Goal: Task Accomplishment & Management: Use online tool/utility

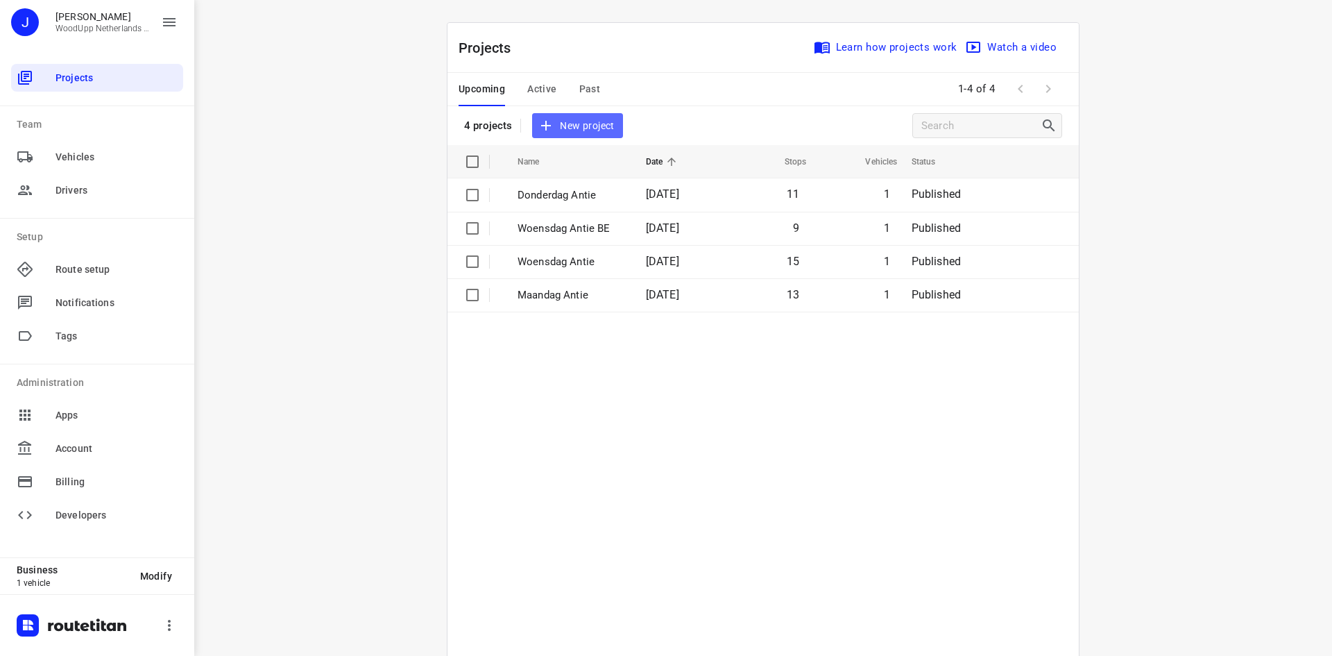
click at [555, 130] on span "New project" at bounding box center [577, 125] width 74 height 17
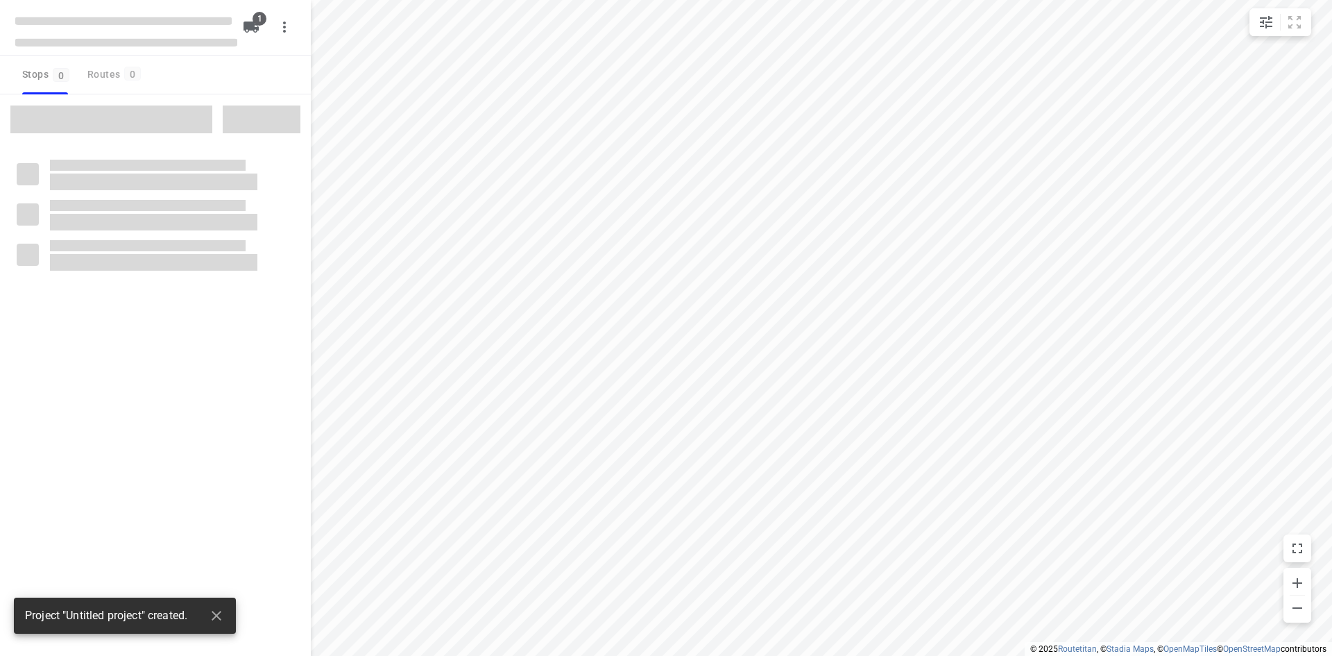
type input "distance"
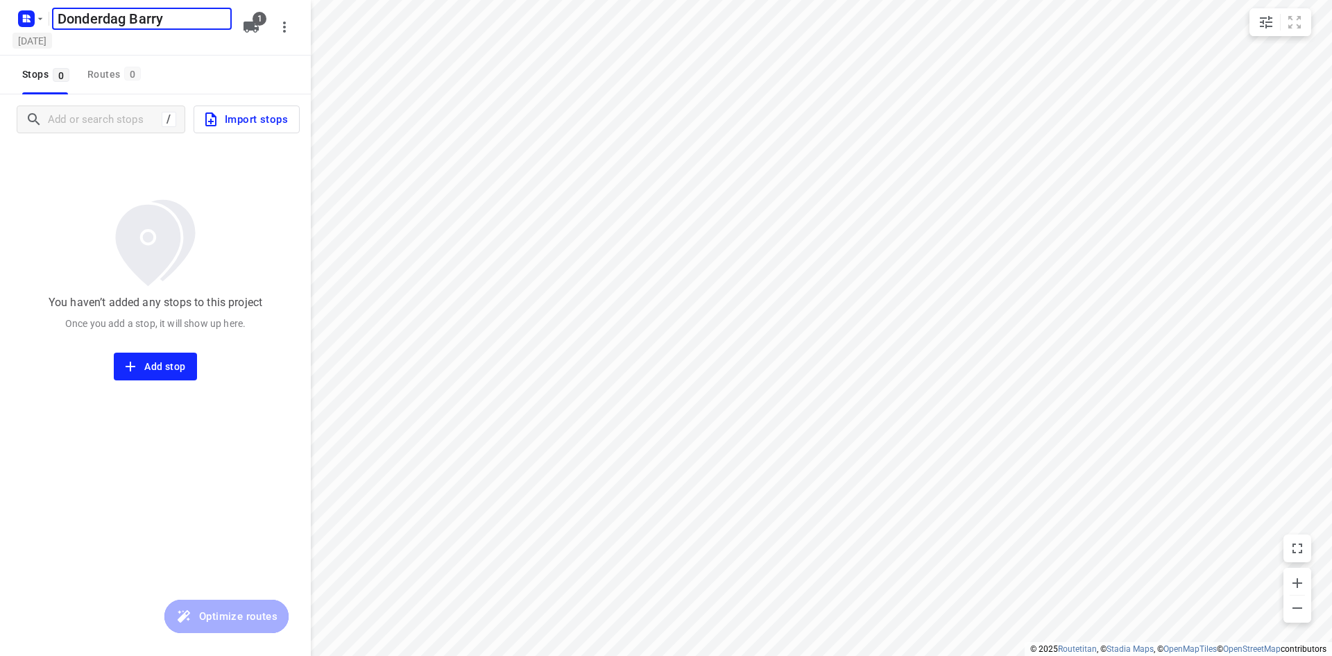
type input "Donderdag Barry"
click at [43, 38] on h5 "[DATE]" at bounding box center [32, 41] width 40 height 16
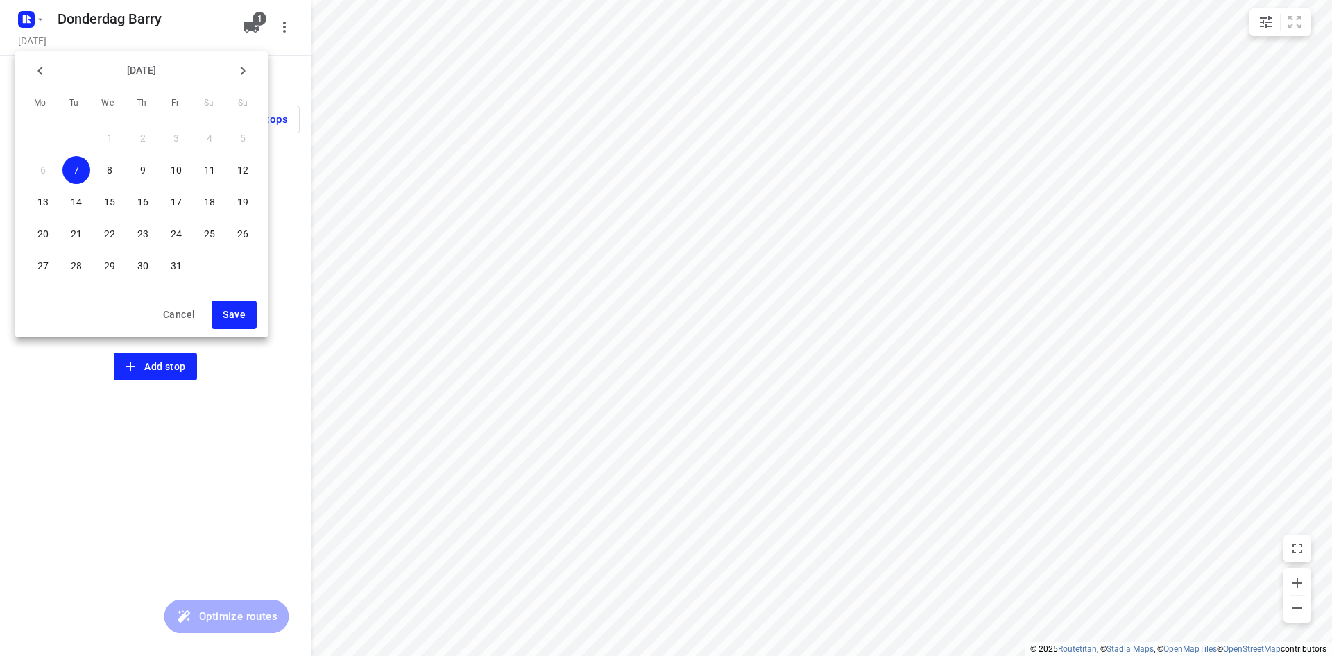
click at [133, 169] on span "9" at bounding box center [143, 170] width 28 height 14
click at [233, 314] on span "Save" at bounding box center [234, 314] width 23 height 17
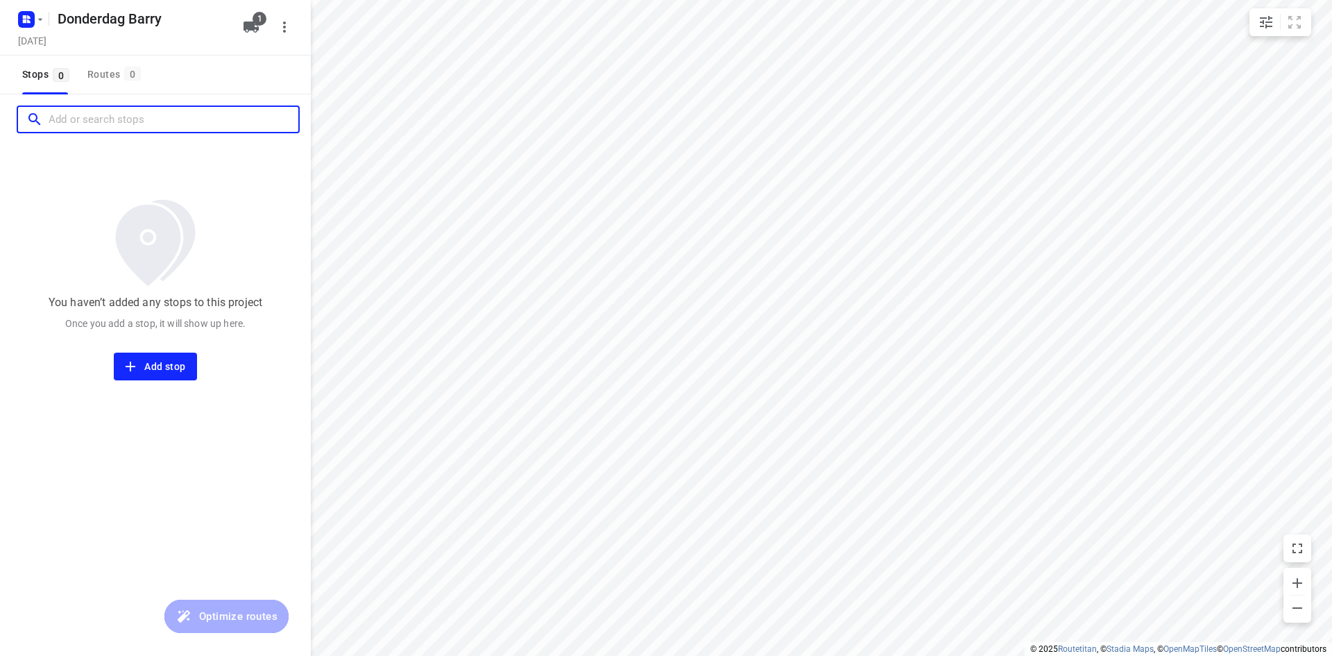
click at [120, 130] on input "Add or search stops" at bounding box center [174, 120] width 250 height 22
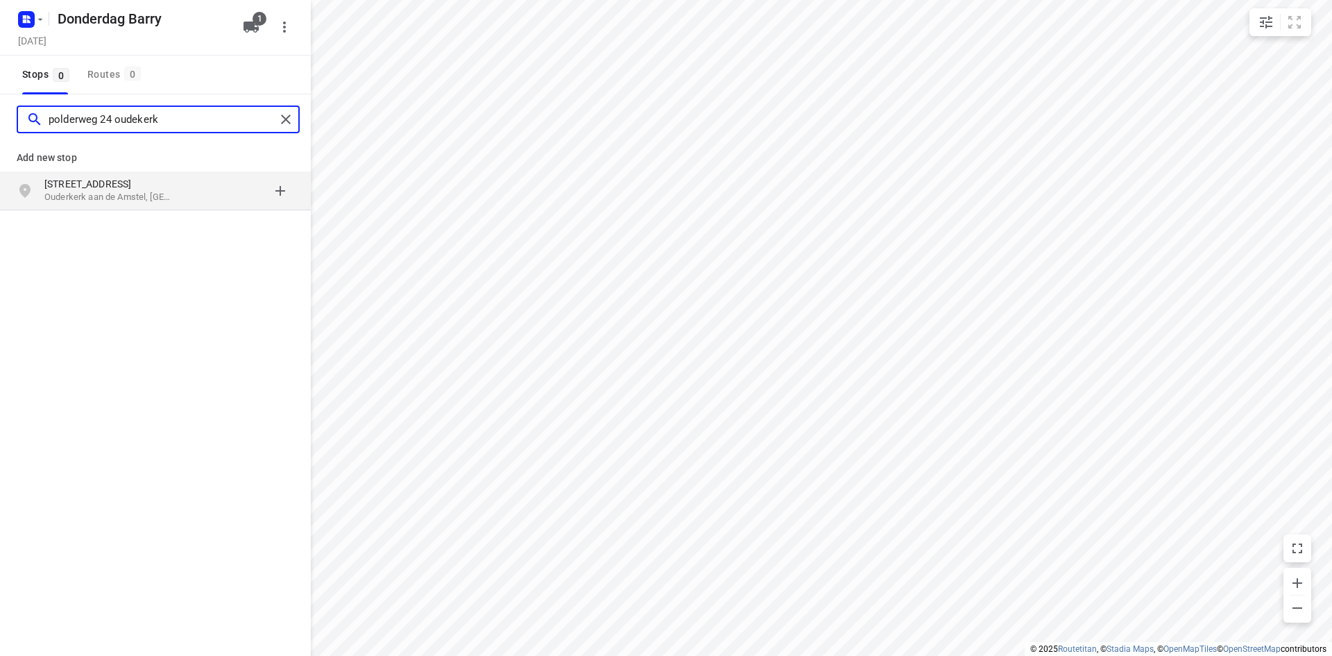
type input "polderweg 24 oudekerk"
click at [99, 192] on p "Ouderkerk aan de Amstel, [GEOGRAPHIC_DATA]" at bounding box center [108, 197] width 128 height 13
type input "rijsbesstraat 15 ams"
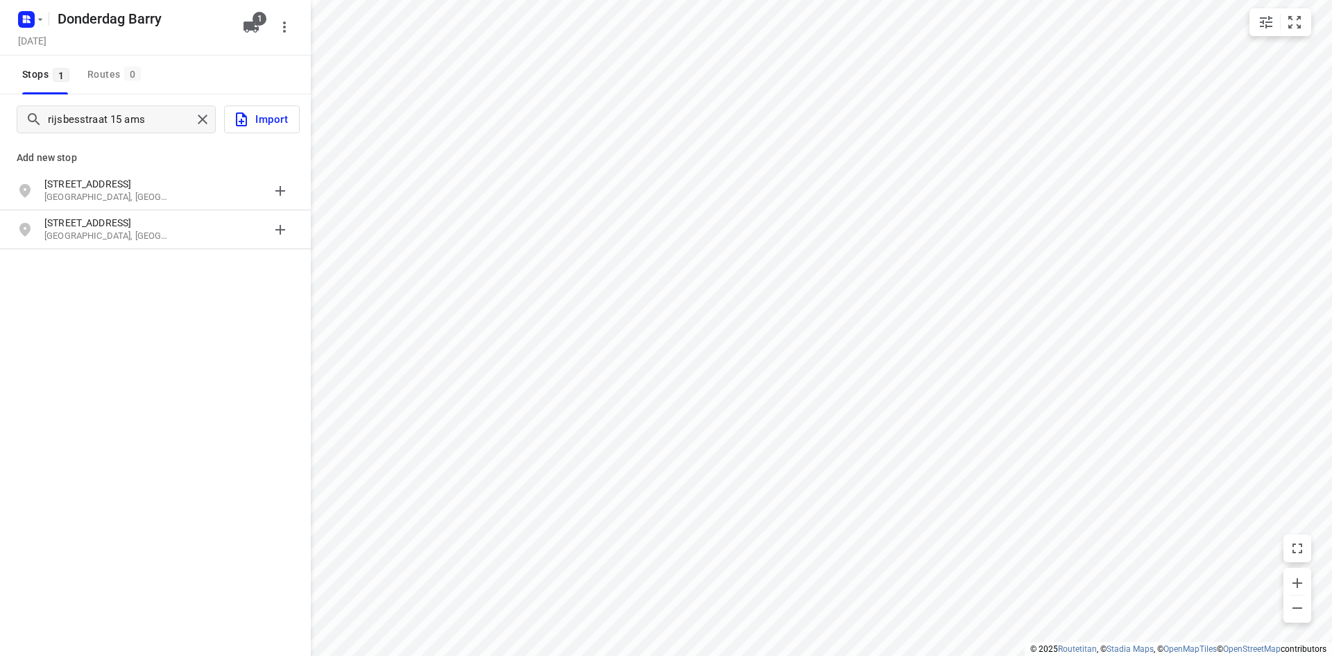
click at [102, 186] on p "[STREET_ADDRESS]" at bounding box center [108, 184] width 128 height 14
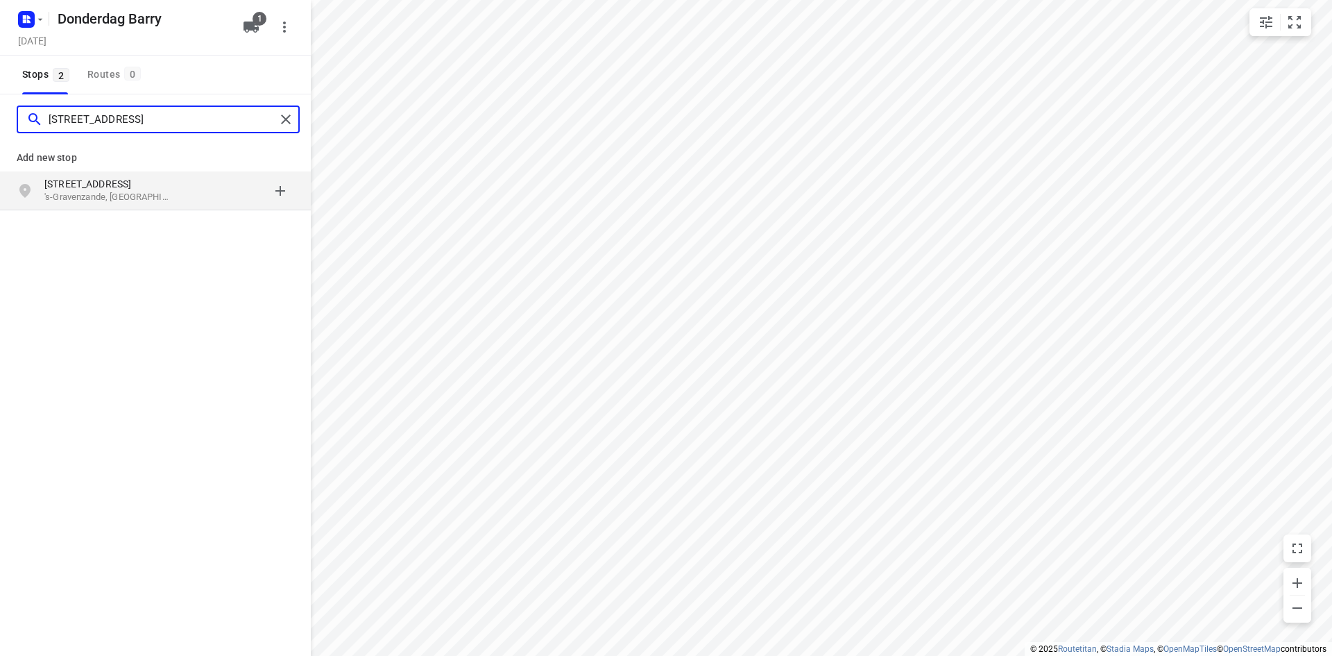
type input "[STREET_ADDRESS]"
click at [141, 195] on p "'s-Gravenzande, [GEOGRAPHIC_DATA]" at bounding box center [108, 197] width 128 height 13
type input "[STREET_ADDRESS]"
click at [95, 194] on p "Poeldijk, [GEOGRAPHIC_DATA]" at bounding box center [108, 197] width 128 height 13
type input "hof van sion 59 rijswijk"
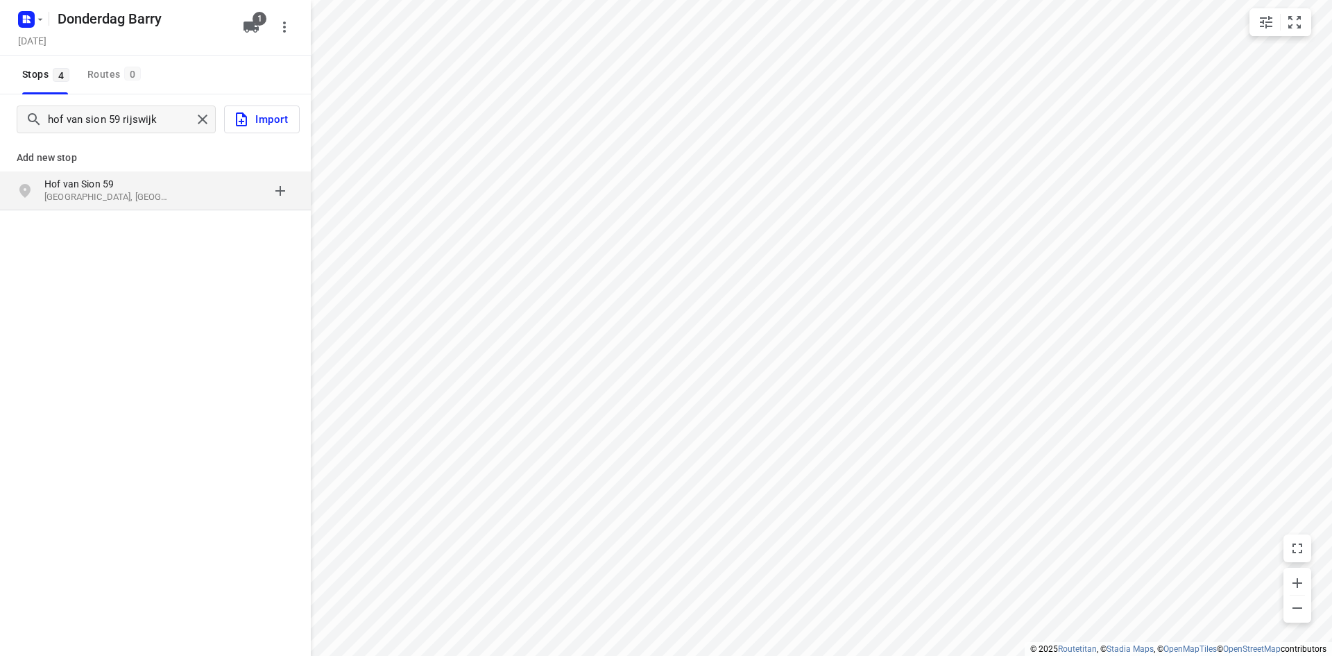
click at [59, 208] on div "[STREET_ADDRESS]" at bounding box center [155, 190] width 311 height 39
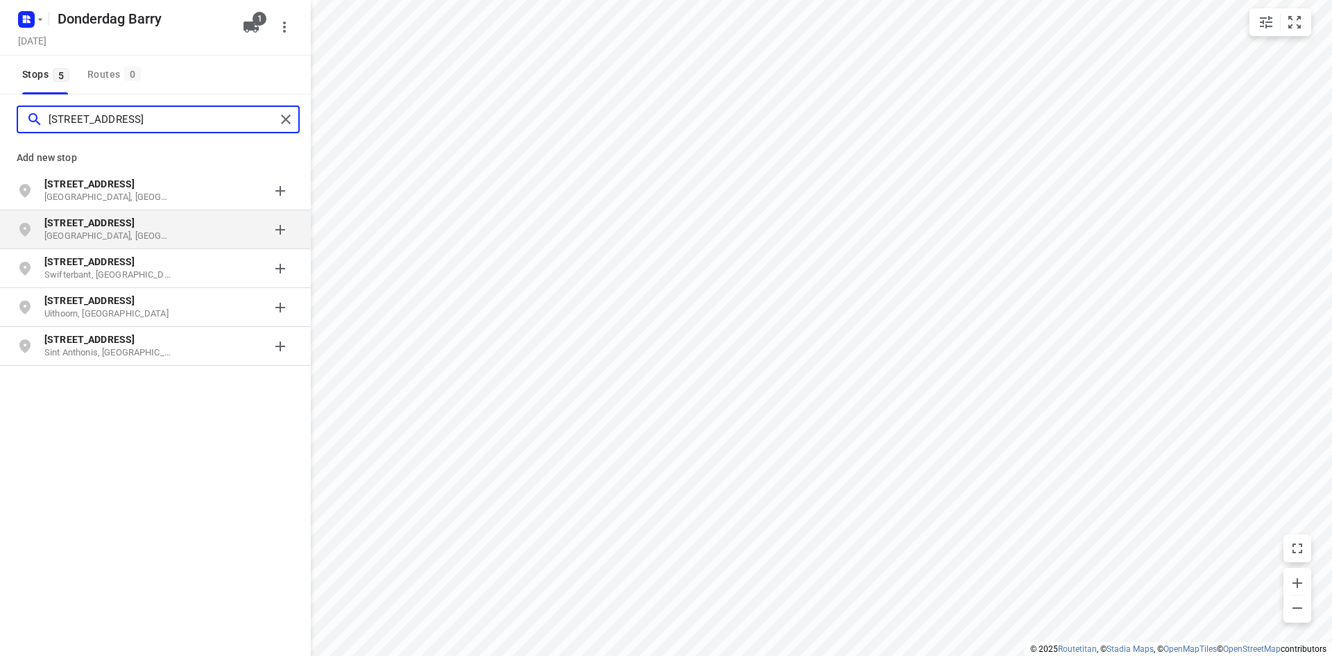
type input "[STREET_ADDRESS]"
click at [117, 217] on p "[STREET_ADDRESS]" at bounding box center [108, 223] width 128 height 14
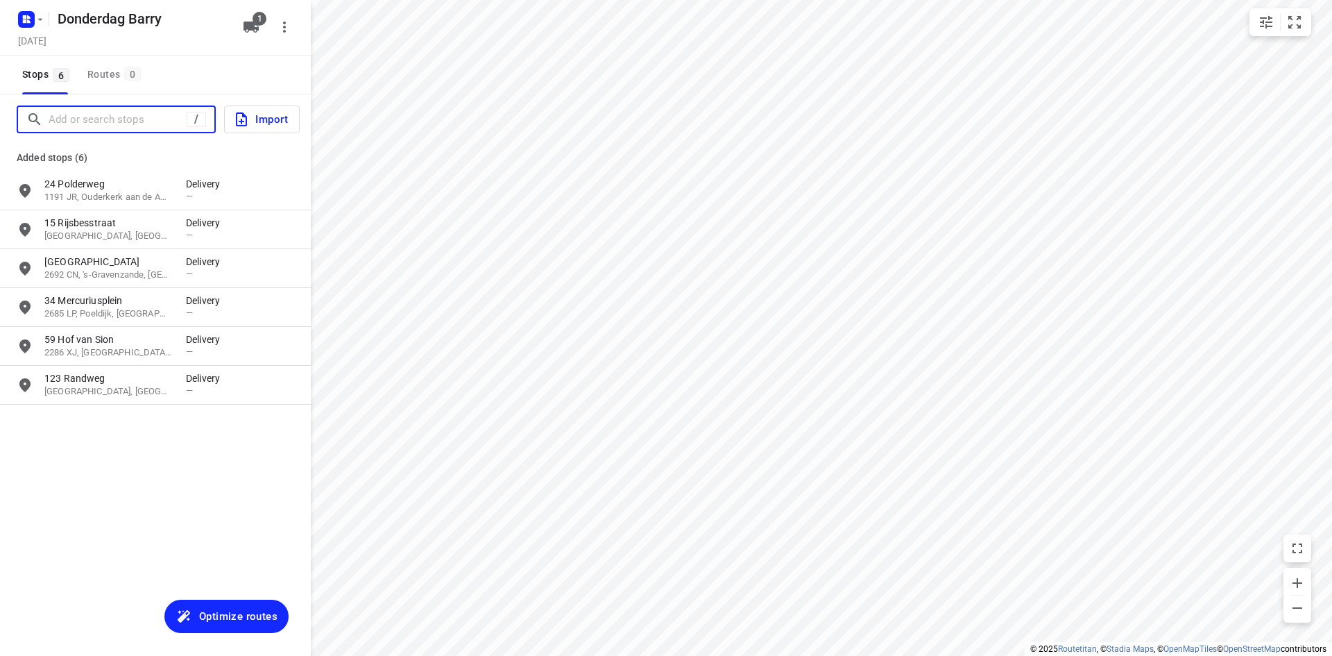
click at [63, 112] on input "Add or search stops" at bounding box center [118, 120] width 138 height 22
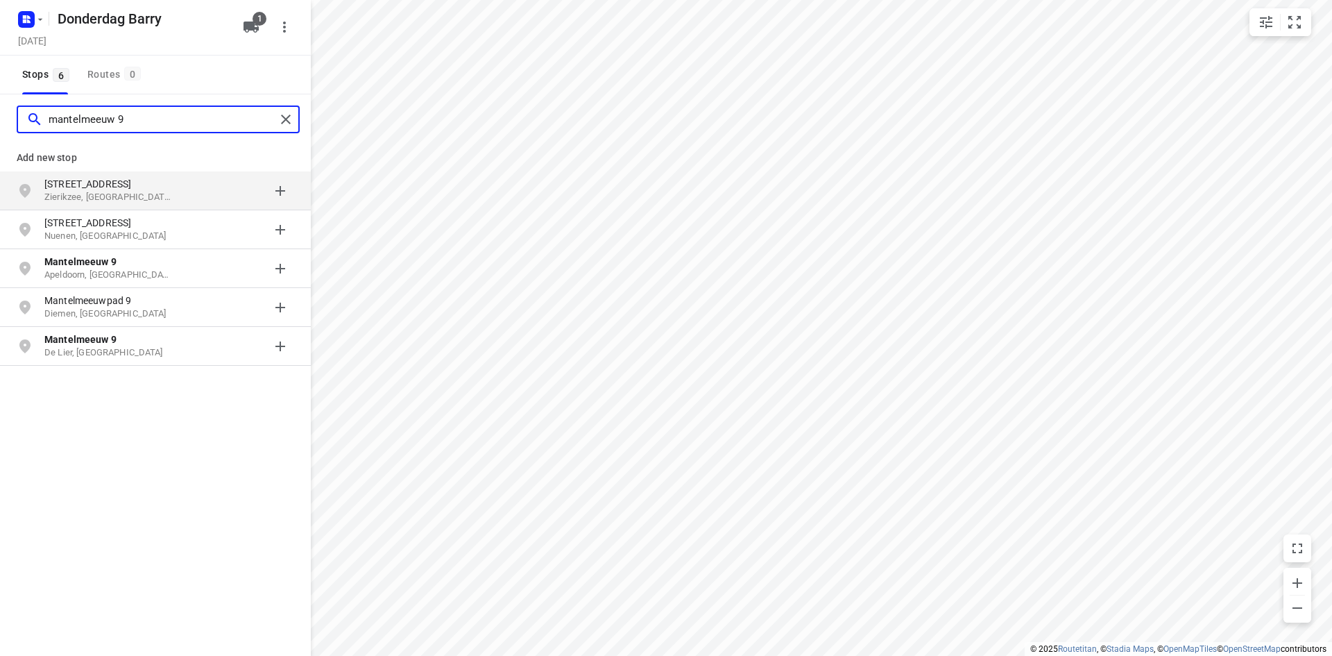
type input "mantelmeeuw 9"
click at [53, 369] on div "Add new stop [STREET_ADDRESS] [STREET_ADDRESS] [STREET_ADDRESS] Mantelmeeuwpad …" at bounding box center [155, 299] width 311 height 311
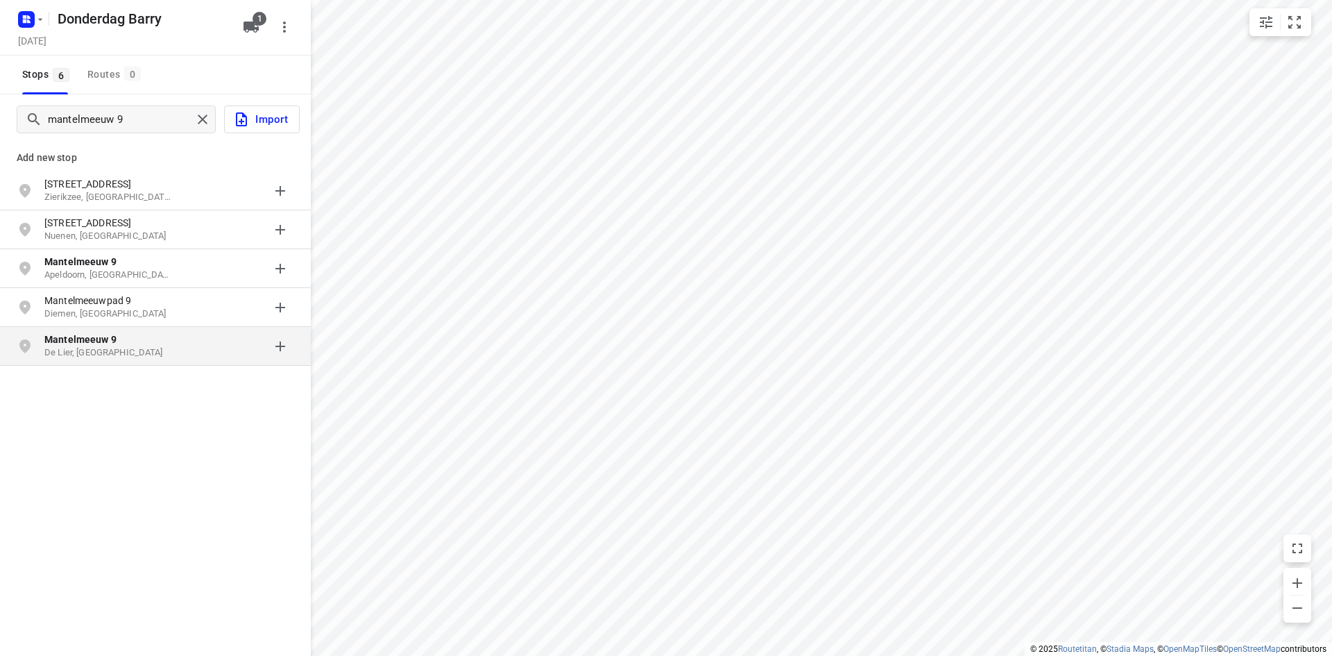
click at [71, 346] on p "De Lier, [GEOGRAPHIC_DATA]" at bounding box center [108, 352] width 128 height 13
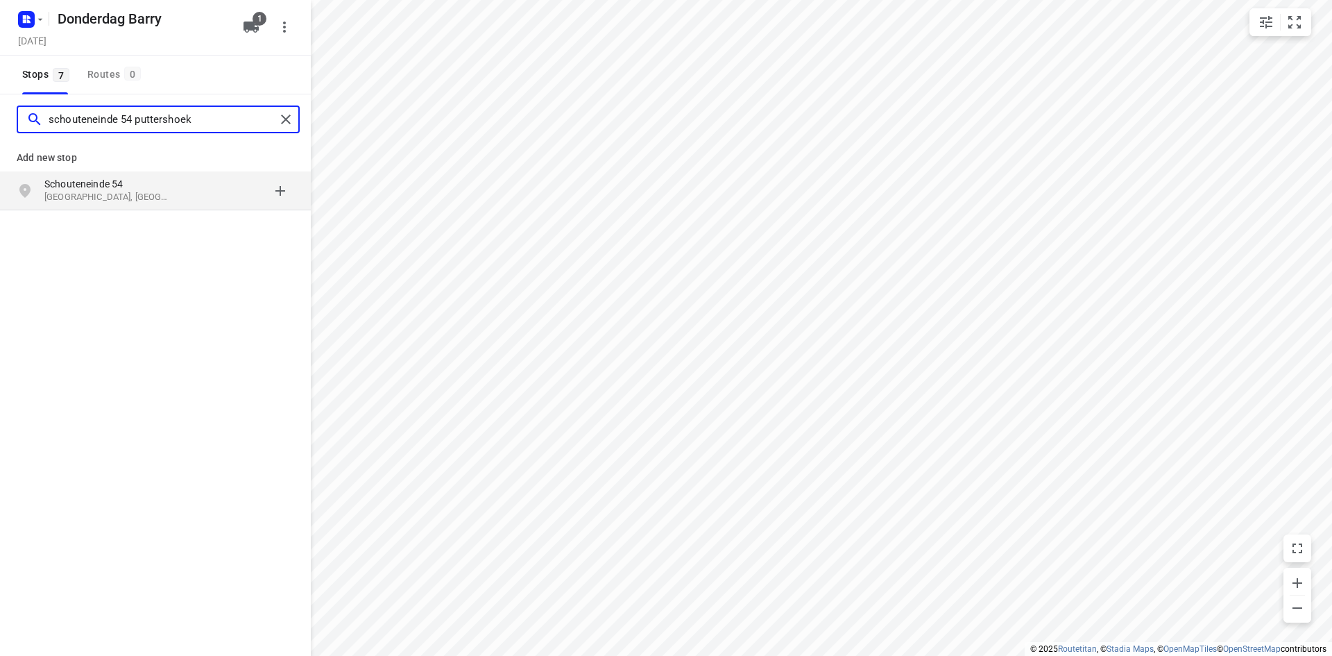
type input "schouteneinde 54 puttershoek"
click at [87, 191] on p "[GEOGRAPHIC_DATA], [GEOGRAPHIC_DATA]" at bounding box center [108, 197] width 128 height 13
type input "amethyshof 30"
click at [92, 194] on p "Rhoon, [GEOGRAPHIC_DATA]" at bounding box center [108, 197] width 128 height 13
type input "[STREET_ADDRESS]"
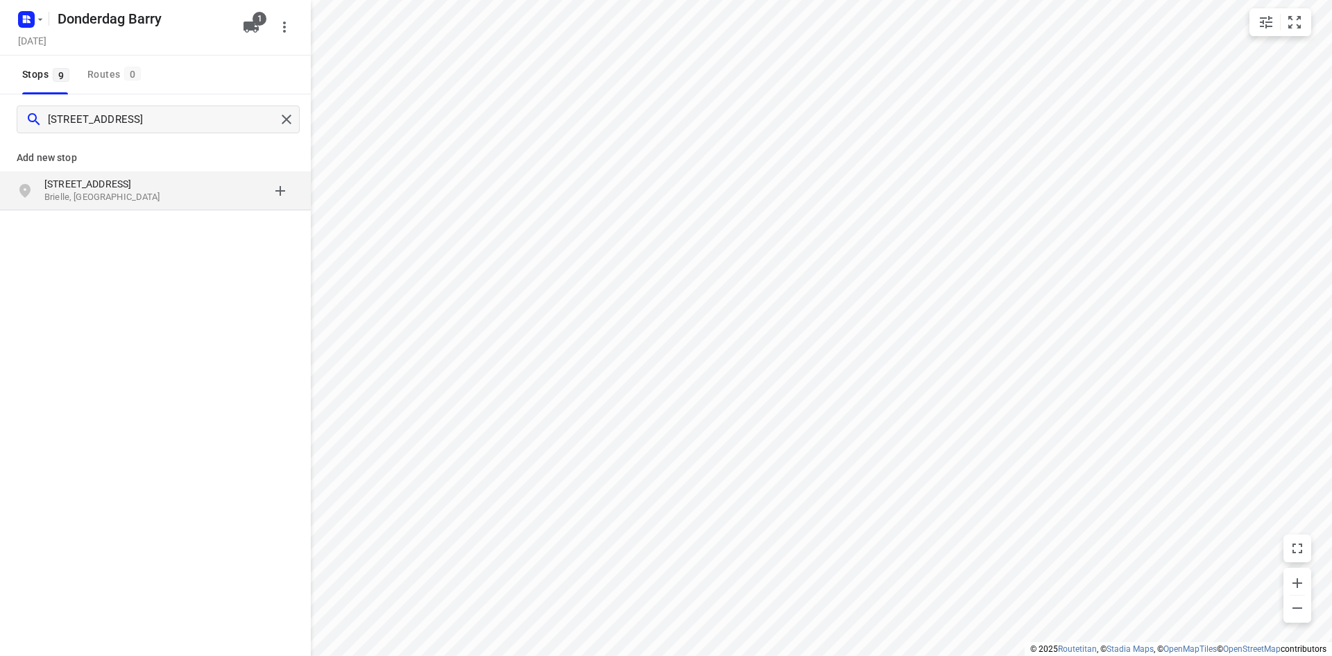
click at [83, 197] on p "Brielle, [GEOGRAPHIC_DATA]" at bounding box center [108, 197] width 128 height 13
type input "[STREET_ADDRESS]"
click at [93, 189] on p "[STREET_ADDRESS]" at bounding box center [108, 184] width 128 height 14
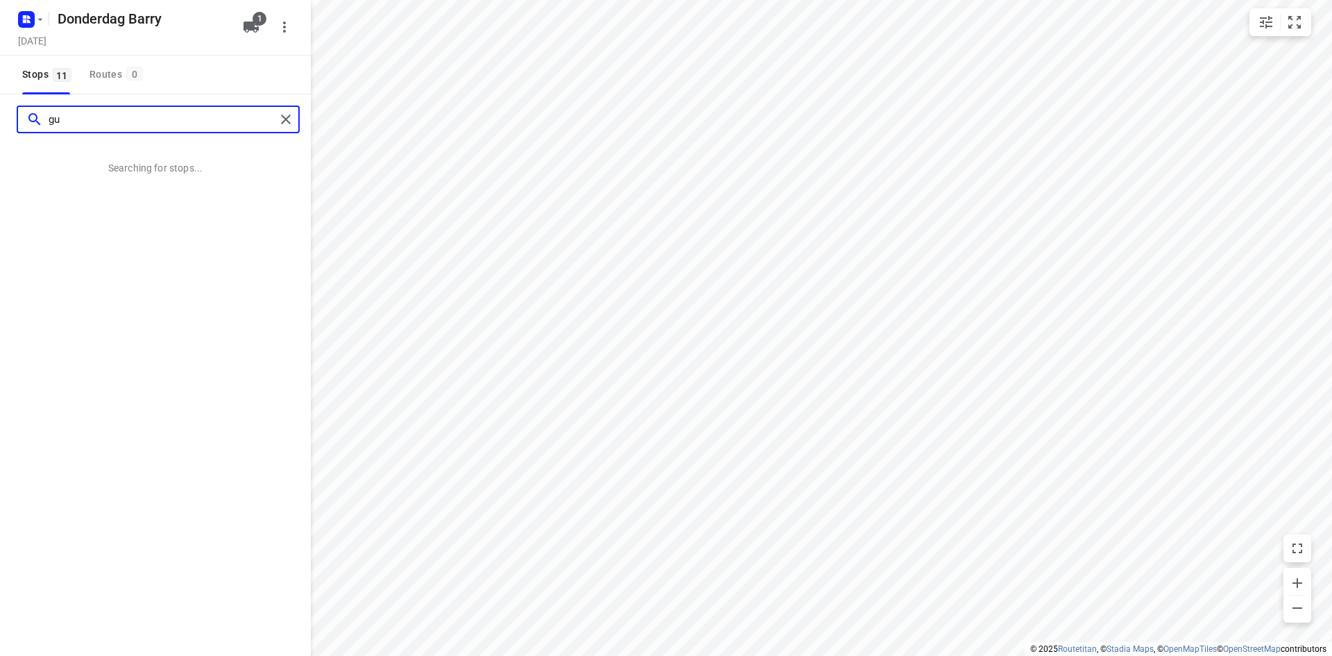
type input "g"
type input "gierelaar 54 wouw"
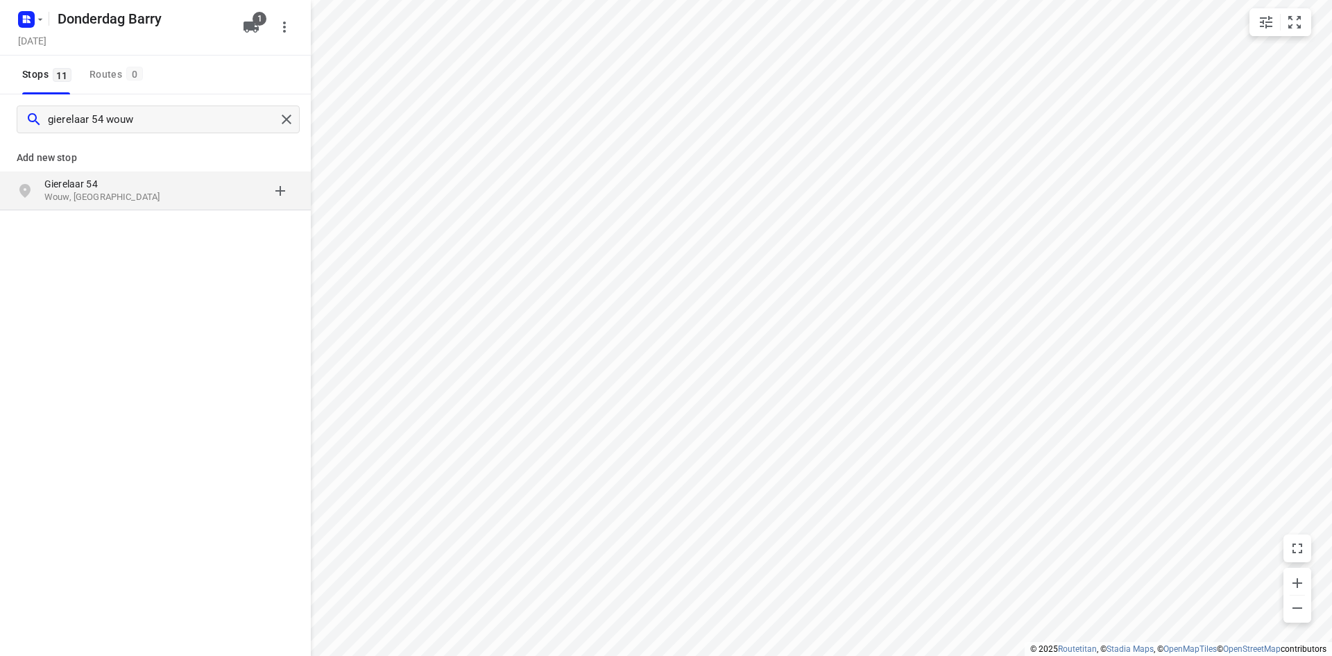
click at [101, 198] on p "Wouw, [GEOGRAPHIC_DATA]" at bounding box center [108, 197] width 128 height 13
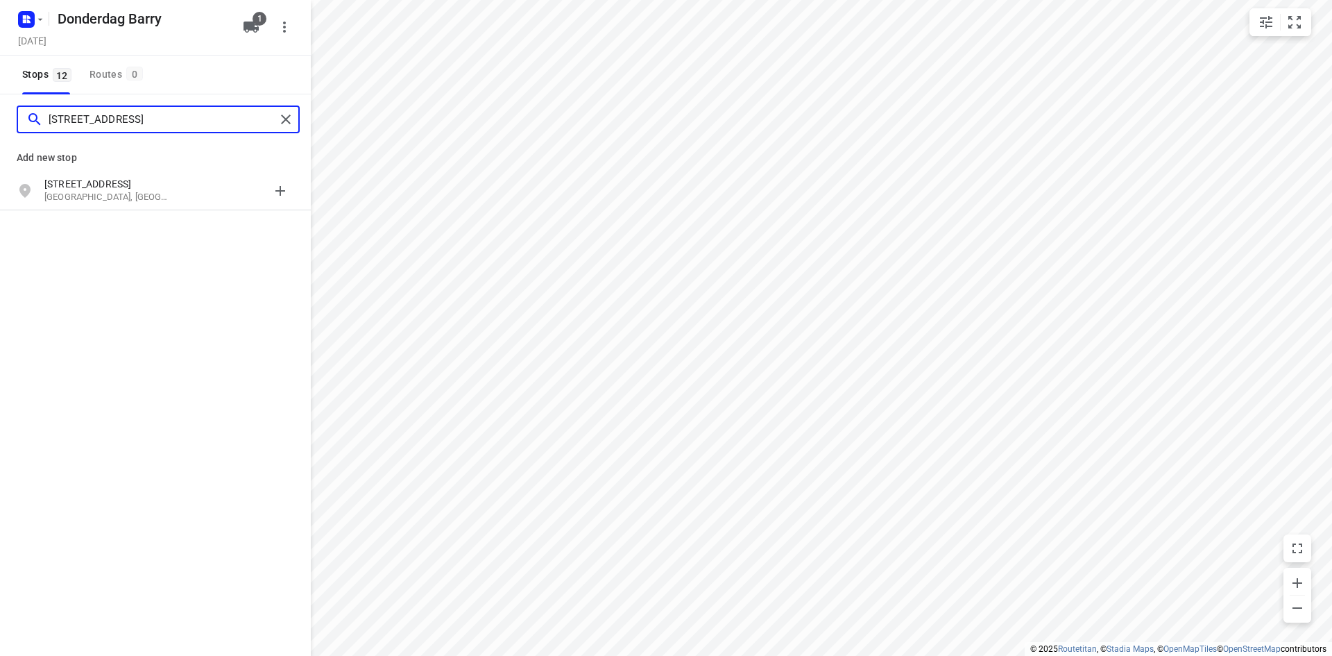
type input "[STREET_ADDRESS]"
click at [106, 178] on p "[STREET_ADDRESS]" at bounding box center [108, 184] width 128 height 14
type input "[STREET_ADDRESS]"
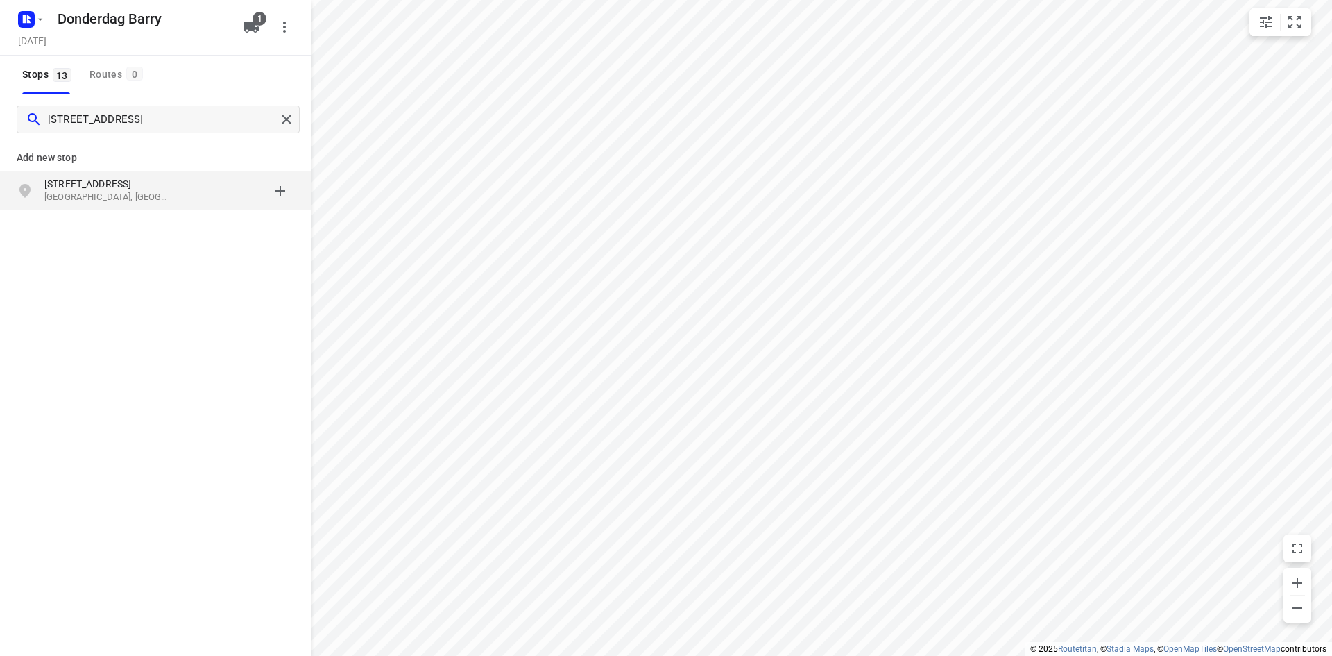
click at [107, 178] on p "[STREET_ADDRESS]" at bounding box center [108, 184] width 128 height 14
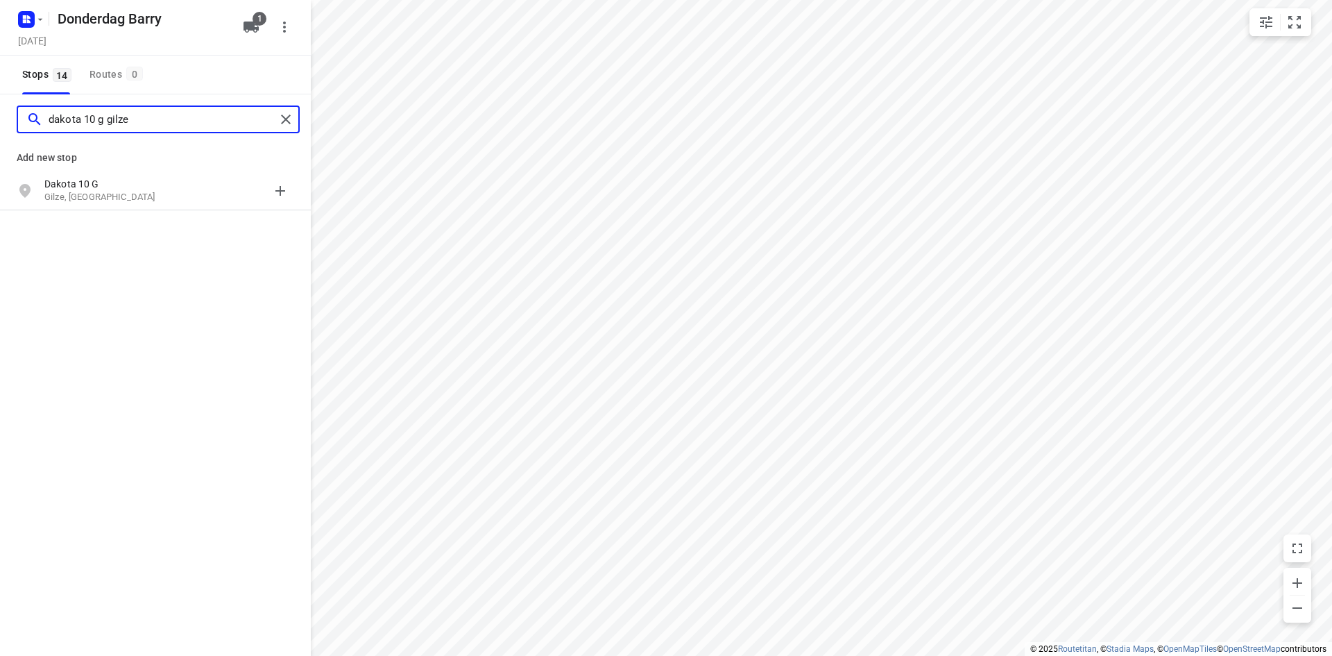
type input "dakota 10 g gilze"
click at [107, 178] on p "Dakota 10 G" at bounding box center [108, 184] width 128 height 14
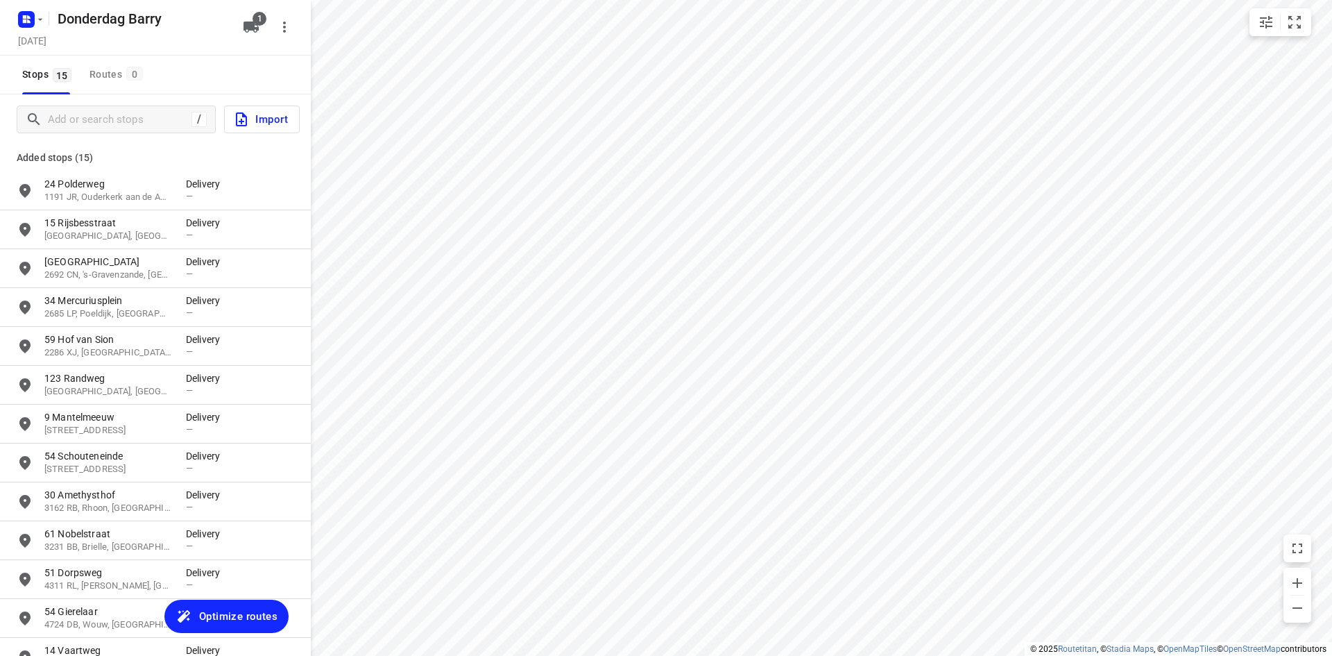
click at [270, 26] on div "1" at bounding box center [253, 27] width 33 height 28
click at [251, 27] on icon "button" at bounding box center [251, 27] width 15 height 11
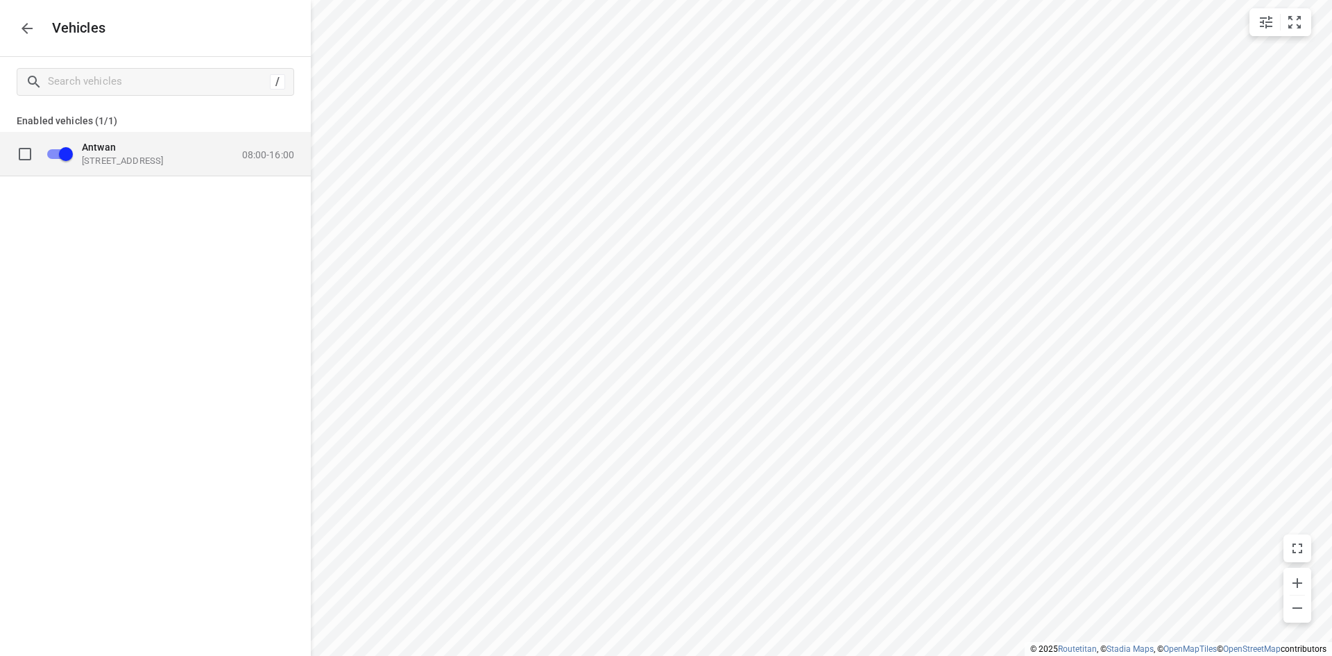
click at [221, 155] on div "Antwan [STREET_ADDRESS] 08:00-16:00" at bounding box center [184, 153] width 221 height 25
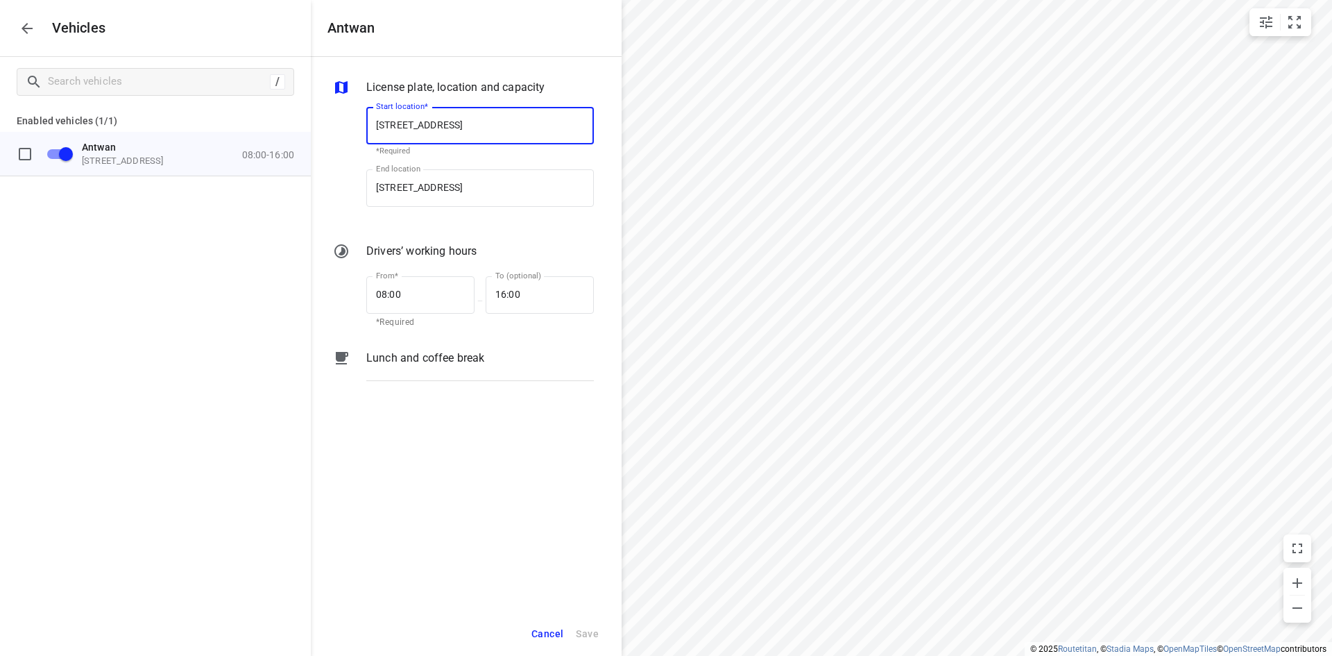
scroll to position [0, 1]
click at [391, 285] on input "08:00" at bounding box center [412, 294] width 93 height 37
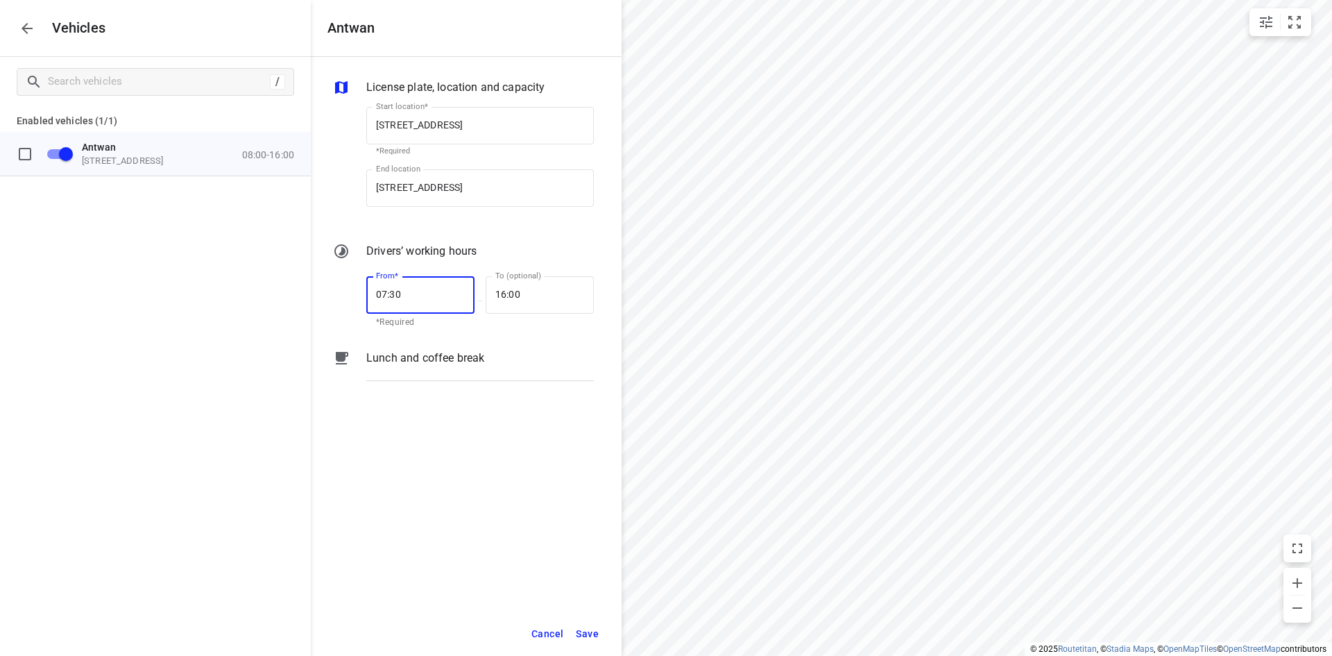
type input "07:30"
type input "17:00"
click at [579, 622] on button "Save" at bounding box center [587, 634] width 35 height 28
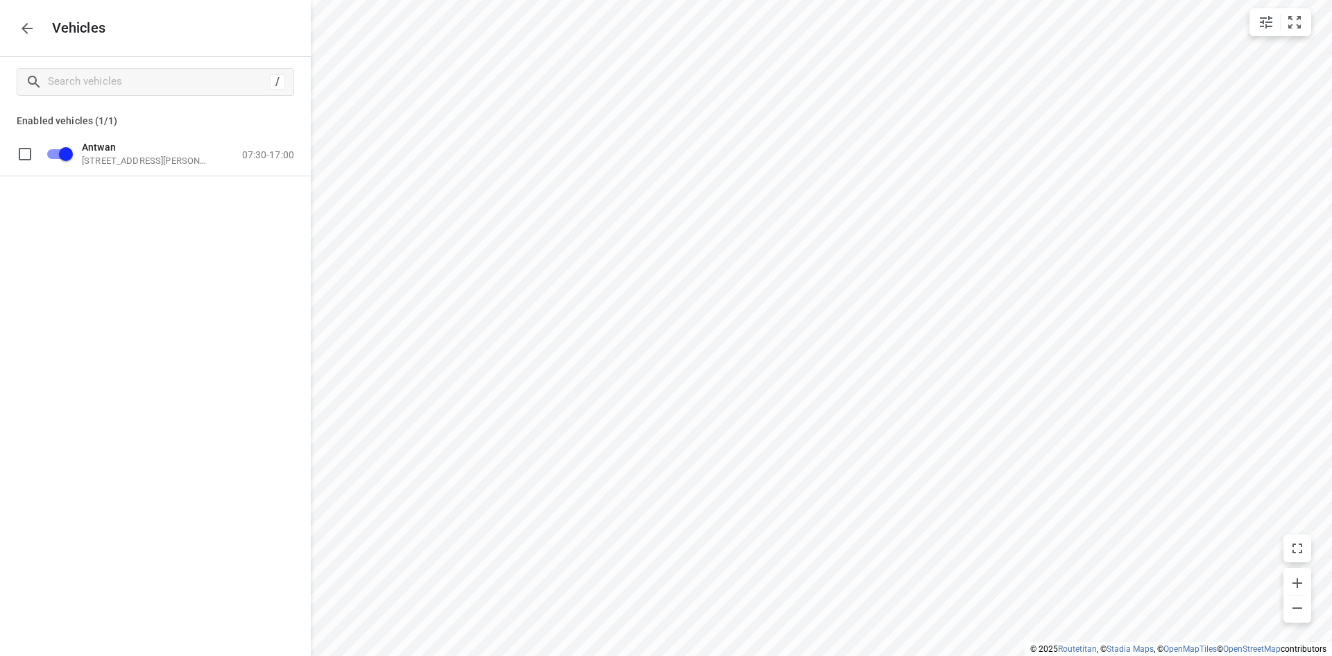
click at [28, 26] on icon "button" at bounding box center [27, 28] width 17 height 17
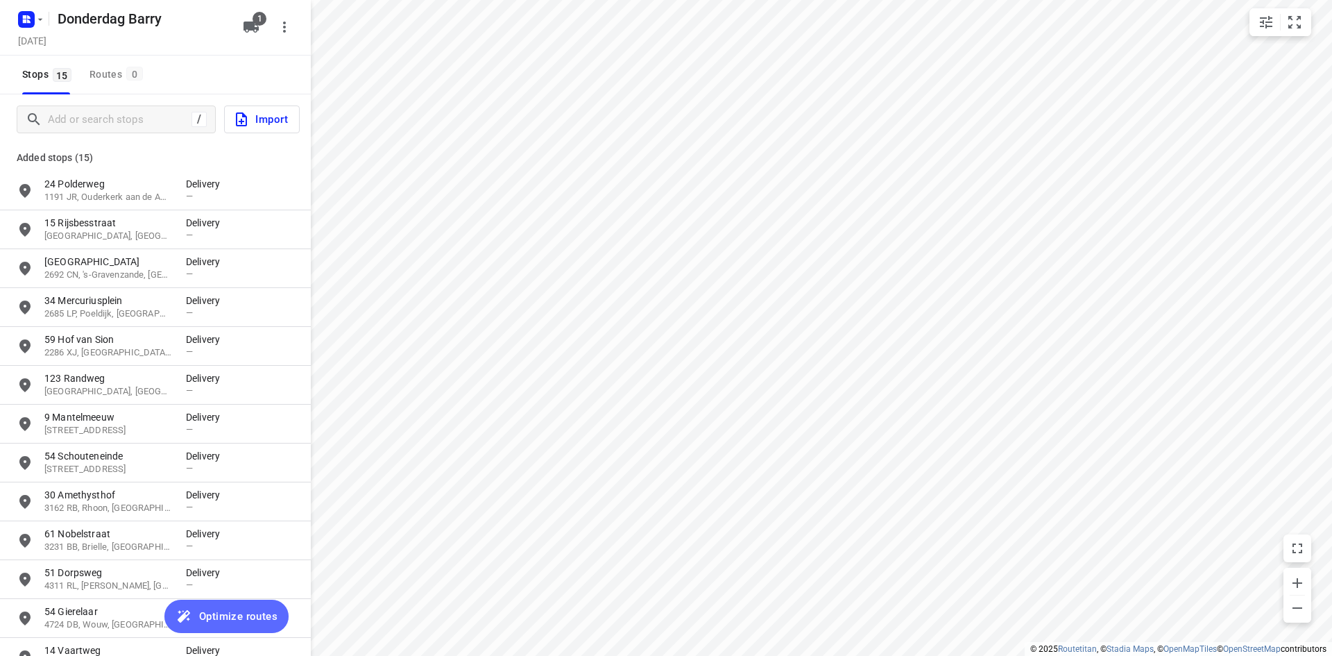
click at [232, 611] on span "Optimize routes" at bounding box center [238, 616] width 78 height 18
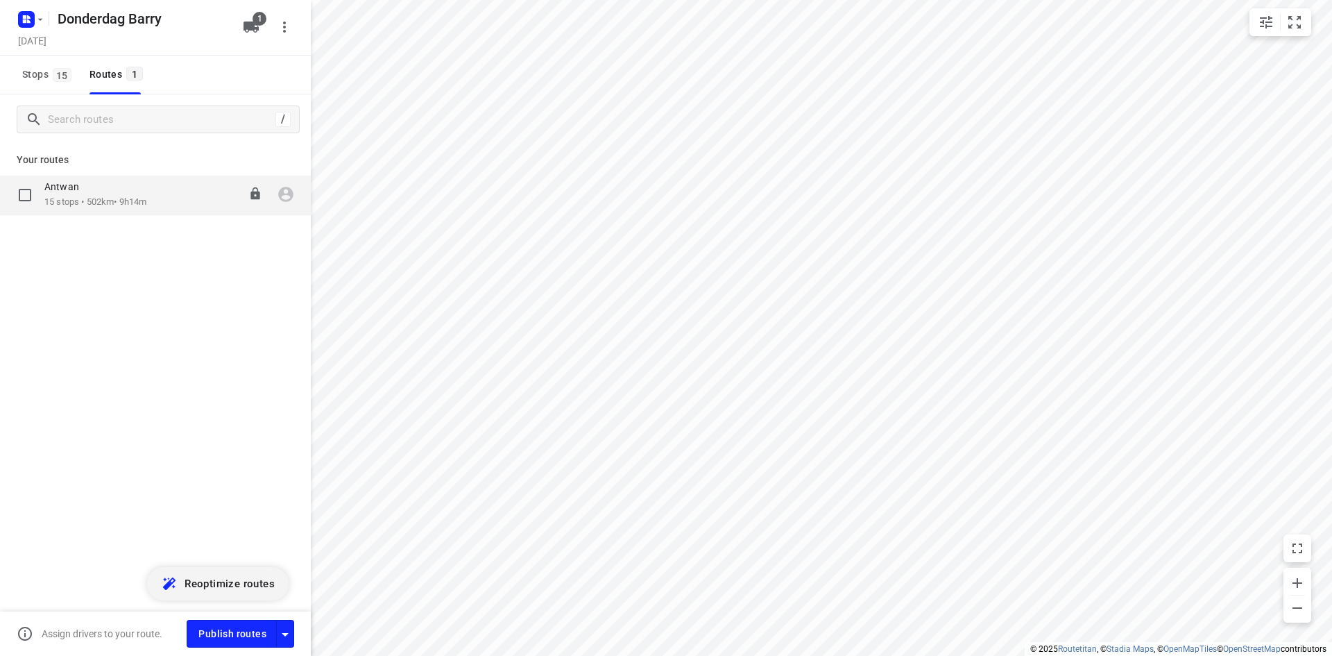
click at [126, 206] on p "15 stops • 502km • 9h14m" at bounding box center [95, 202] width 102 height 13
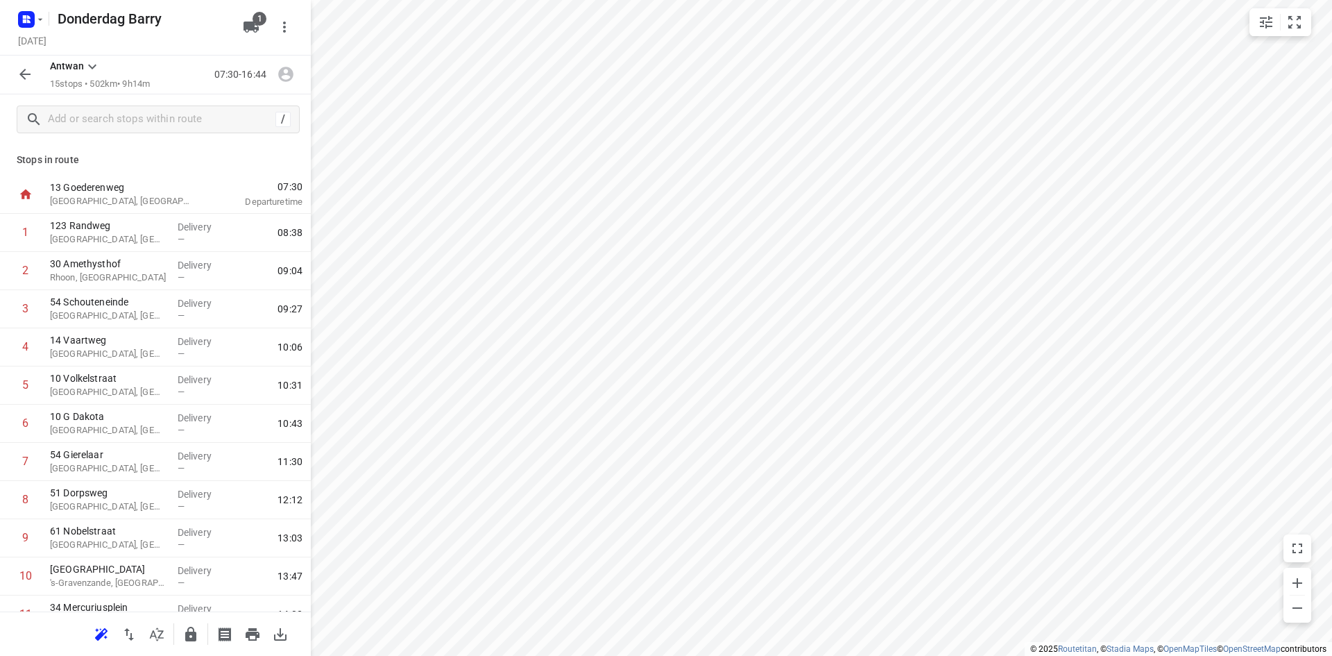
click at [29, 71] on icon "button" at bounding box center [25, 74] width 17 height 17
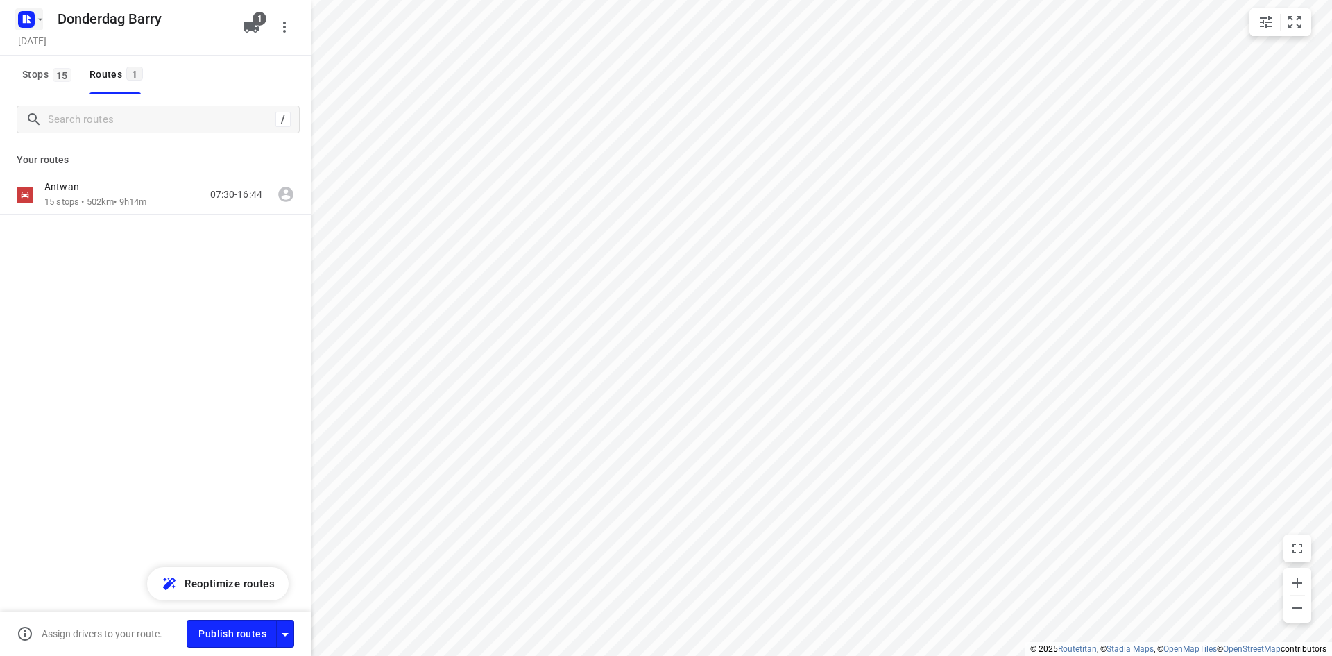
click at [35, 21] on icon "button" at bounding box center [40, 19] width 11 height 11
click at [53, 46] on p "Back to projects" at bounding box center [85, 49] width 78 height 16
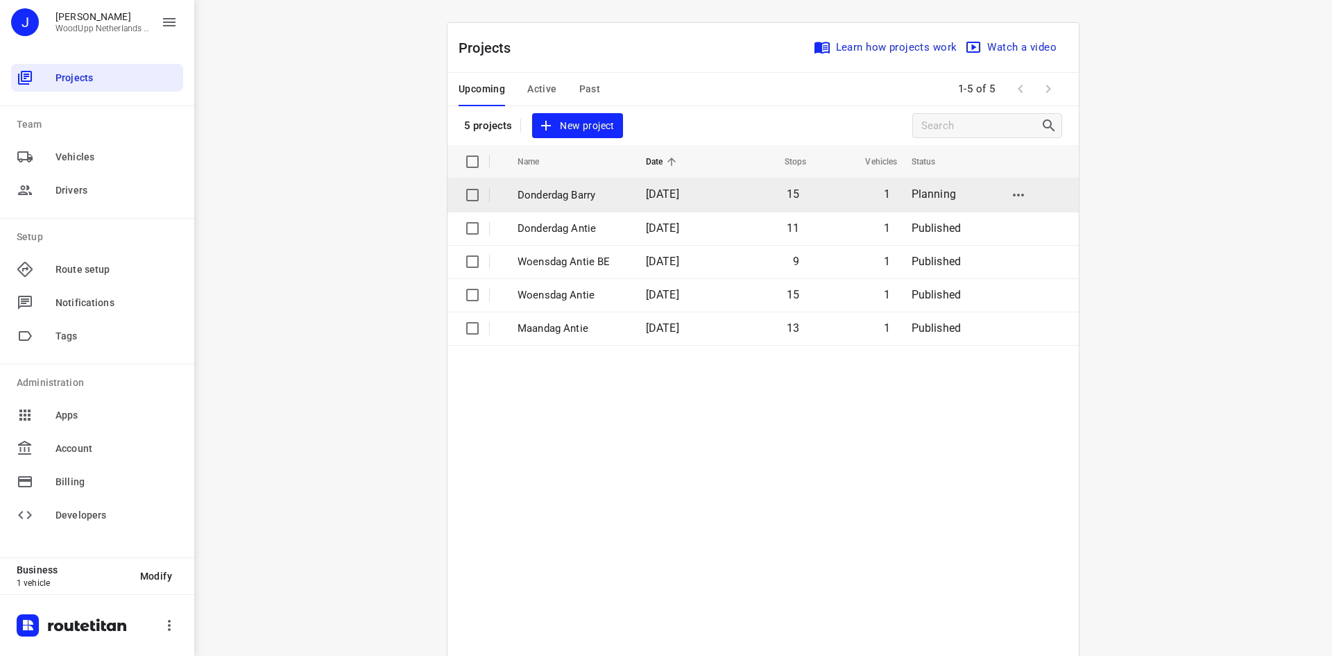
click at [551, 196] on p "Donderdag Barry" at bounding box center [572, 195] width 108 height 16
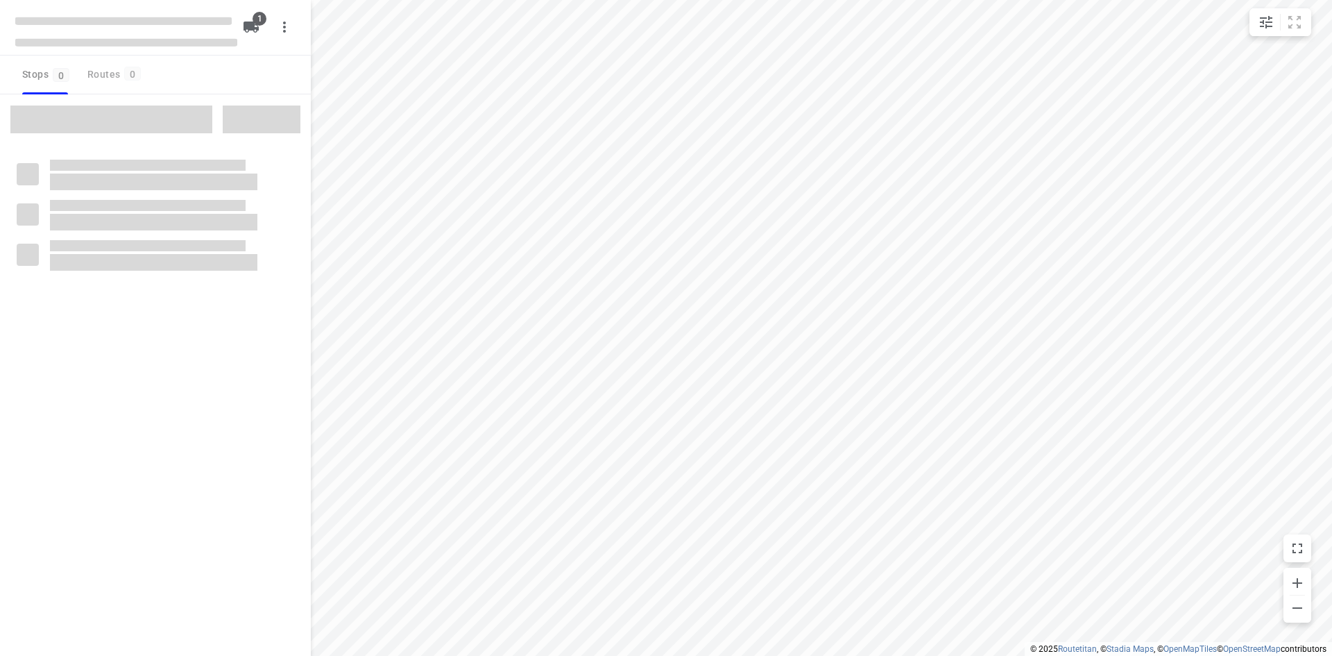
type input "distance"
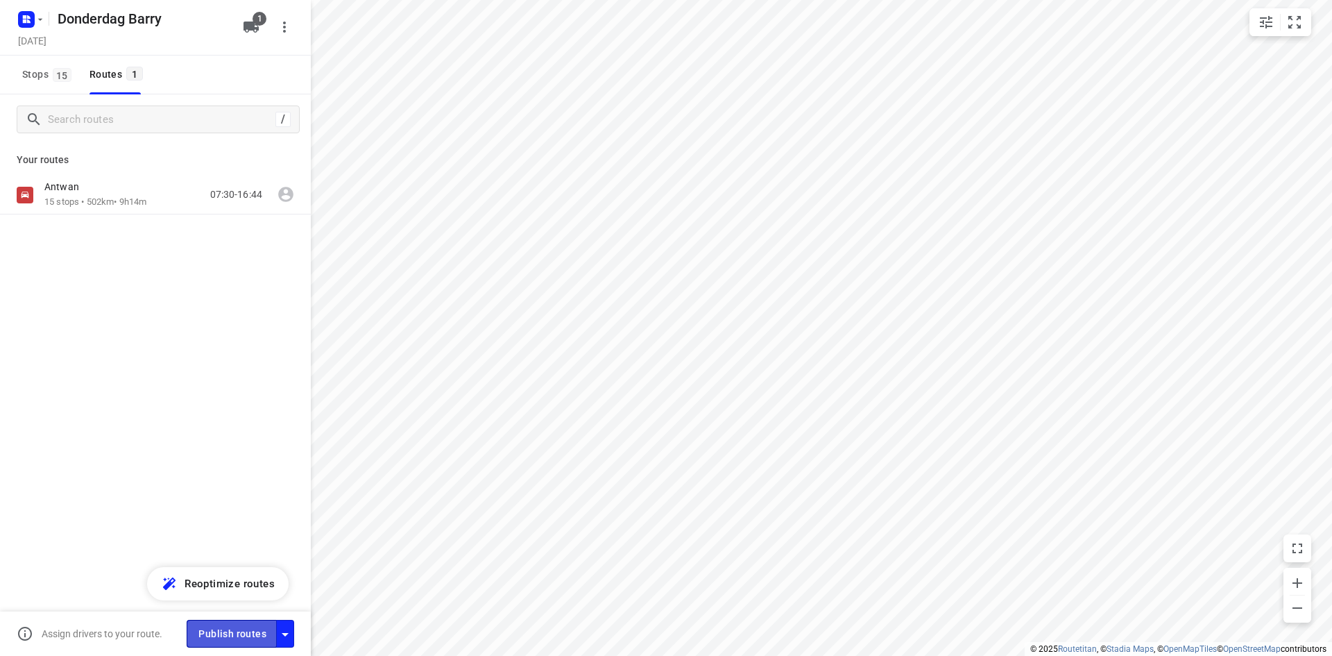
click at [228, 631] on span "Publish routes" at bounding box center [232, 633] width 68 height 17
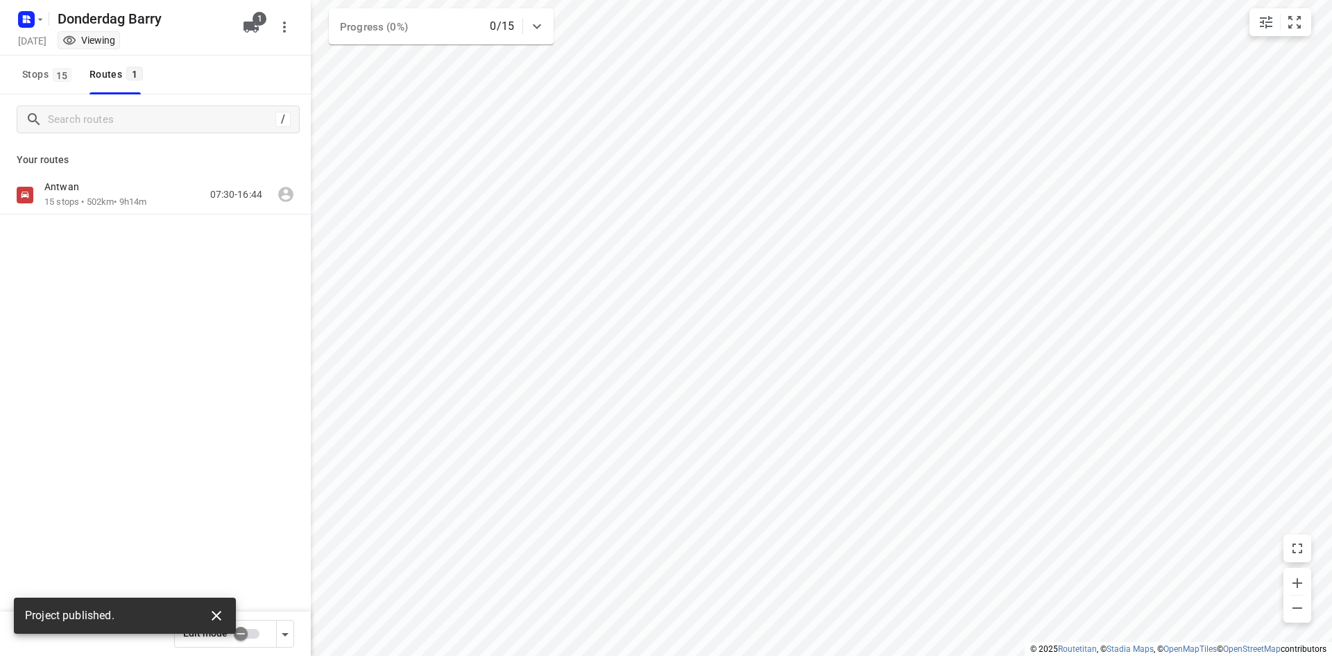
click at [214, 615] on icon "button" at bounding box center [216, 615] width 17 height 17
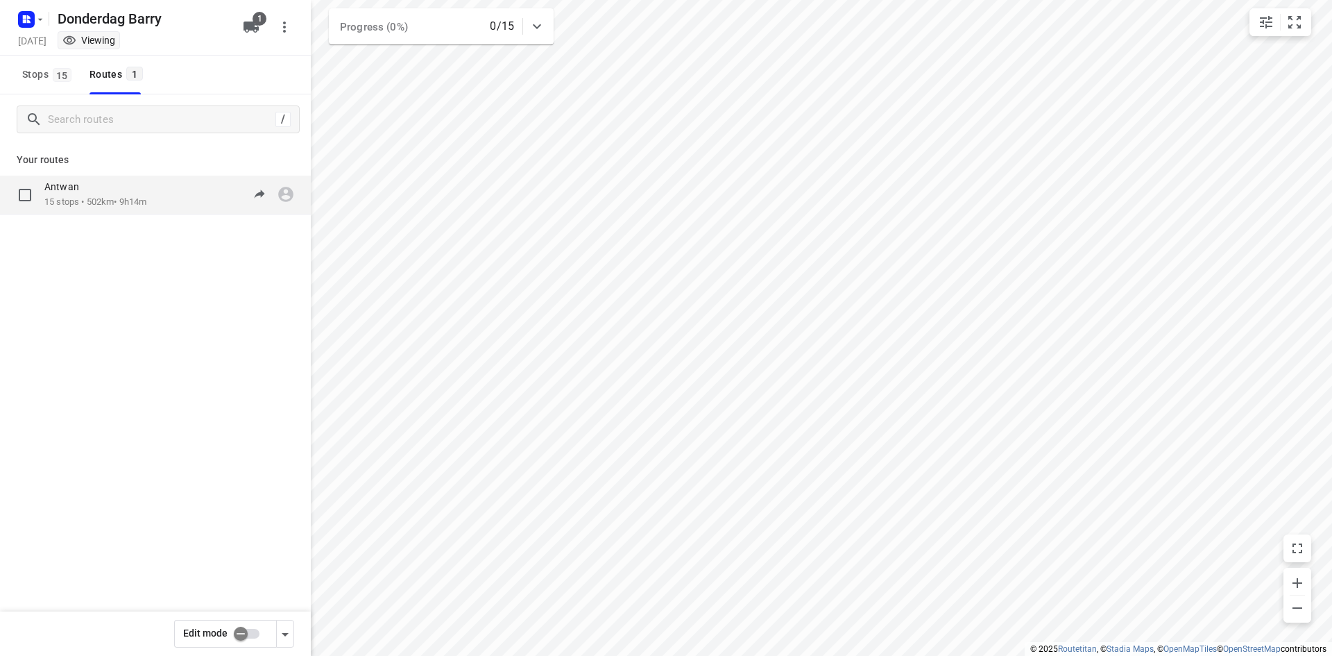
click at [136, 207] on p "15 stops • 502km • 9h14m" at bounding box center [95, 202] width 102 height 13
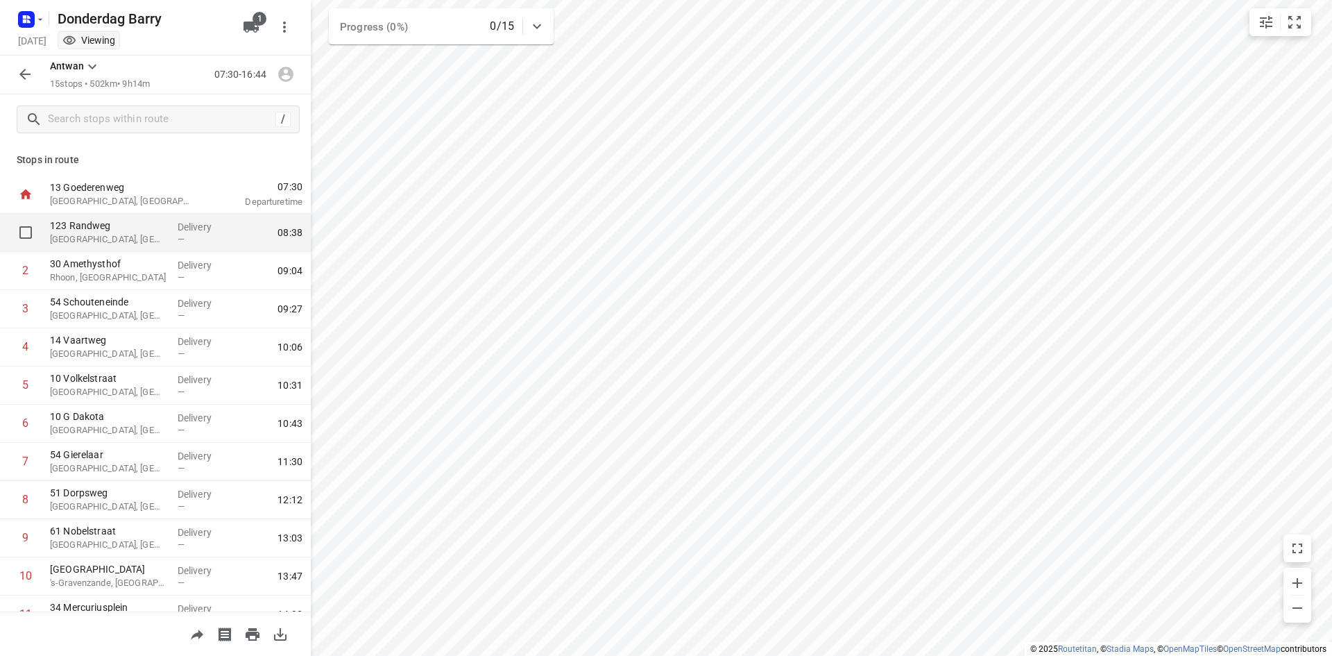
click at [123, 224] on p "123 Randweg" at bounding box center [108, 226] width 117 height 14
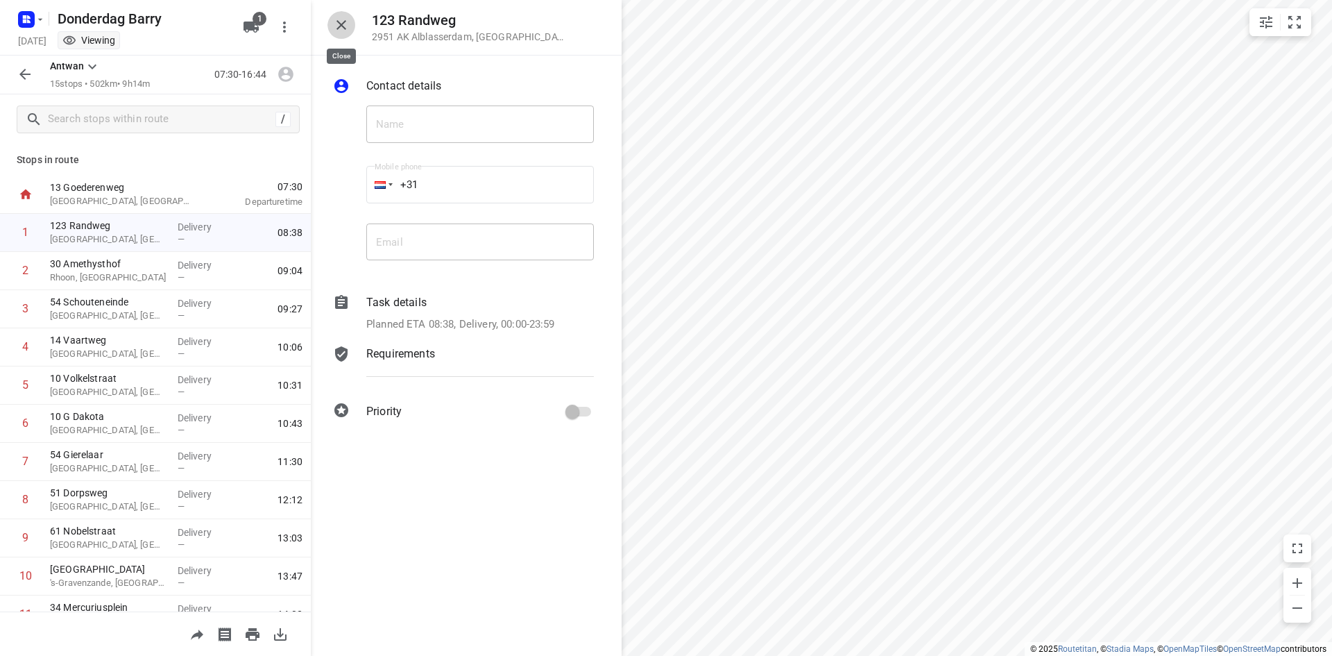
click at [330, 29] on button "button" at bounding box center [341, 25] width 28 height 28
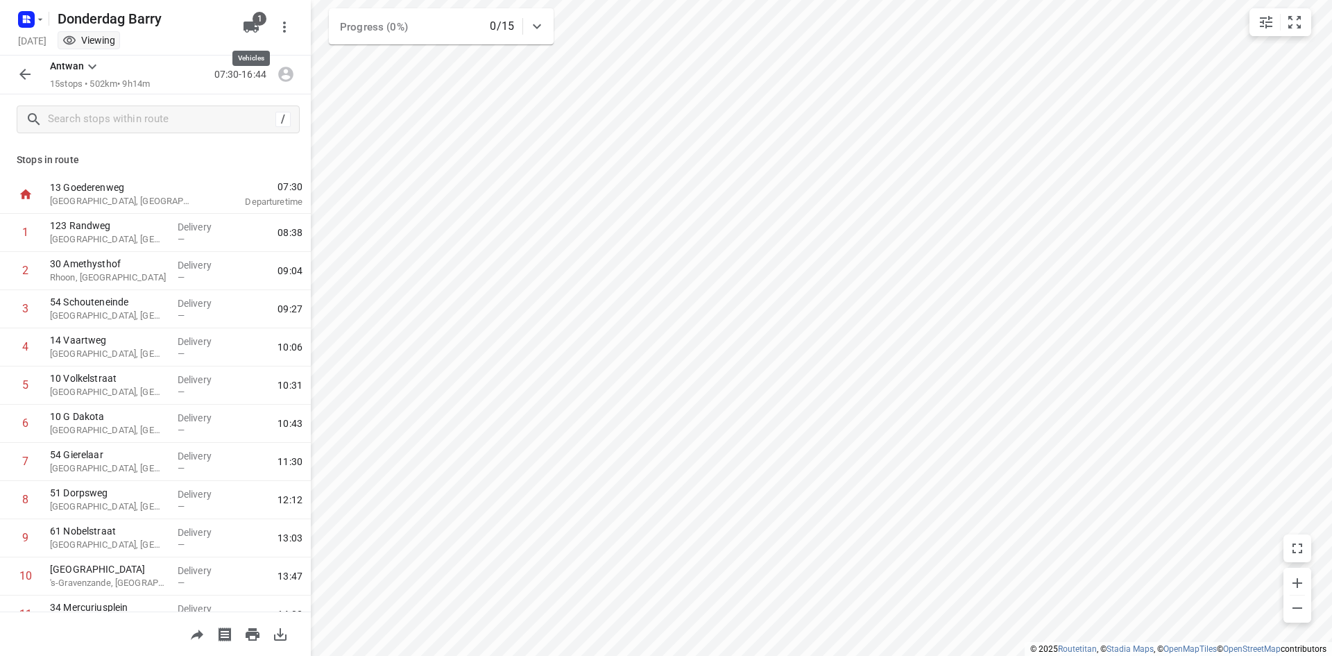
click at [255, 27] on icon "button" at bounding box center [251, 27] width 15 height 11
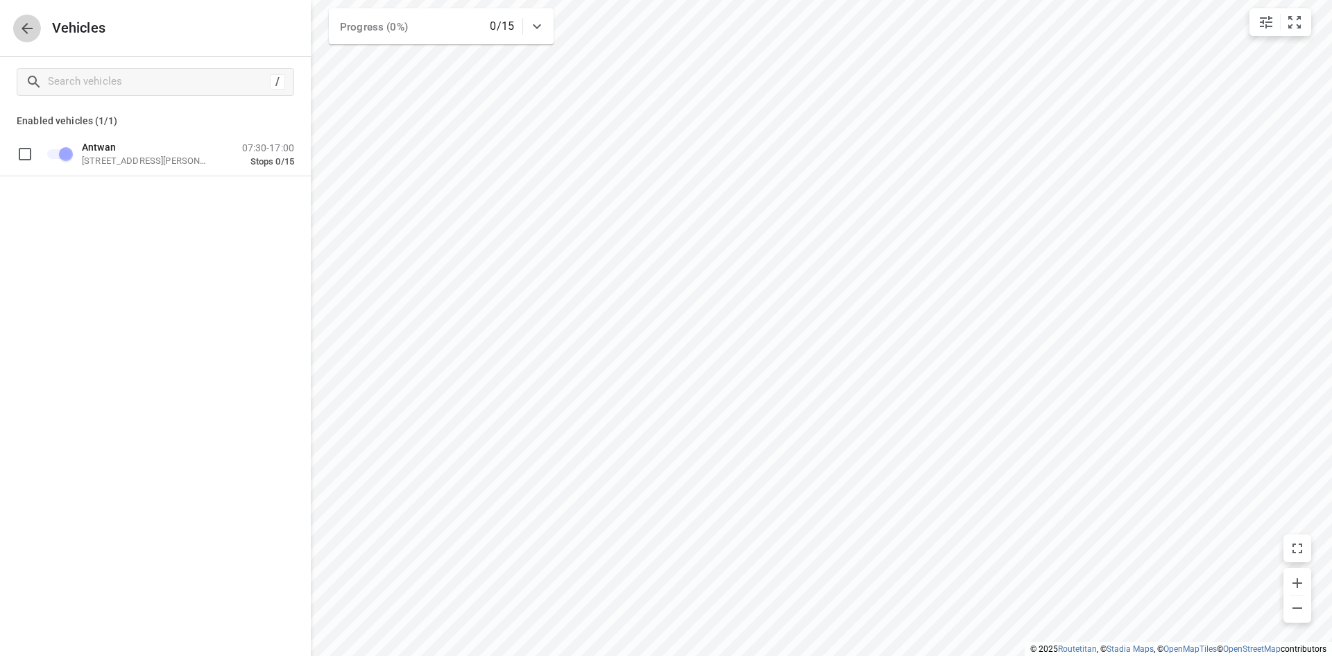
click at [33, 28] on icon "button" at bounding box center [27, 28] width 17 height 17
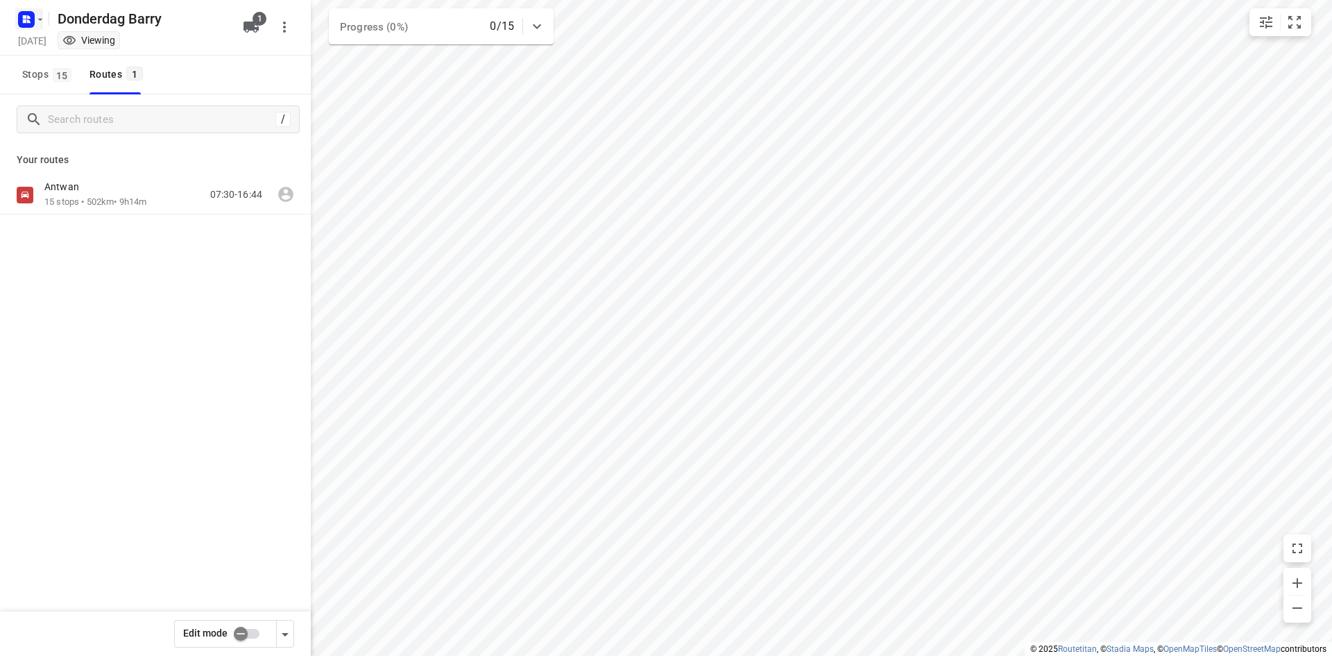
click at [38, 21] on icon "button" at bounding box center [40, 19] width 11 height 11
click at [51, 50] on p "Back to projects" at bounding box center [85, 49] width 78 height 16
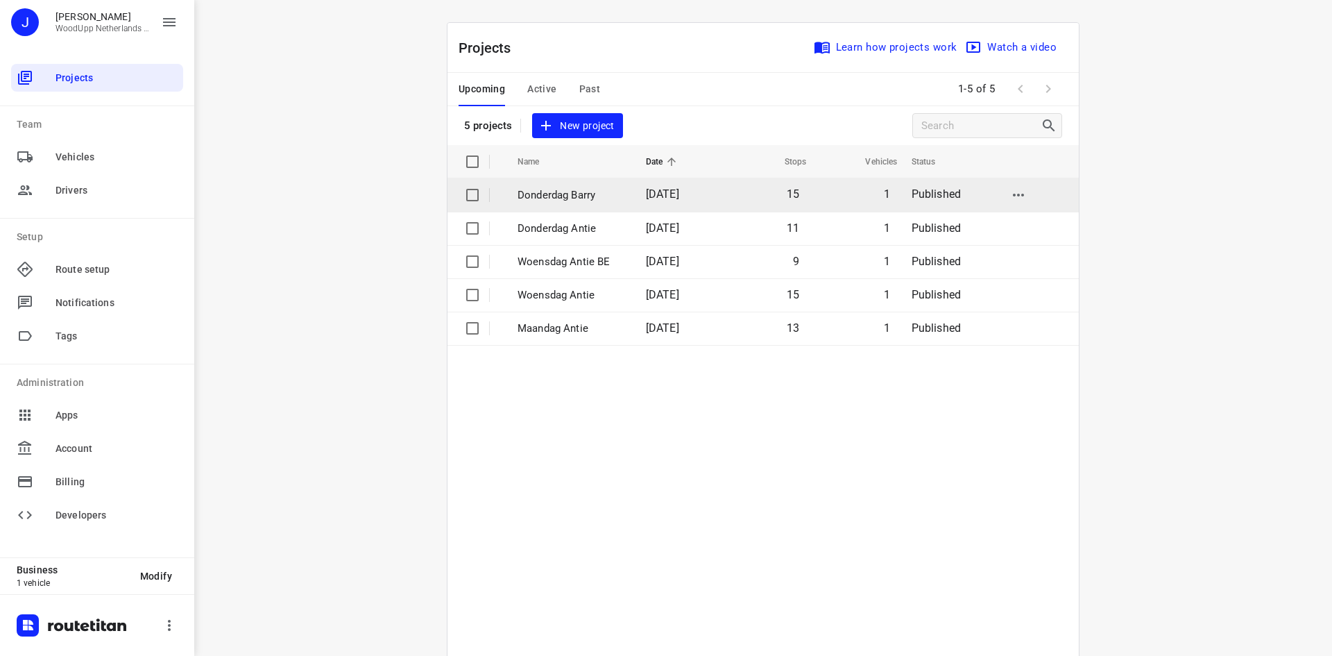
click at [553, 186] on td "Donderdag Barry" at bounding box center [569, 194] width 131 height 33
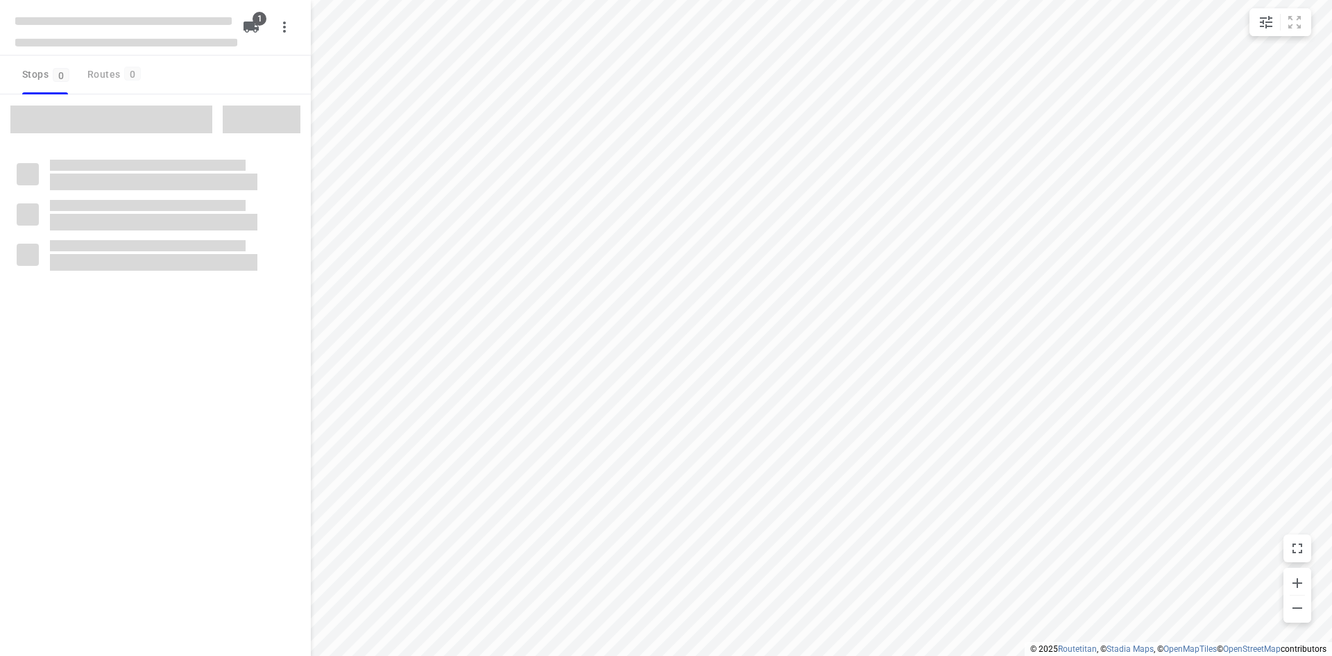
type input "distance"
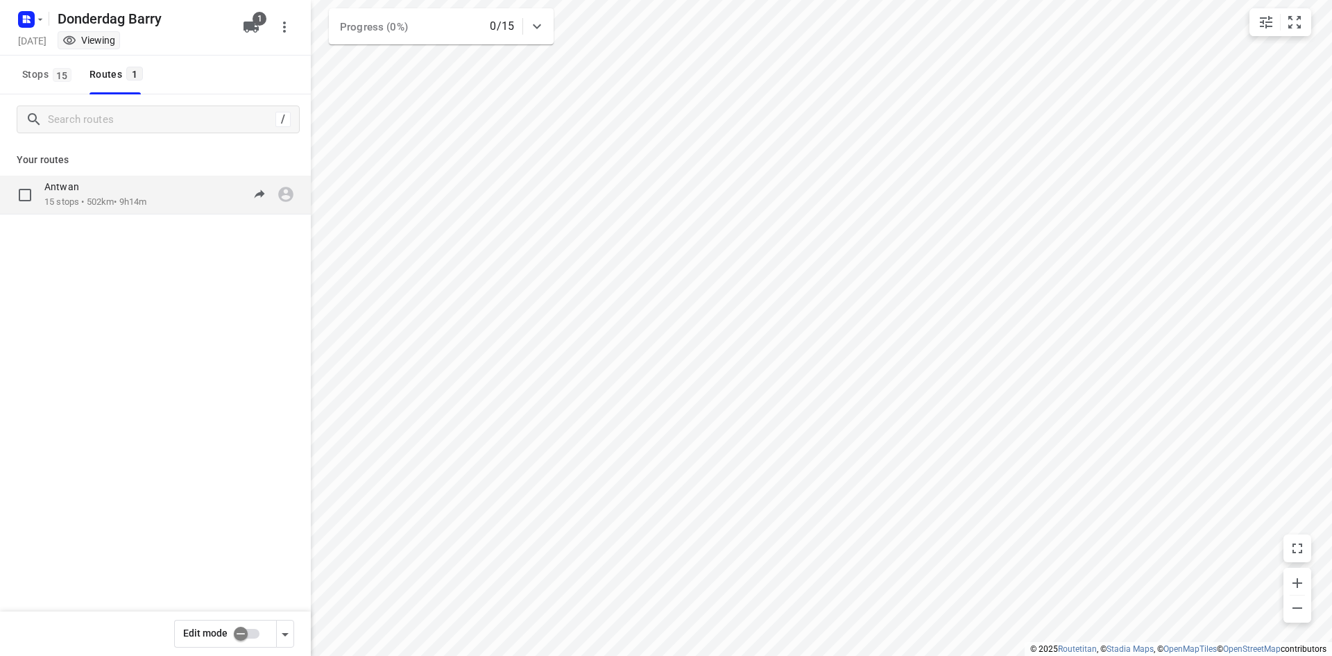
click at [167, 178] on div "[PERSON_NAME] 15 stops • 502km • 9h14m 07:30-16:44" at bounding box center [155, 195] width 311 height 39
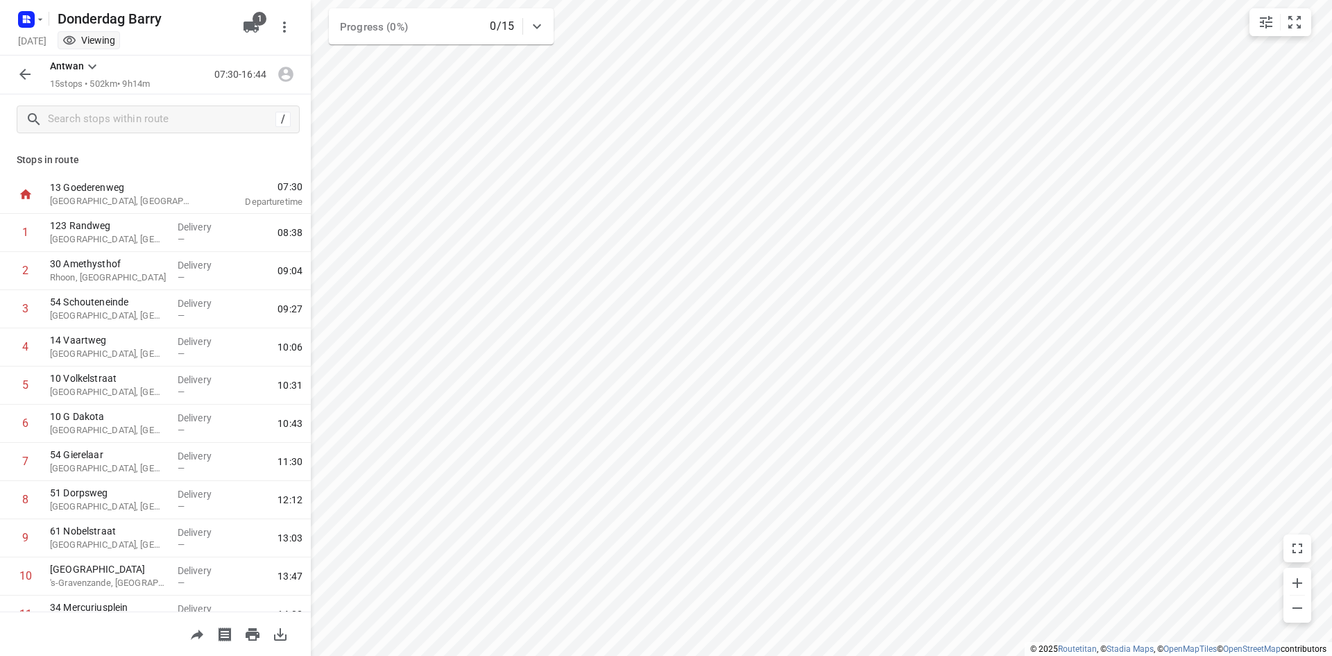
click at [263, 626] on button "button" at bounding box center [253, 634] width 28 height 28
click at [281, 635] on icon "button" at bounding box center [280, 634] width 12 height 12
click at [105, 24] on div "Donderdag Barry" at bounding box center [123, 17] width 222 height 25
click at [24, 80] on icon "button" at bounding box center [25, 74] width 17 height 17
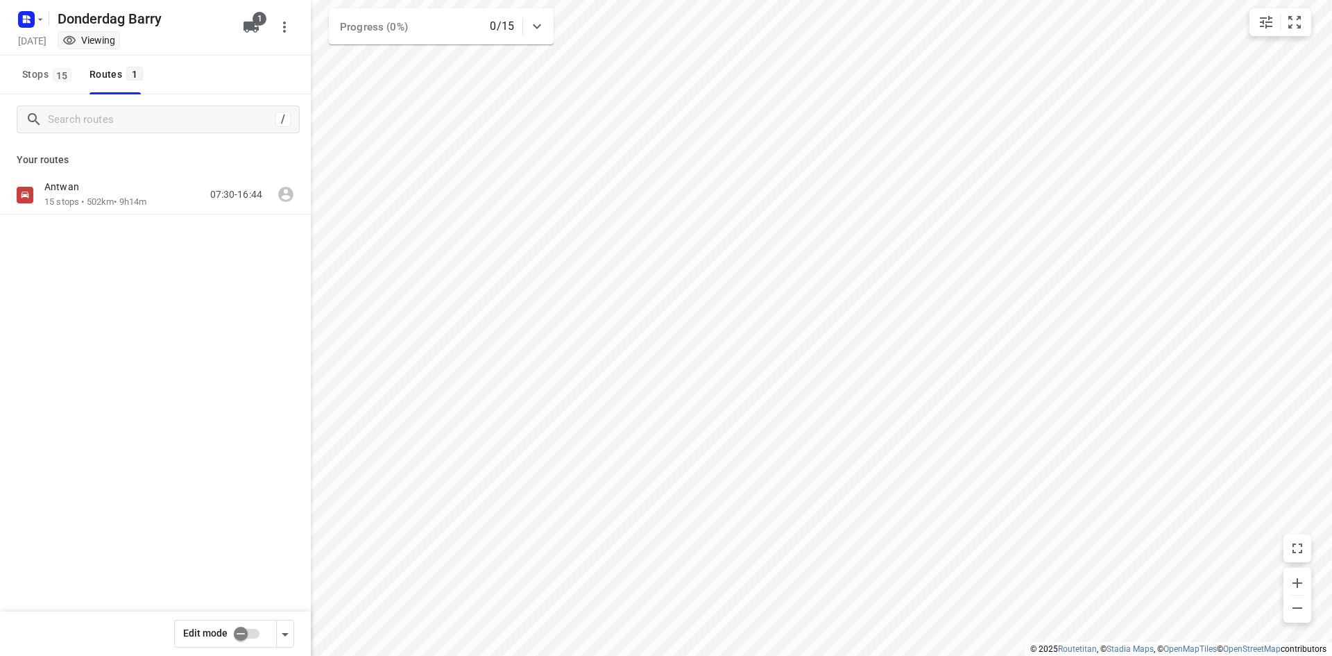
click at [13, 20] on div at bounding box center [28, 19] width 33 height 27
click at [124, 19] on div "Donderdag Barry" at bounding box center [123, 17] width 222 height 25
click at [110, 23] on div "Donderdag Barry" at bounding box center [123, 17] width 222 height 25
click at [114, 11] on div "Donderdag Barry" at bounding box center [123, 17] width 222 height 25
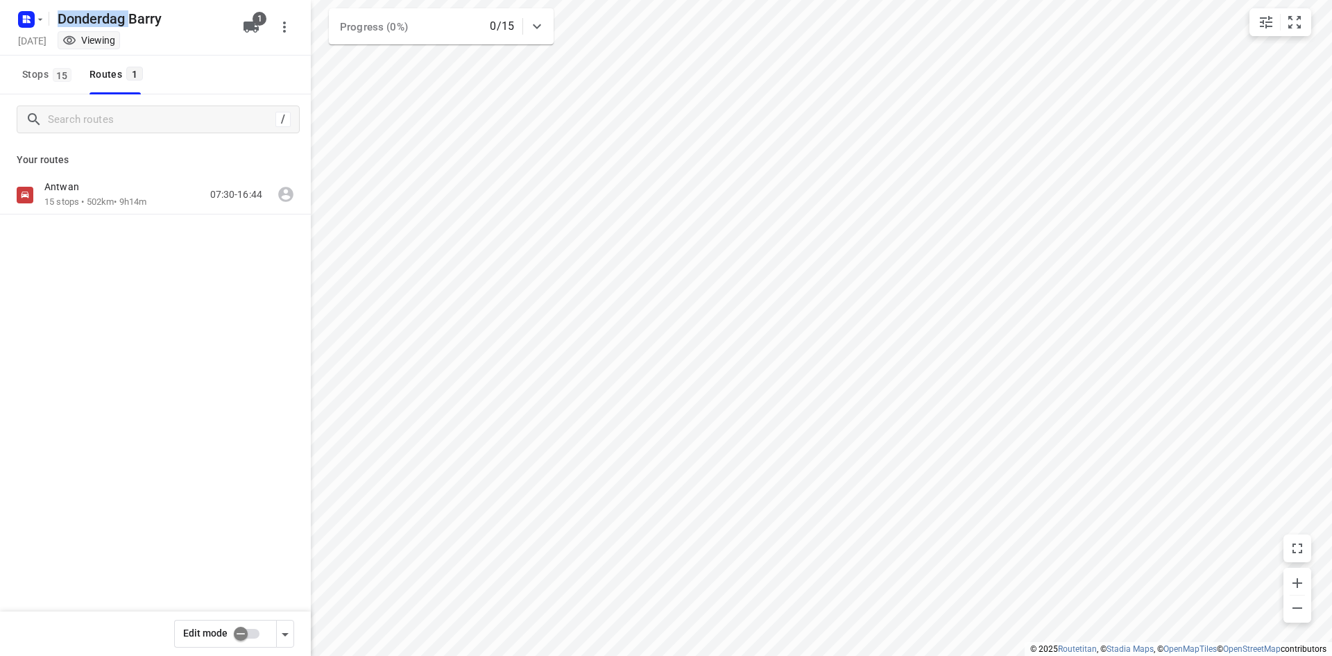
click at [82, 18] on div "Donderdag Barry" at bounding box center [123, 17] width 222 height 25
click at [35, 18] on icon "button" at bounding box center [40, 19] width 11 height 11
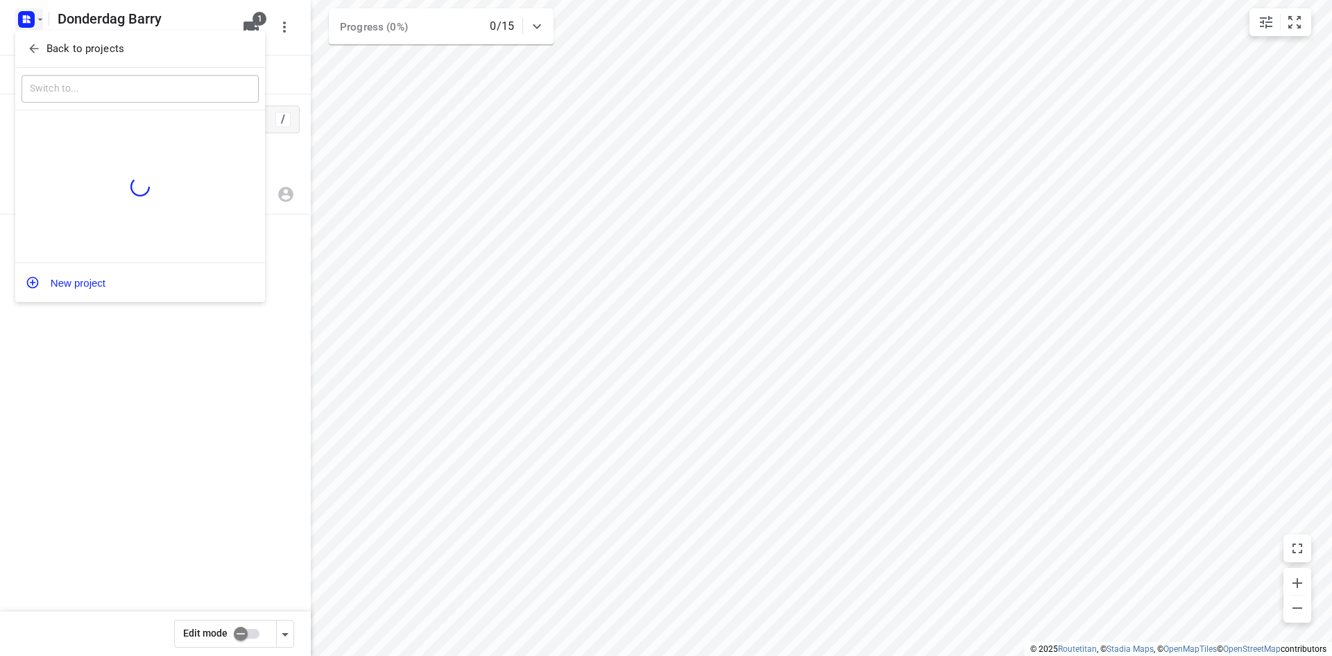
drag, startPoint x: 105, startPoint y: 454, endPoint x: 106, endPoint y: 357, distance: 96.4
click at [106, 452] on div at bounding box center [666, 328] width 1332 height 656
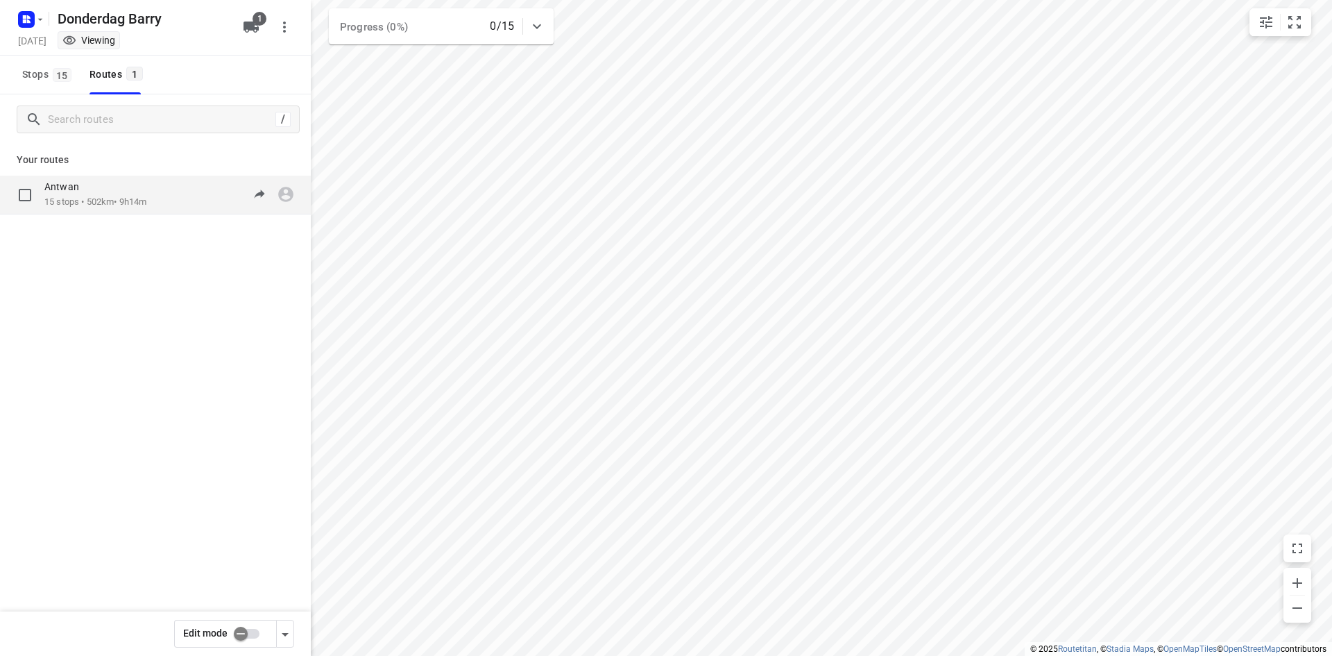
click at [116, 208] on p "15 stops • 502km • 9h14m" at bounding box center [95, 202] width 102 height 13
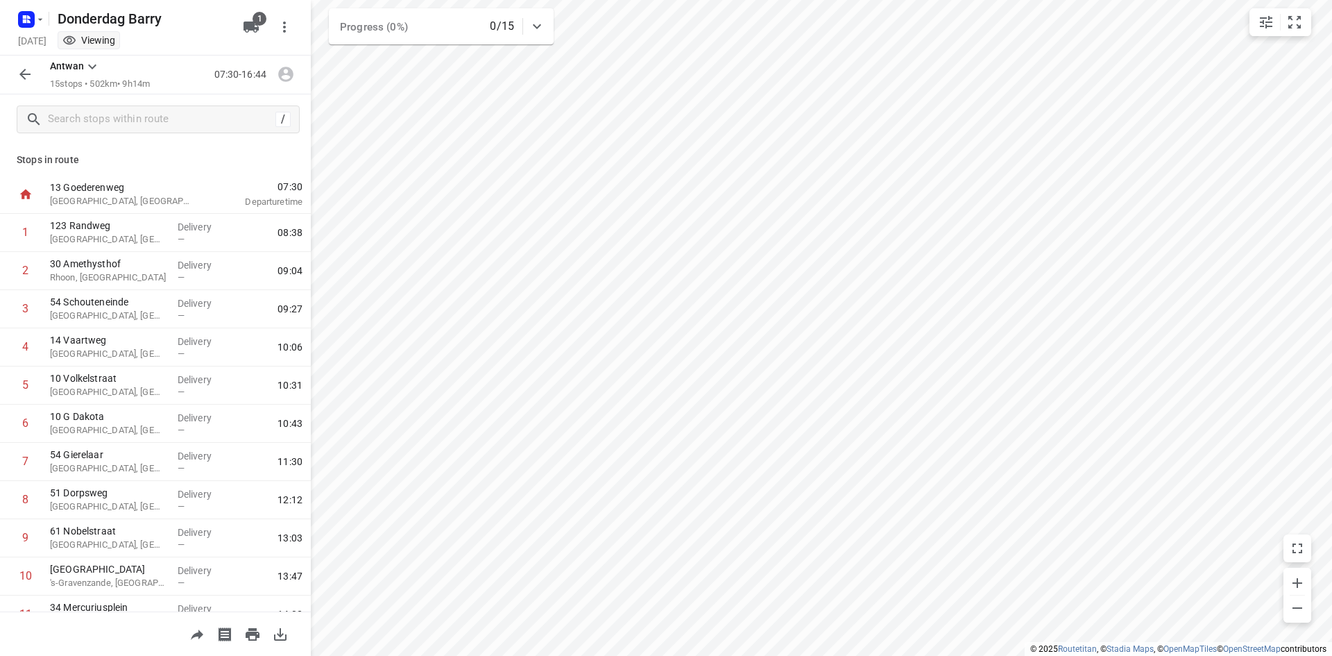
click at [130, 18] on div "Donderdag Barry" at bounding box center [123, 17] width 222 height 25
click at [38, 24] on icon "button" at bounding box center [40, 19] width 11 height 11
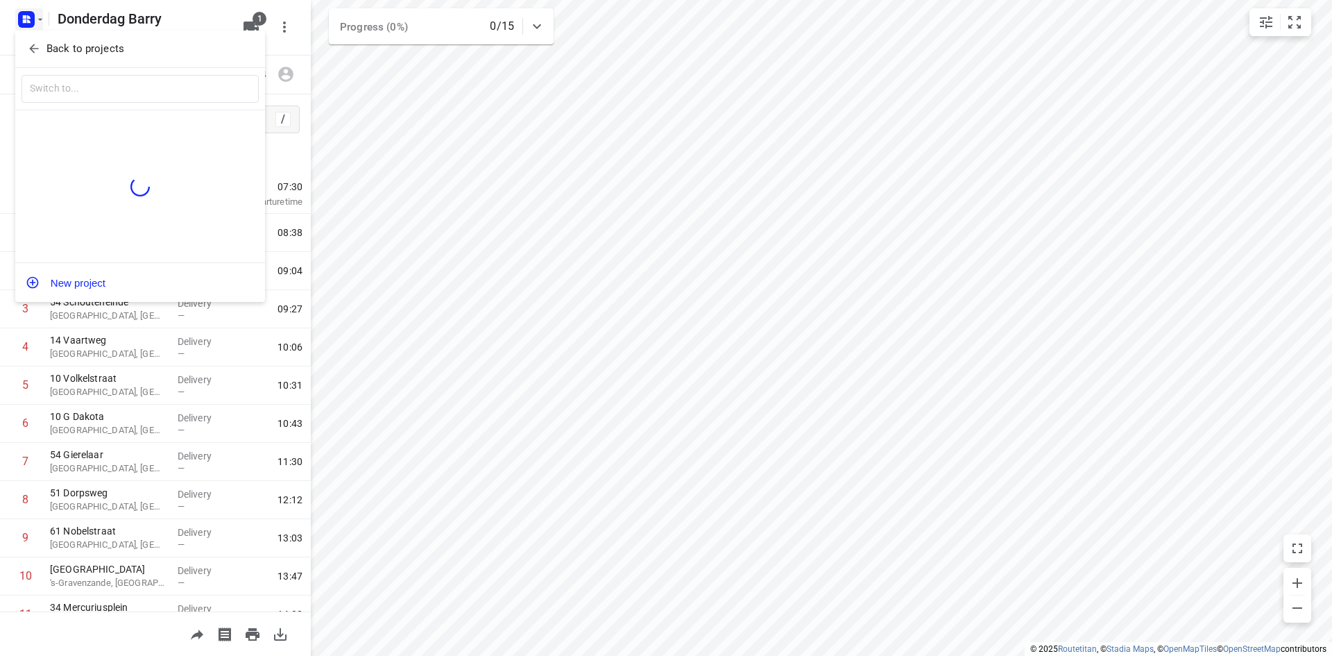
click at [61, 63] on div "Back to projects" at bounding box center [140, 49] width 250 height 37
click at [65, 53] on p "Back to projects" at bounding box center [85, 49] width 78 height 16
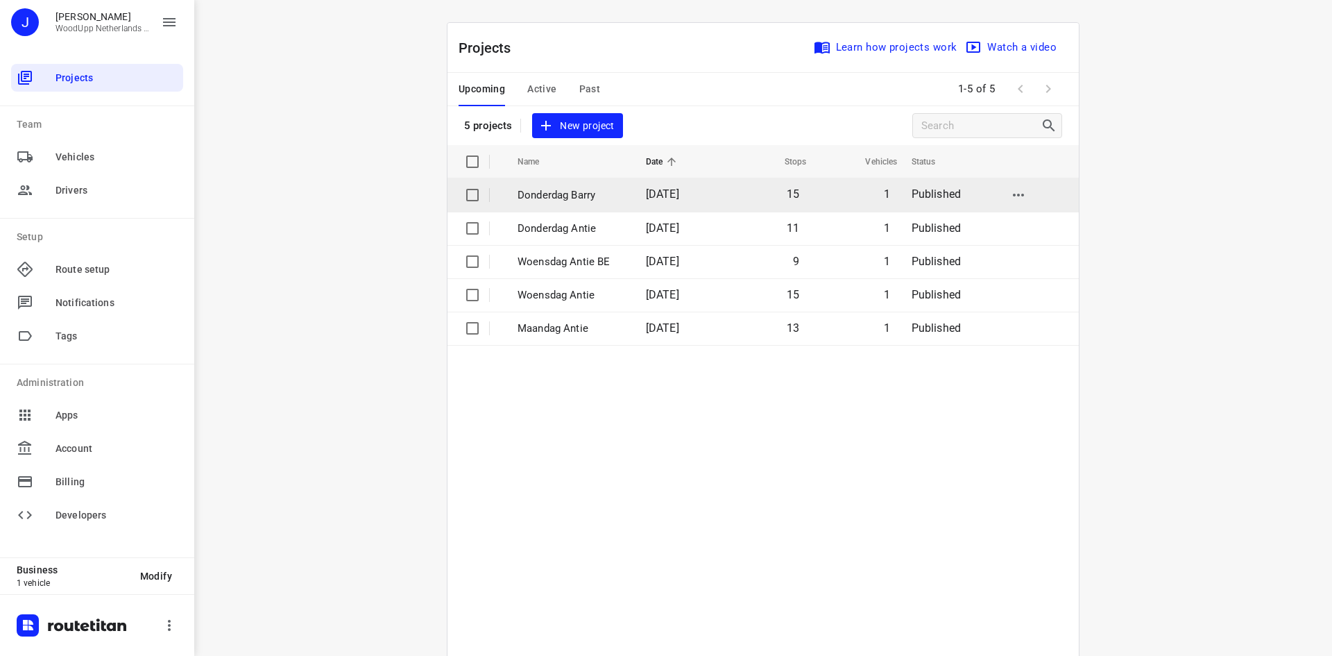
click at [468, 195] on input "checkbox" at bounding box center [473, 195] width 28 height 28
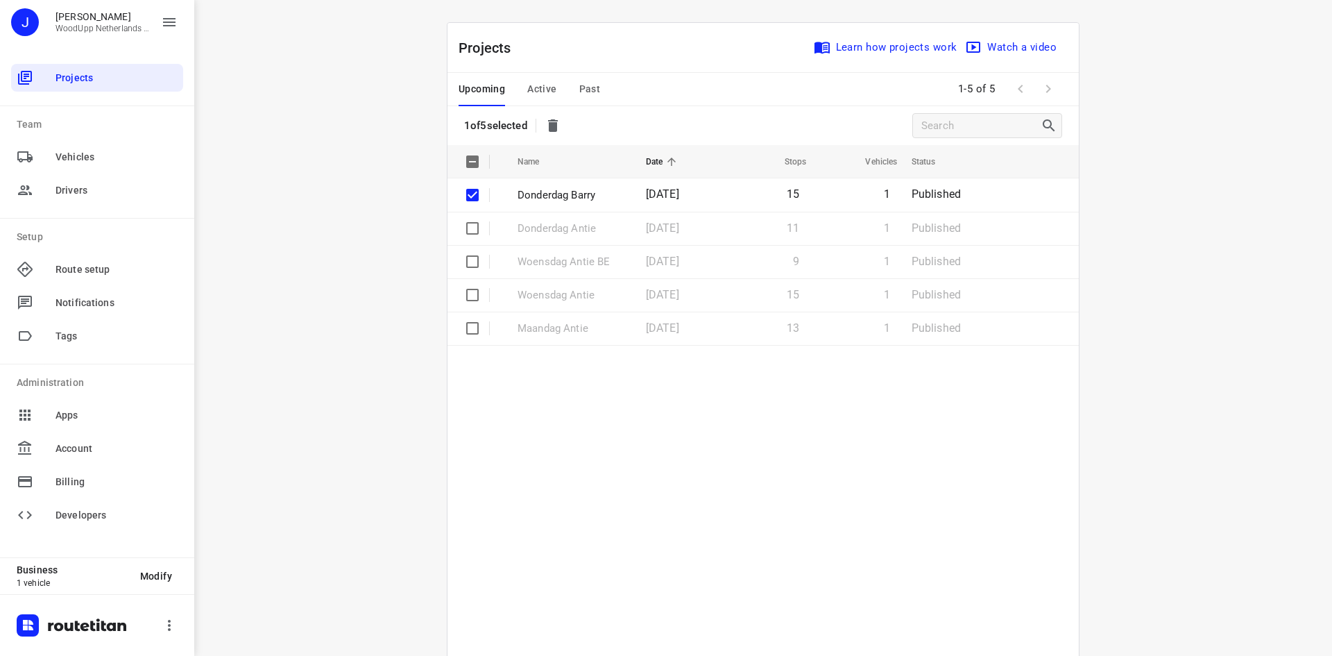
click at [552, 126] on icon "button" at bounding box center [553, 125] width 10 height 12
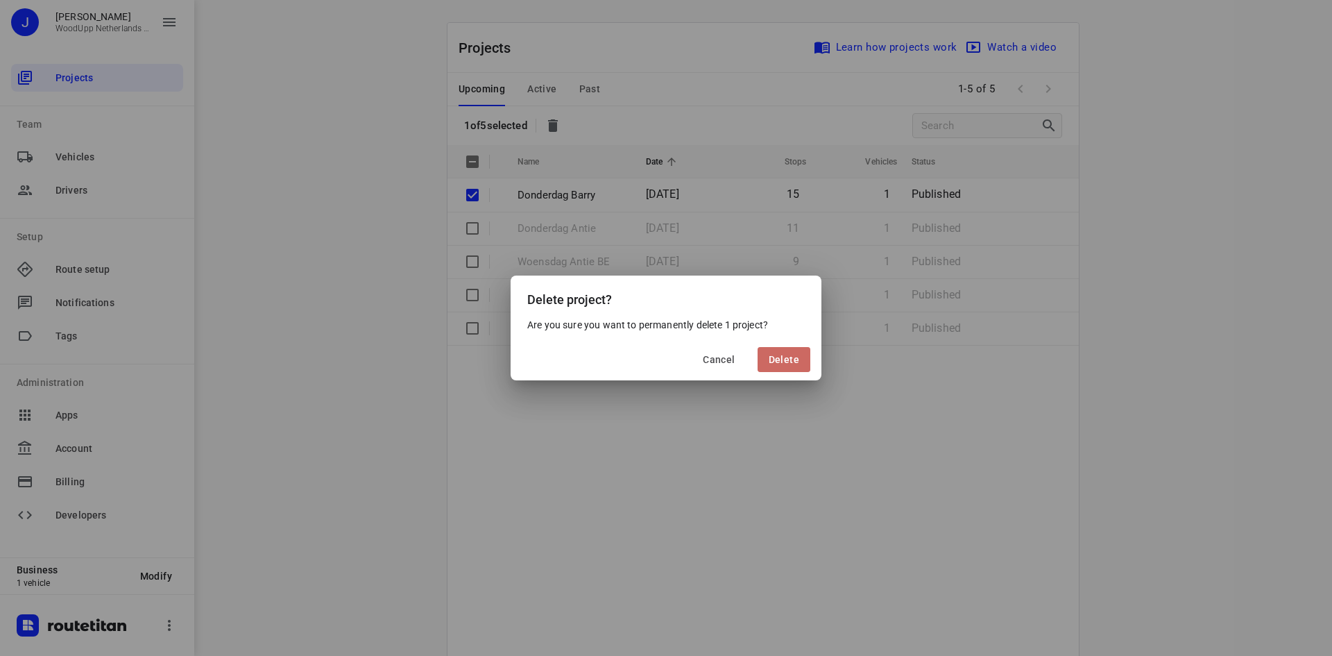
click at [795, 367] on button "Delete" at bounding box center [784, 359] width 53 height 25
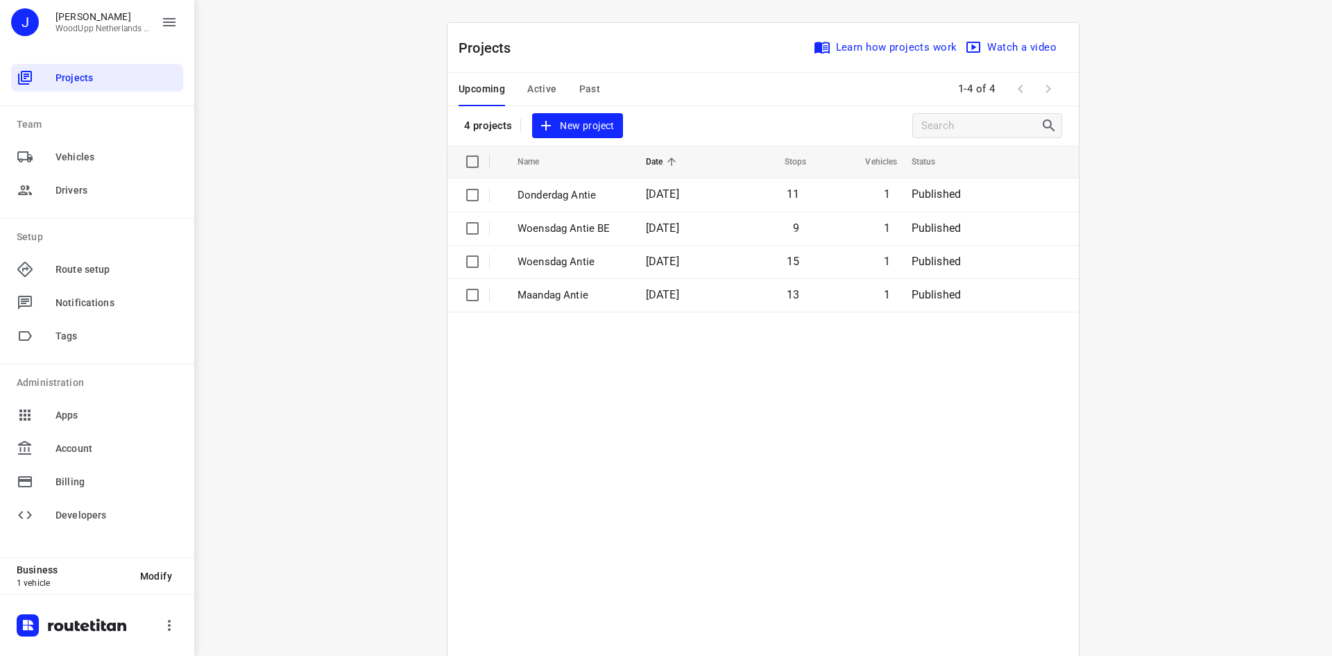
click at [568, 128] on span "New project" at bounding box center [577, 125] width 74 height 17
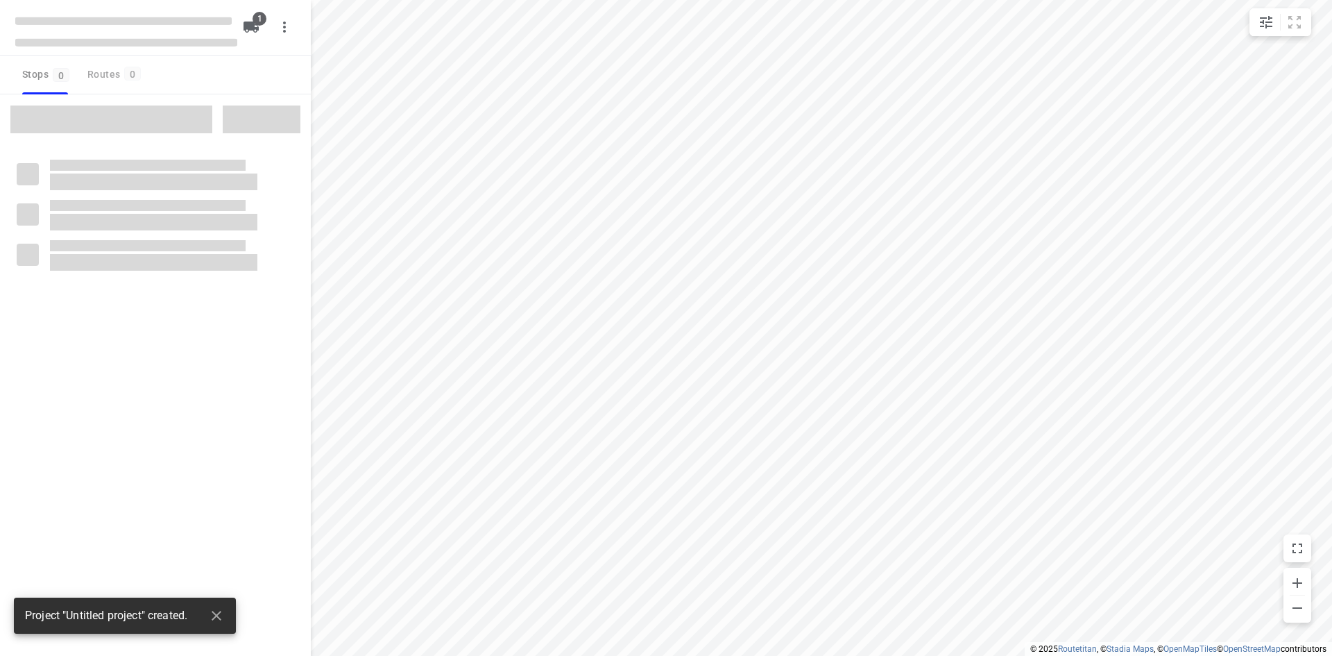
type input "distance"
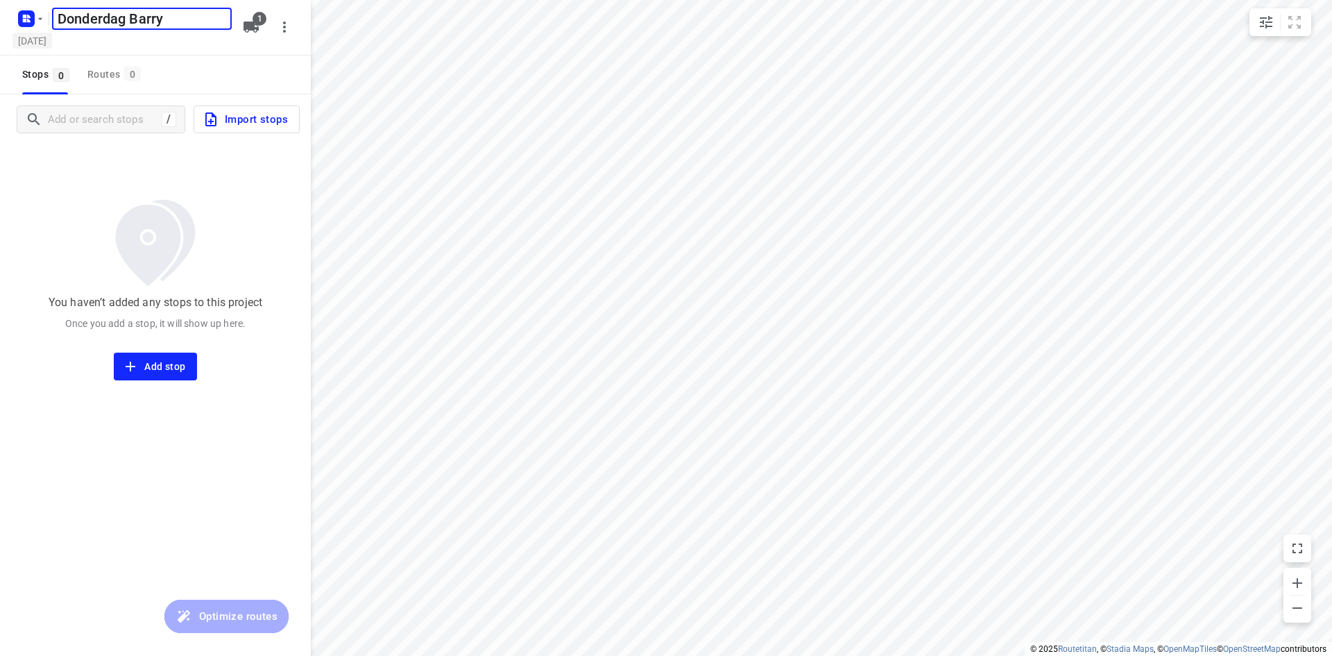
type input "Donderdag Barry"
click at [33, 42] on h5 "[DATE]" at bounding box center [32, 41] width 40 height 16
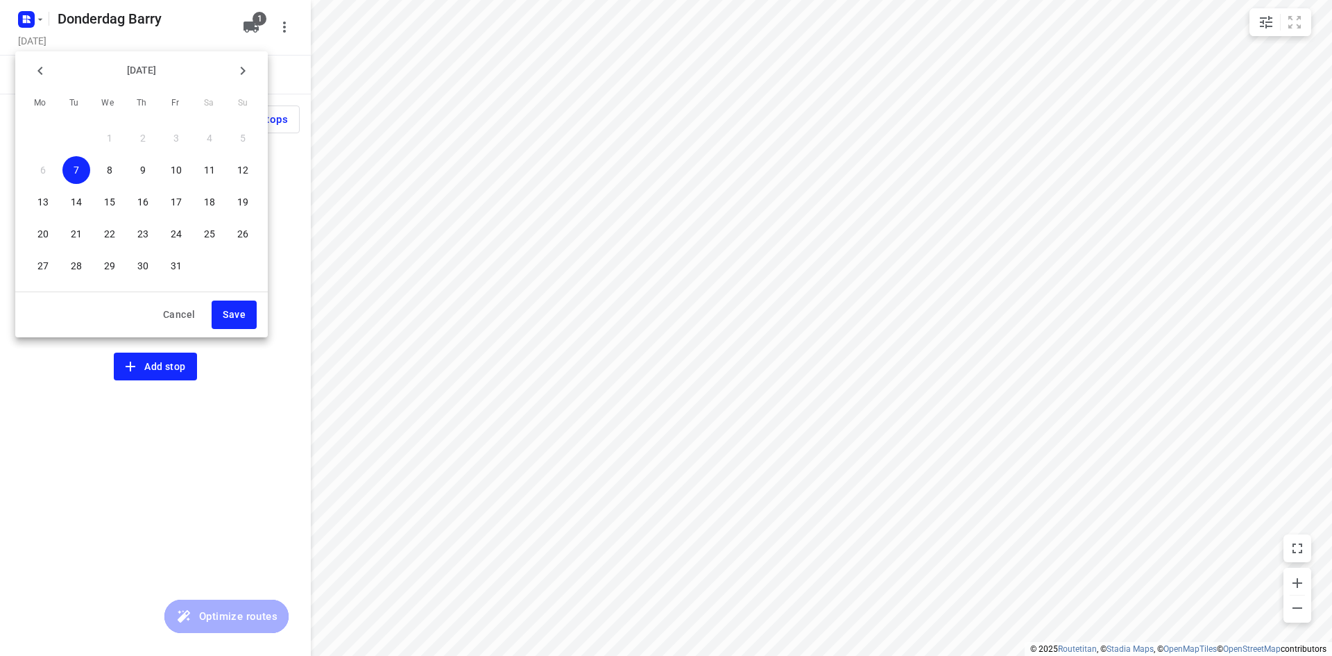
click at [151, 155] on div "9" at bounding box center [142, 170] width 33 height 32
click at [147, 173] on span "9" at bounding box center [143, 170] width 28 height 14
click at [232, 314] on span "Save" at bounding box center [234, 314] width 23 height 17
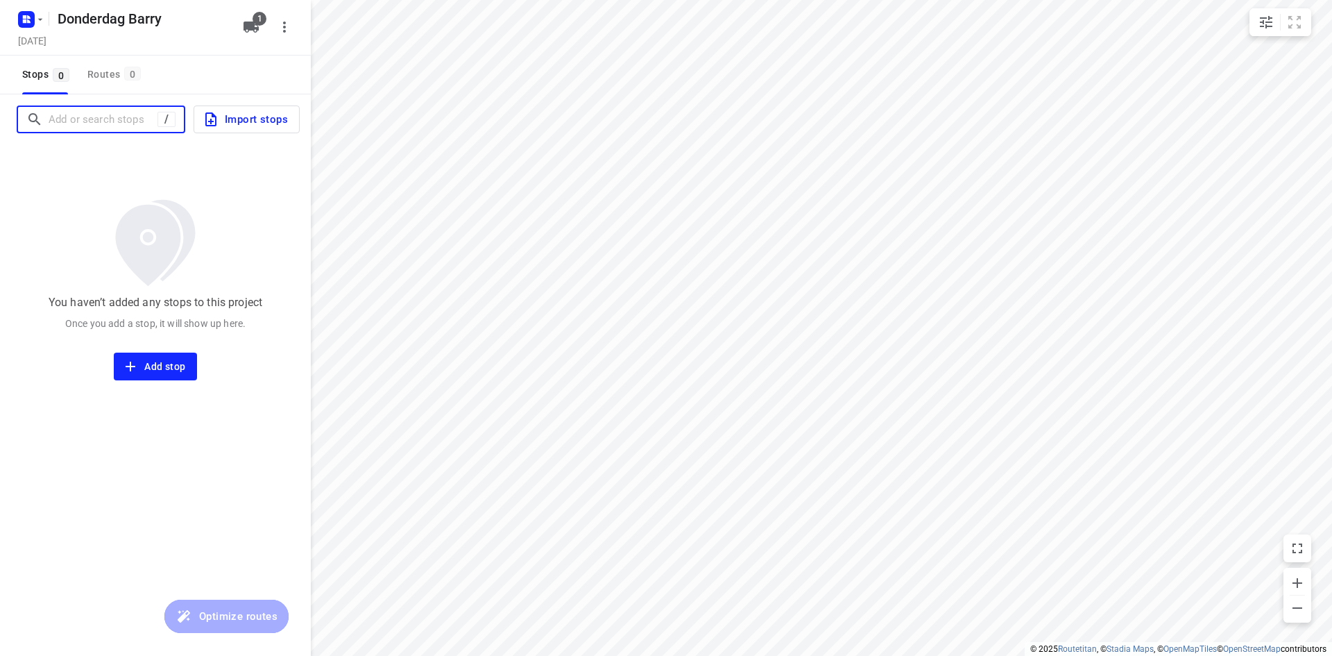
click at [119, 112] on input "Add or search stops" at bounding box center [103, 120] width 109 height 22
paste input "123 Randweg"
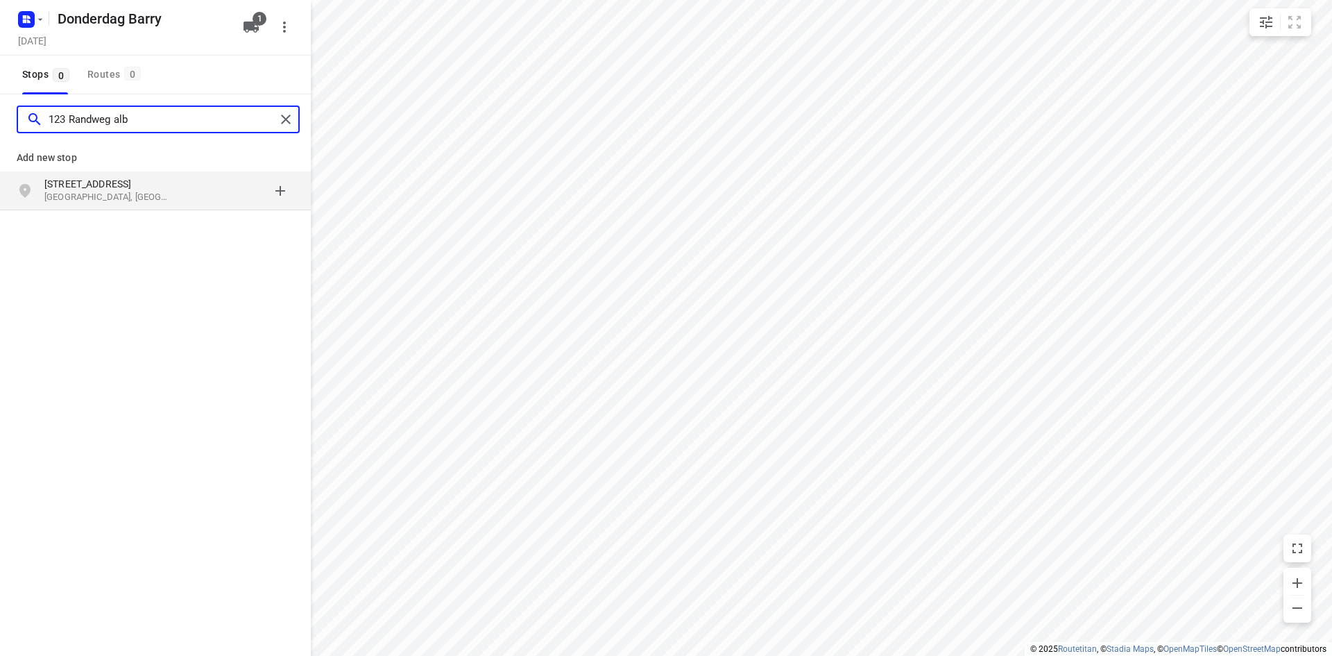
type input "123 Randweg alb"
click at [116, 200] on p "[GEOGRAPHIC_DATA], [GEOGRAPHIC_DATA]" at bounding box center [108, 197] width 128 height 13
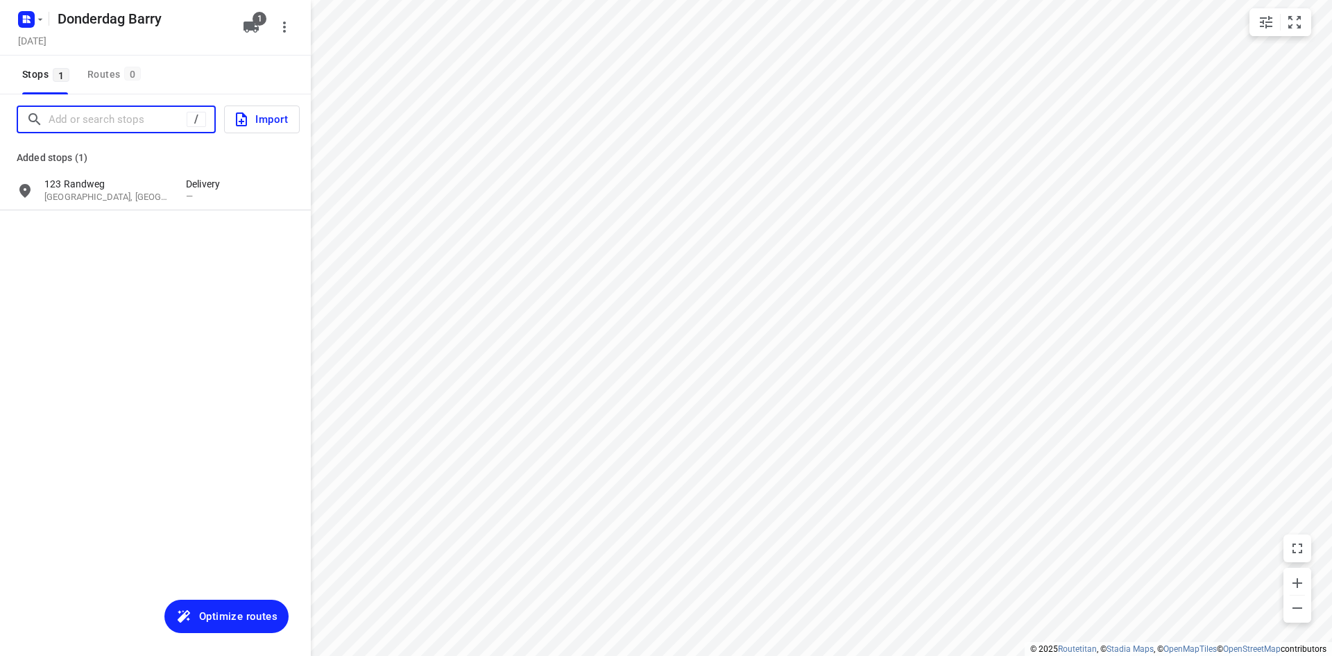
click at [146, 120] on input "Add or search stops" at bounding box center [118, 120] width 138 height 22
paste input "30 Amethysthof"
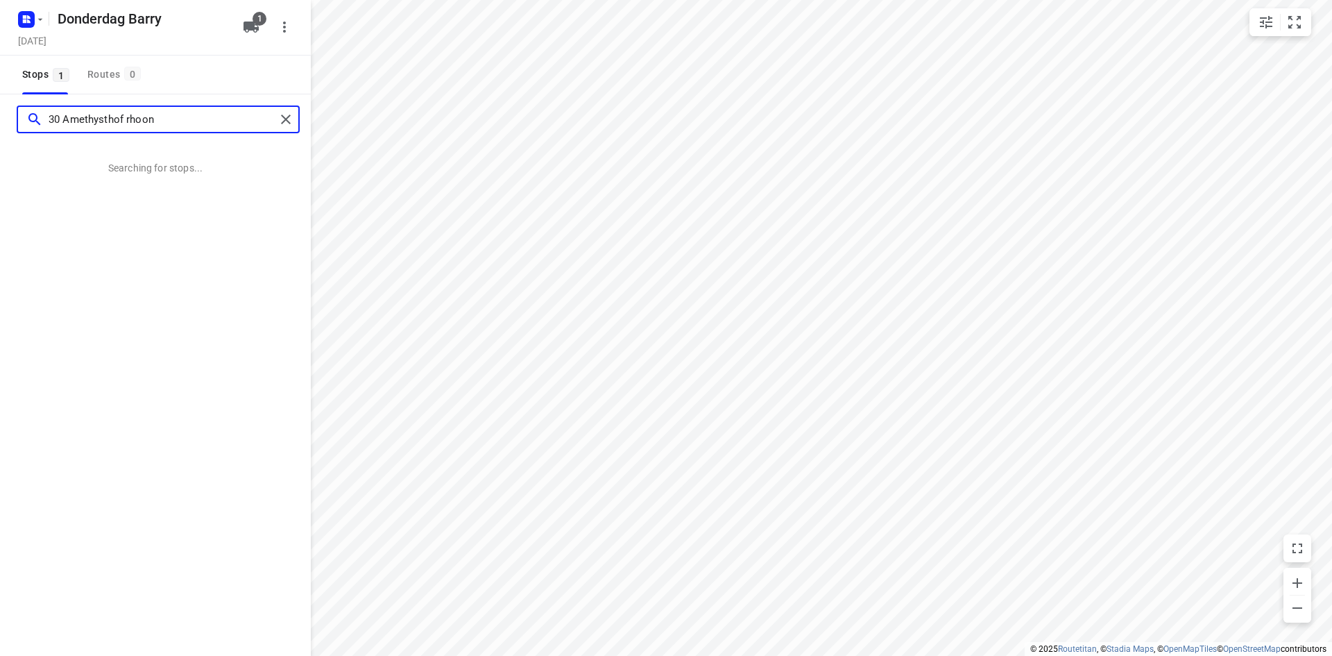
type input "30 Amethysthof rhoon"
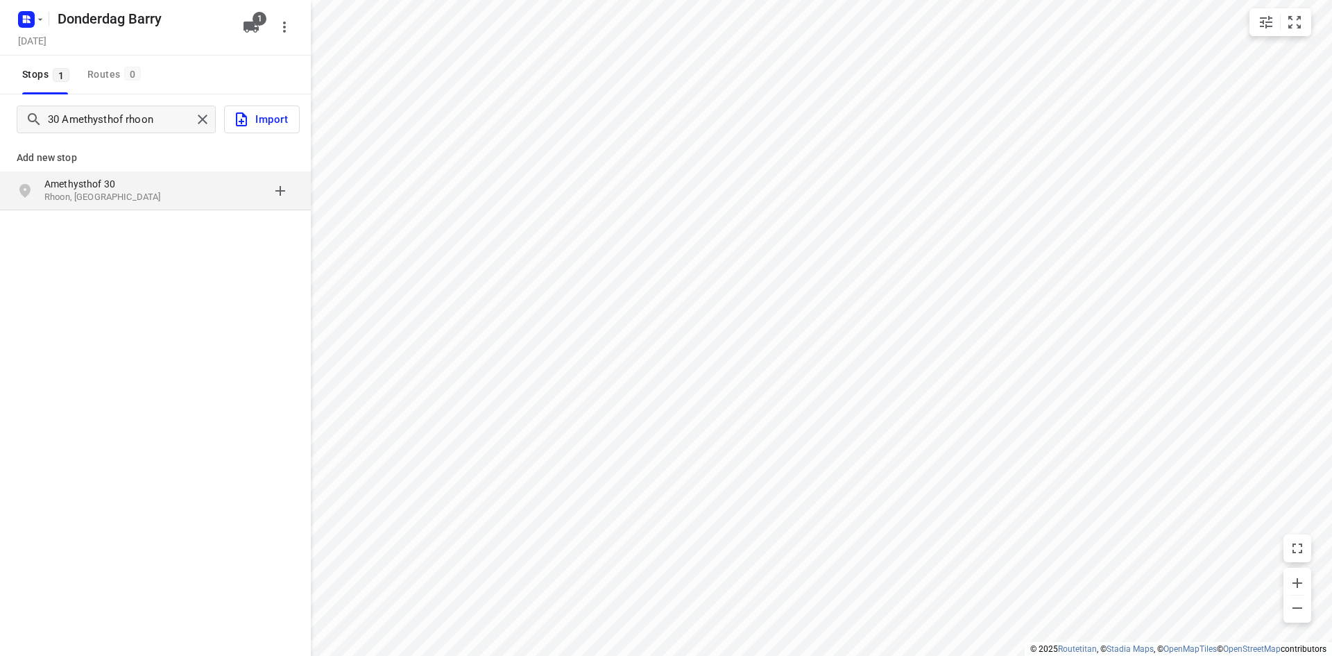
click at [115, 207] on div "[STREET_ADDRESS]" at bounding box center [155, 190] width 311 height 39
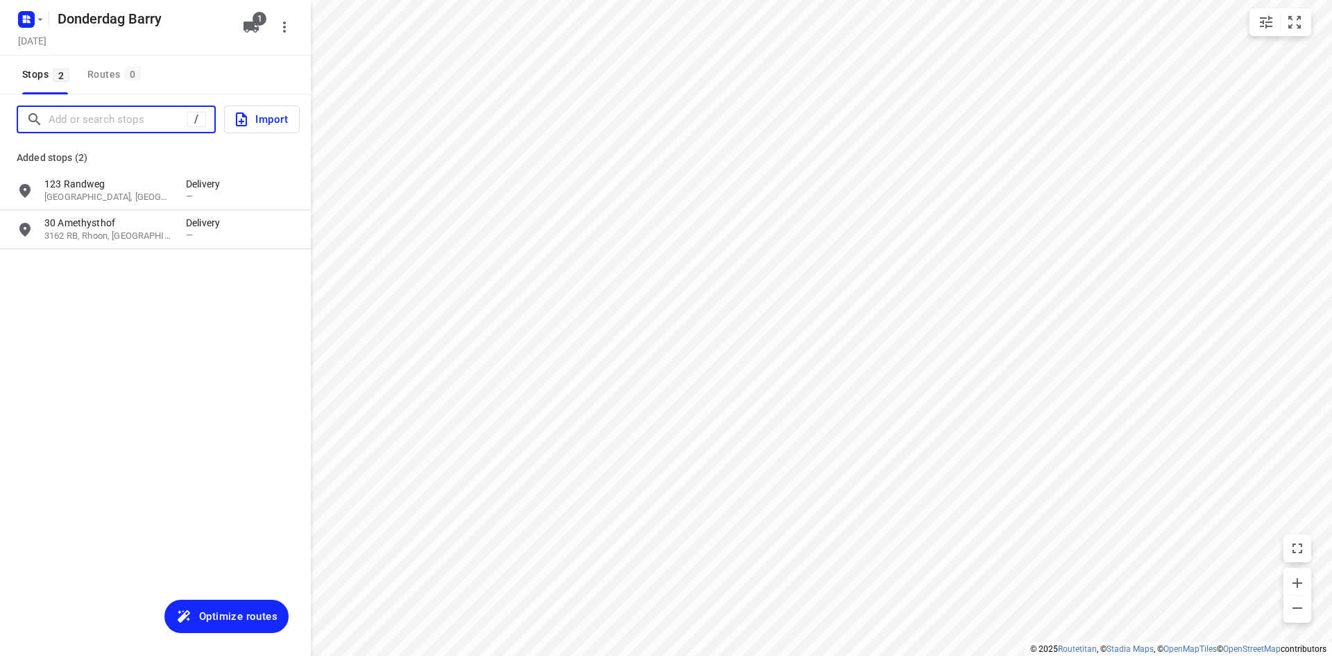
click at [149, 123] on input "Add or search stops" at bounding box center [118, 120] width 138 height 22
paste input "54 Schouteneinde"
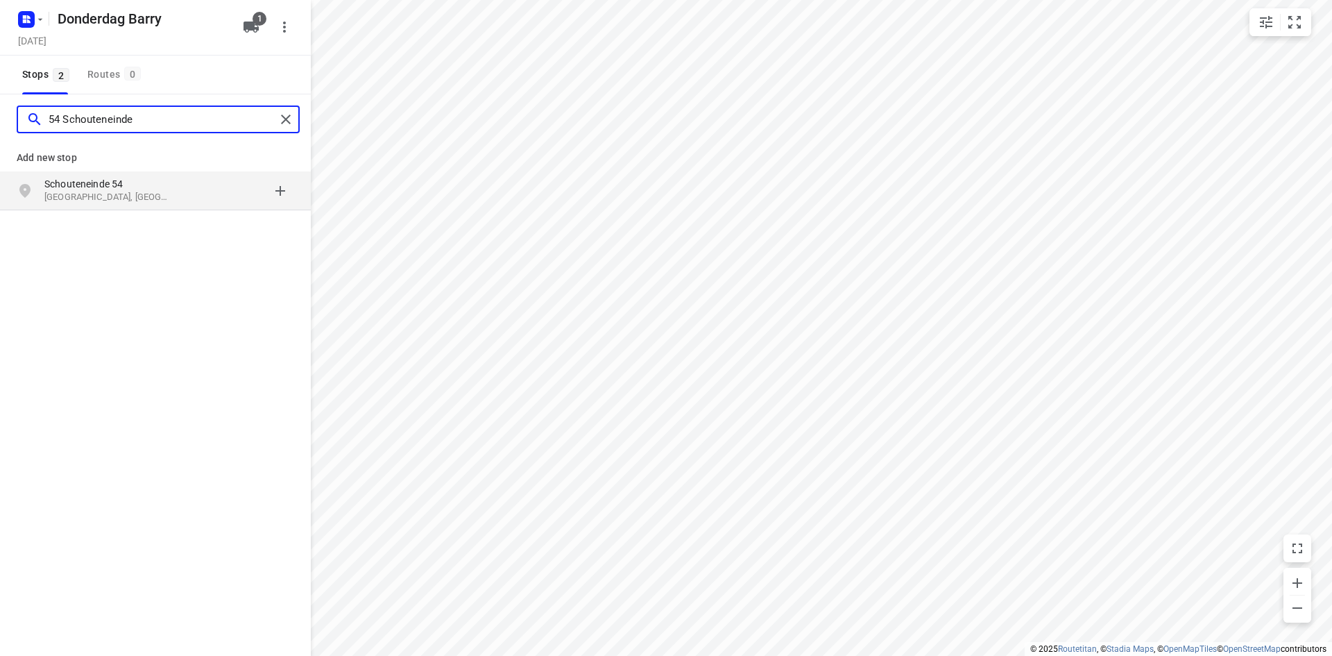
type input "54 Schouteneinde"
click at [157, 177] on p "Schouteneinde 54" at bounding box center [108, 184] width 128 height 14
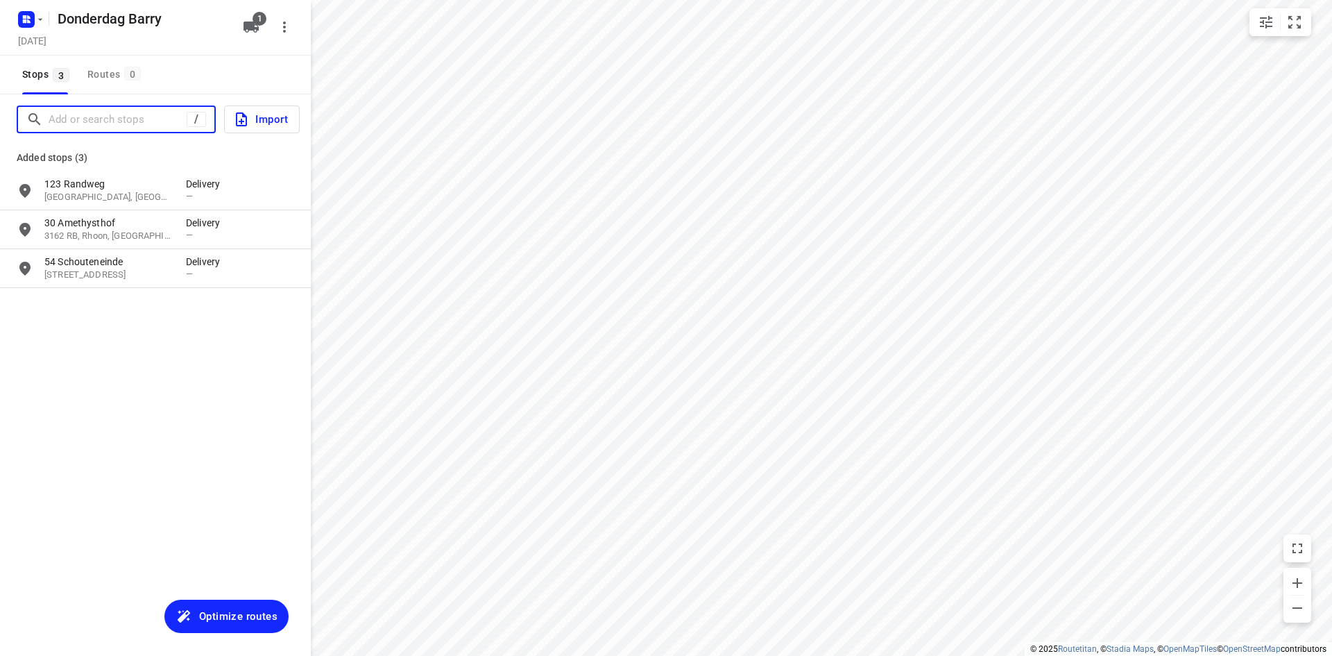
click at [134, 115] on input "Add or search stops" at bounding box center [118, 120] width 138 height 22
paste input "14 Vaartweg"
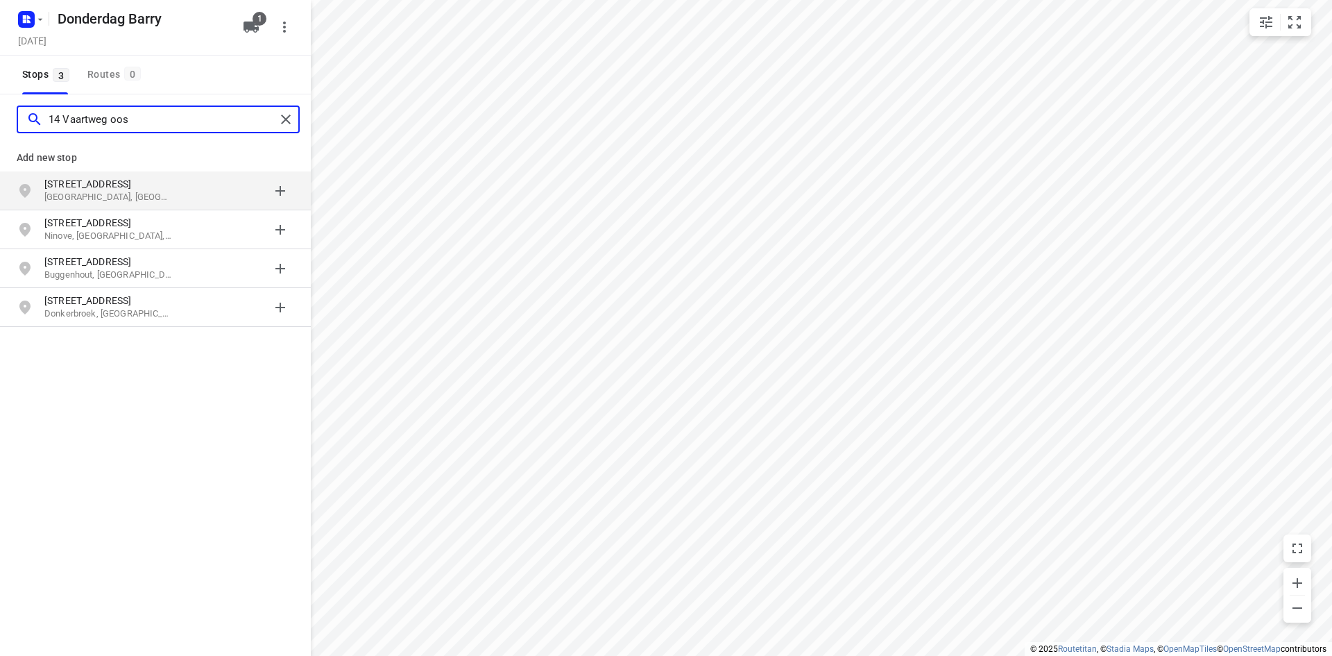
type input "14 Vaartweg oos"
click at [105, 191] on p "[GEOGRAPHIC_DATA], [GEOGRAPHIC_DATA]" at bounding box center [108, 197] width 128 height 13
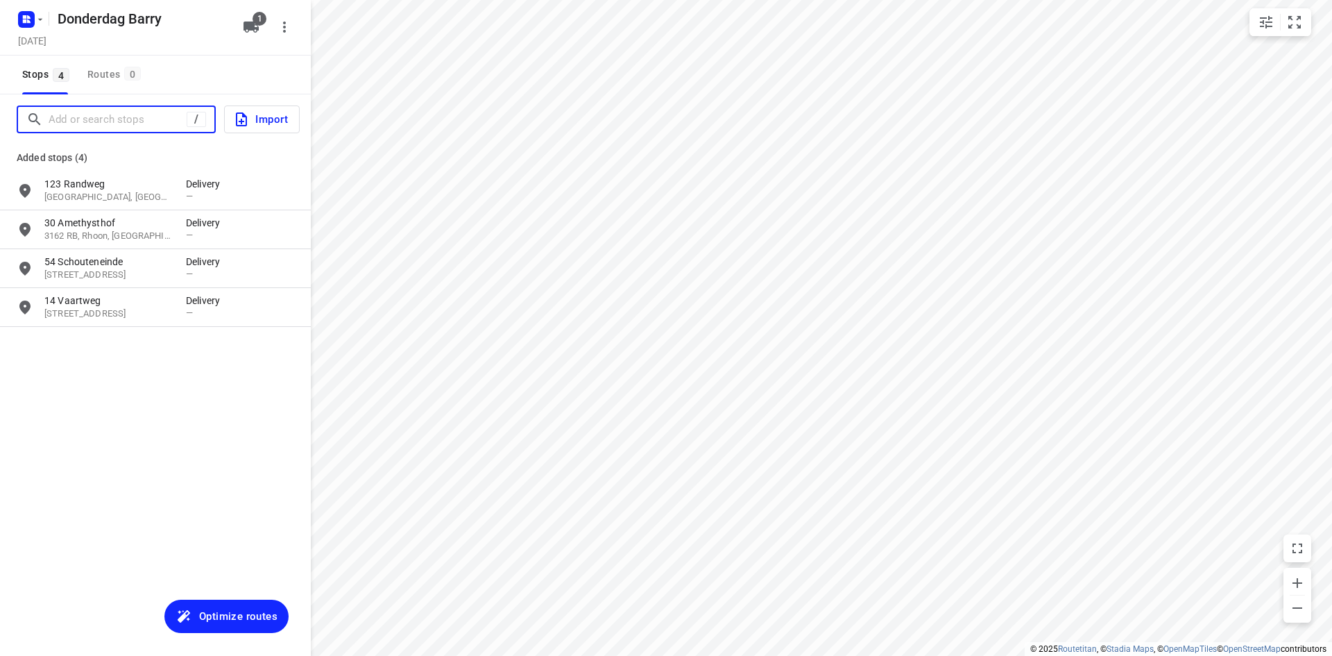
click at [133, 118] on input "Add or search stops" at bounding box center [118, 120] width 138 height 22
paste input "10 Volkelstraat"
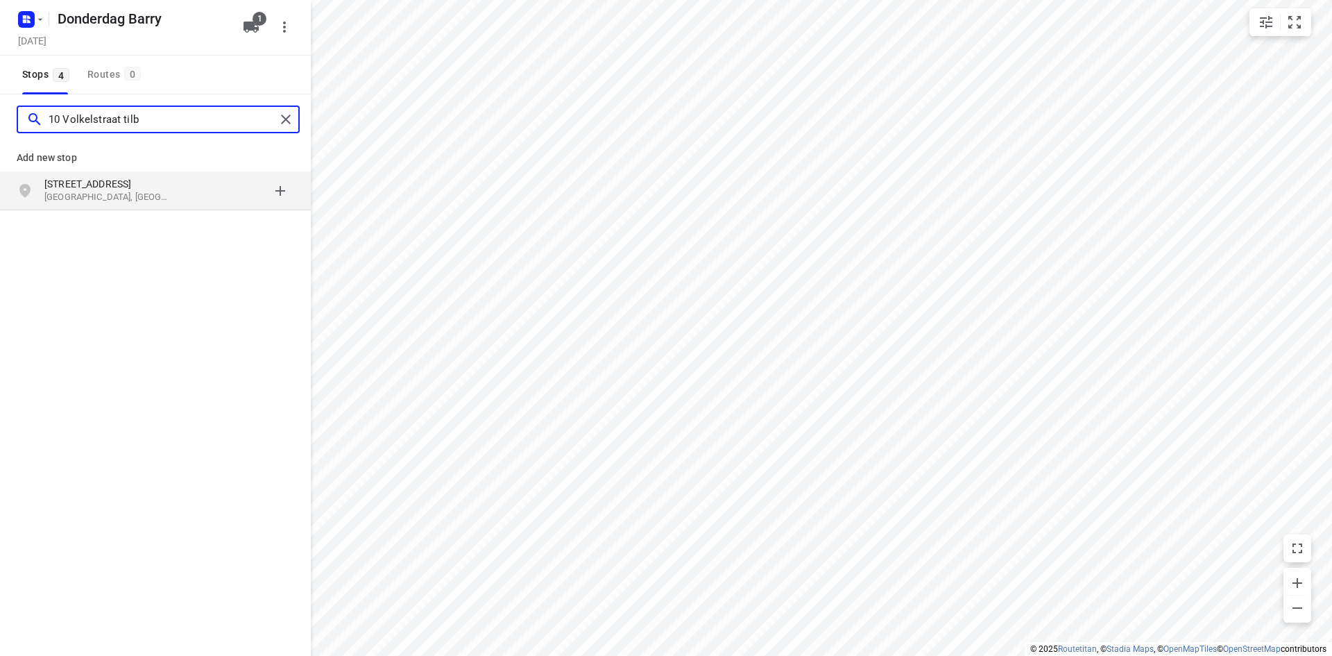
type input "10 Volkelstraat tilb"
click at [114, 196] on p "[GEOGRAPHIC_DATA], [GEOGRAPHIC_DATA]" at bounding box center [108, 197] width 128 height 13
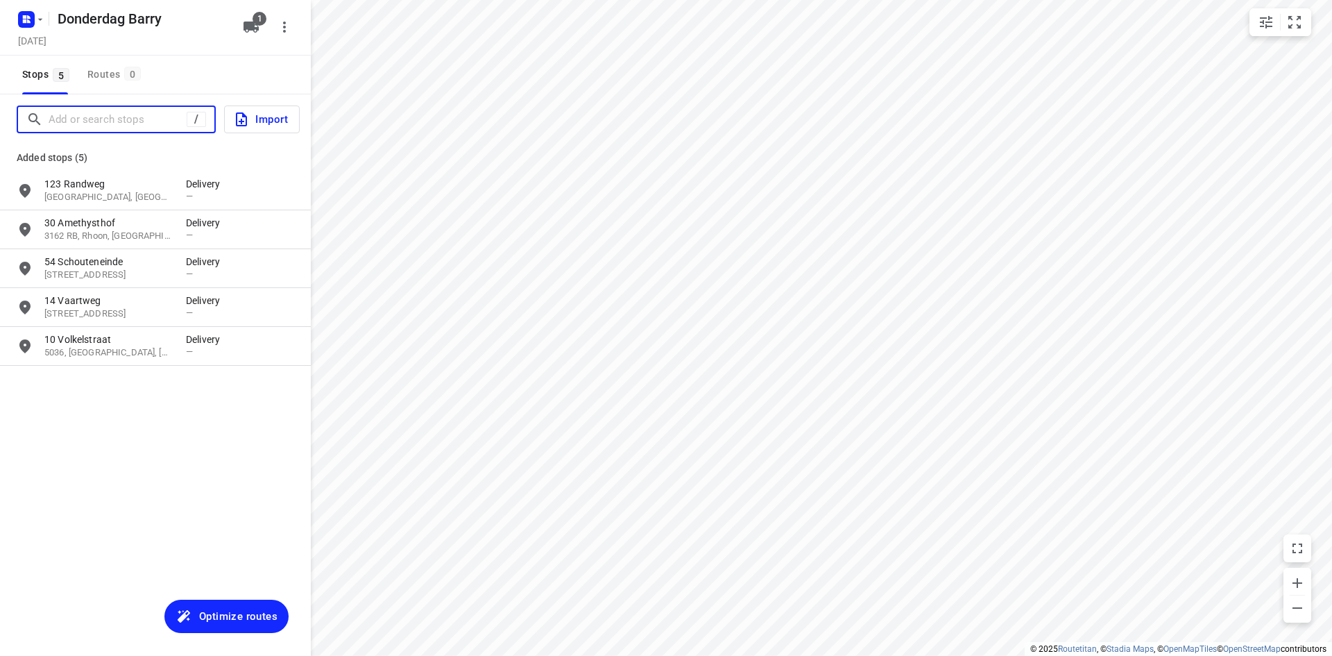
click at [167, 121] on input "Add or search stops" at bounding box center [118, 120] width 138 height 22
paste input "10 G Dakota"
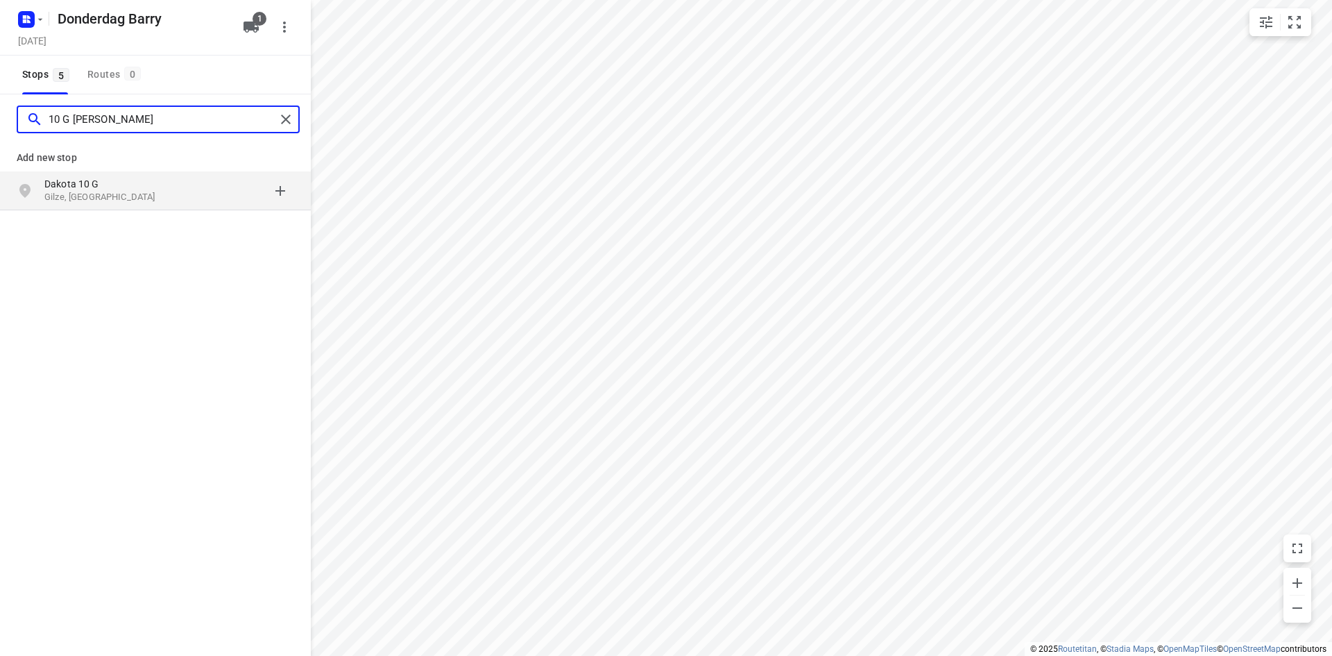
type input "10 G [PERSON_NAME]"
click at [44, 194] on p "Gilze, [GEOGRAPHIC_DATA]" at bounding box center [108, 197] width 128 height 13
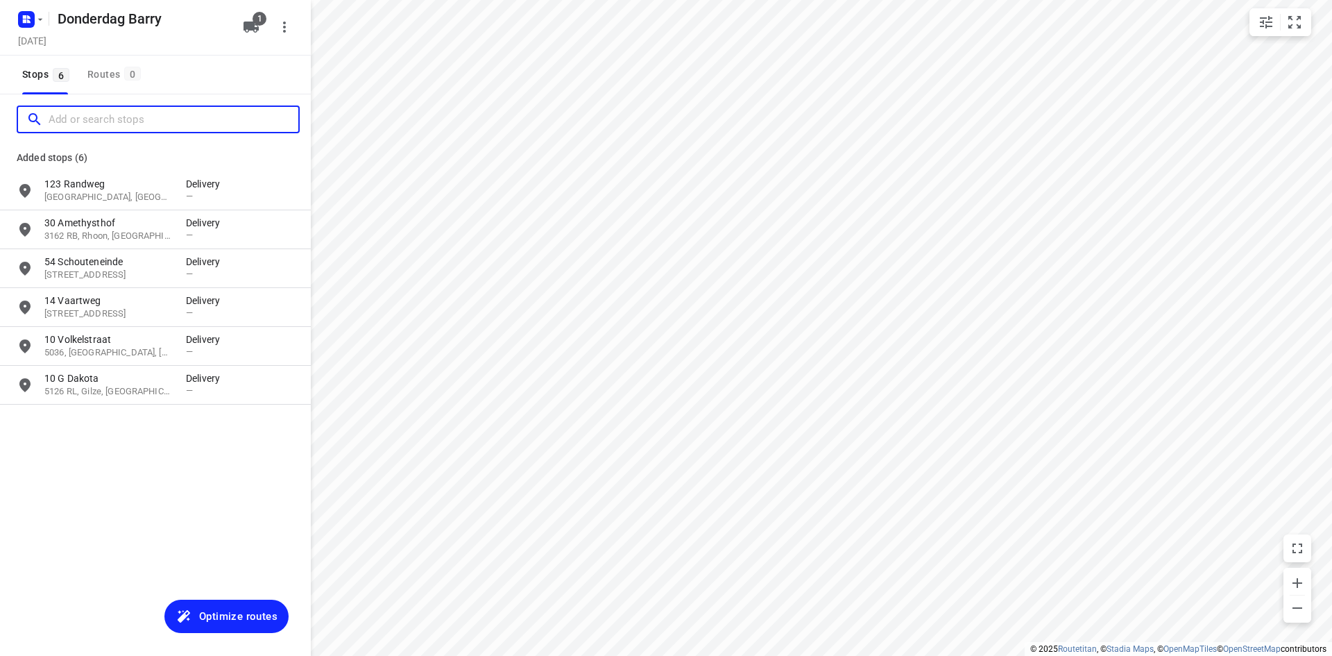
click at [120, 119] on input "Add or search stops" at bounding box center [174, 120] width 250 height 22
paste input "54 Gierelaar"
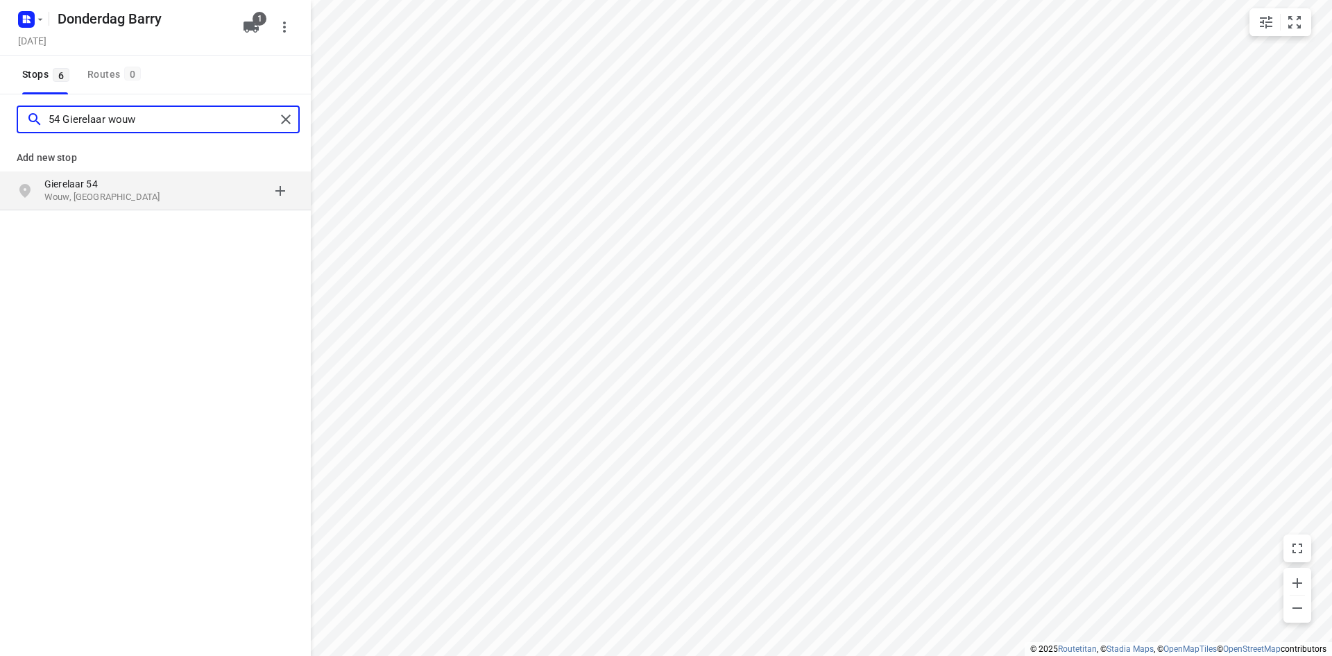
type input "54 Gierelaar wouw"
click at [79, 200] on p "Wouw, [GEOGRAPHIC_DATA]" at bounding box center [108, 197] width 128 height 13
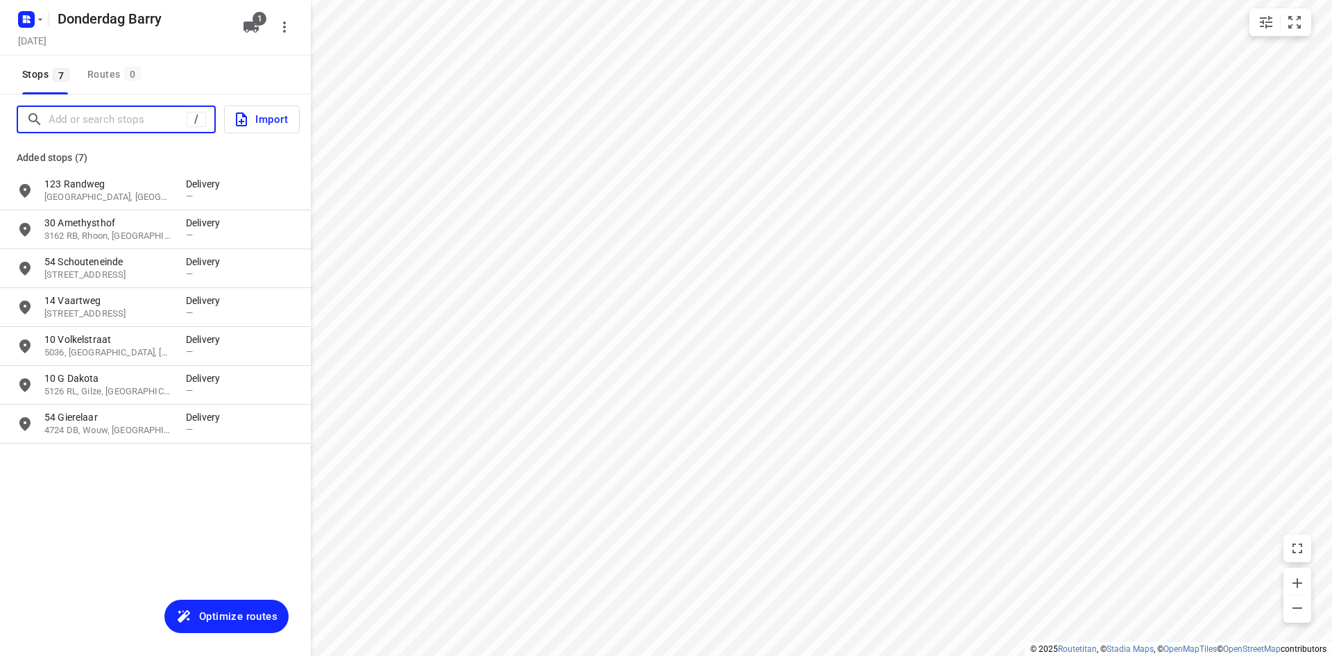
click at [124, 117] on input "Add or search stops" at bounding box center [118, 120] width 138 height 22
paste input "51 Dorpsweg"
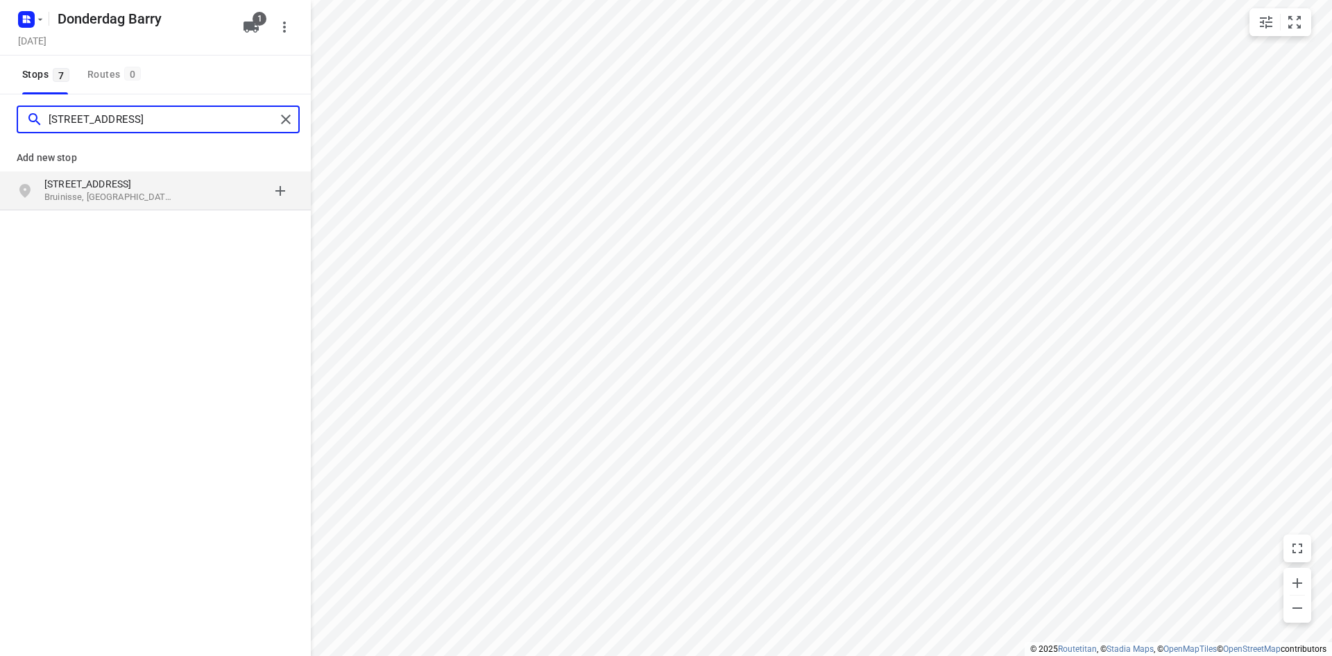
type input "[STREET_ADDRESS]"
click at [110, 195] on p "Bruinisse, [GEOGRAPHIC_DATA]" at bounding box center [108, 197] width 128 height 13
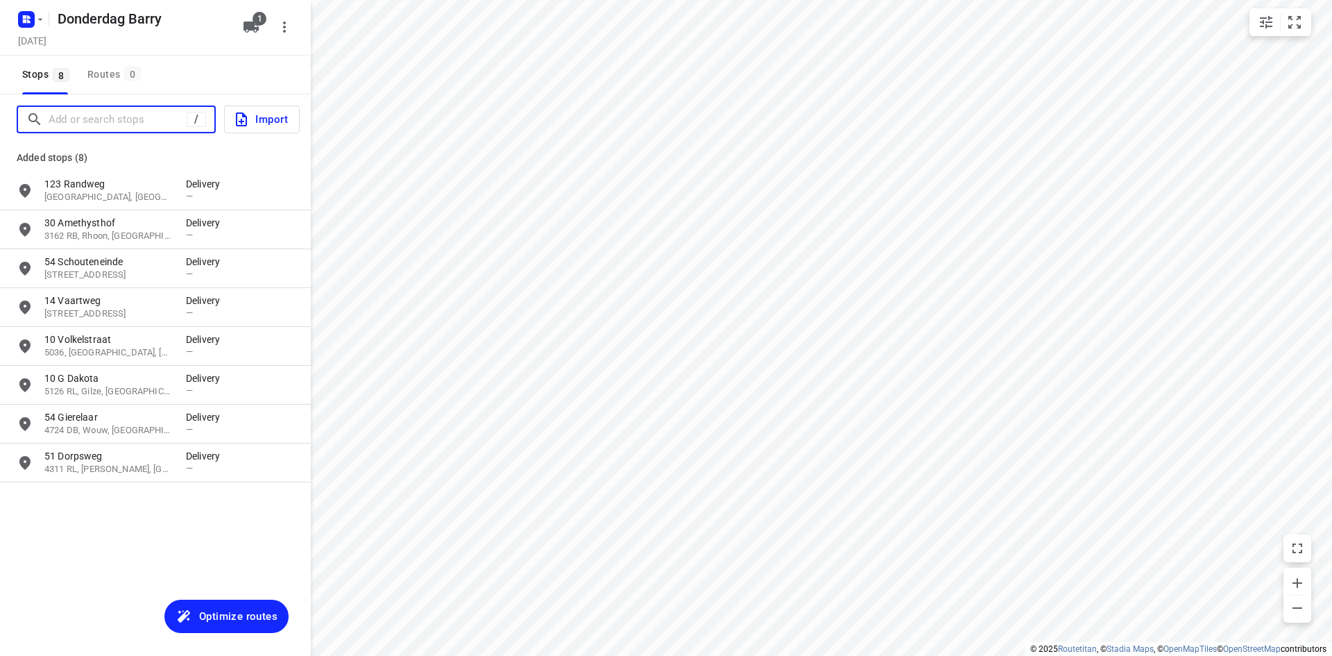
click at [160, 120] on input "Add or search stops" at bounding box center [118, 120] width 138 height 22
paste input "61 Nobelstraat"
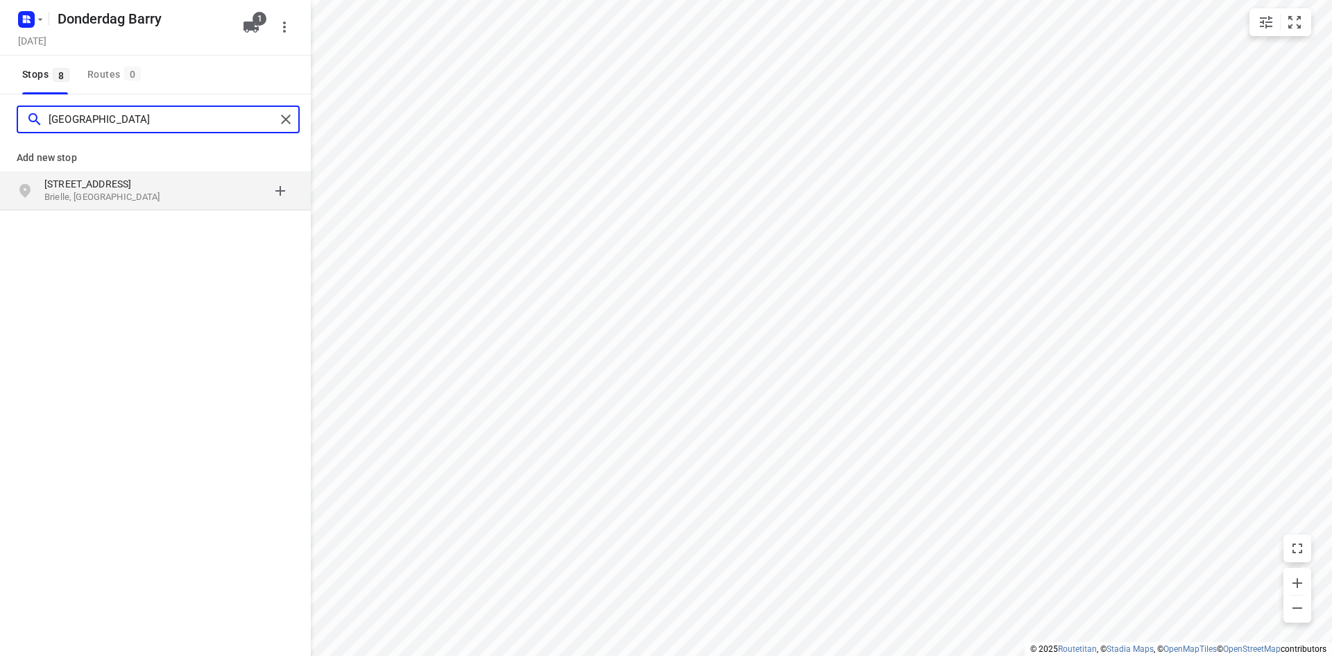
type input "[GEOGRAPHIC_DATA]"
click at [105, 193] on p "Brielle, [GEOGRAPHIC_DATA]" at bounding box center [108, 197] width 128 height 13
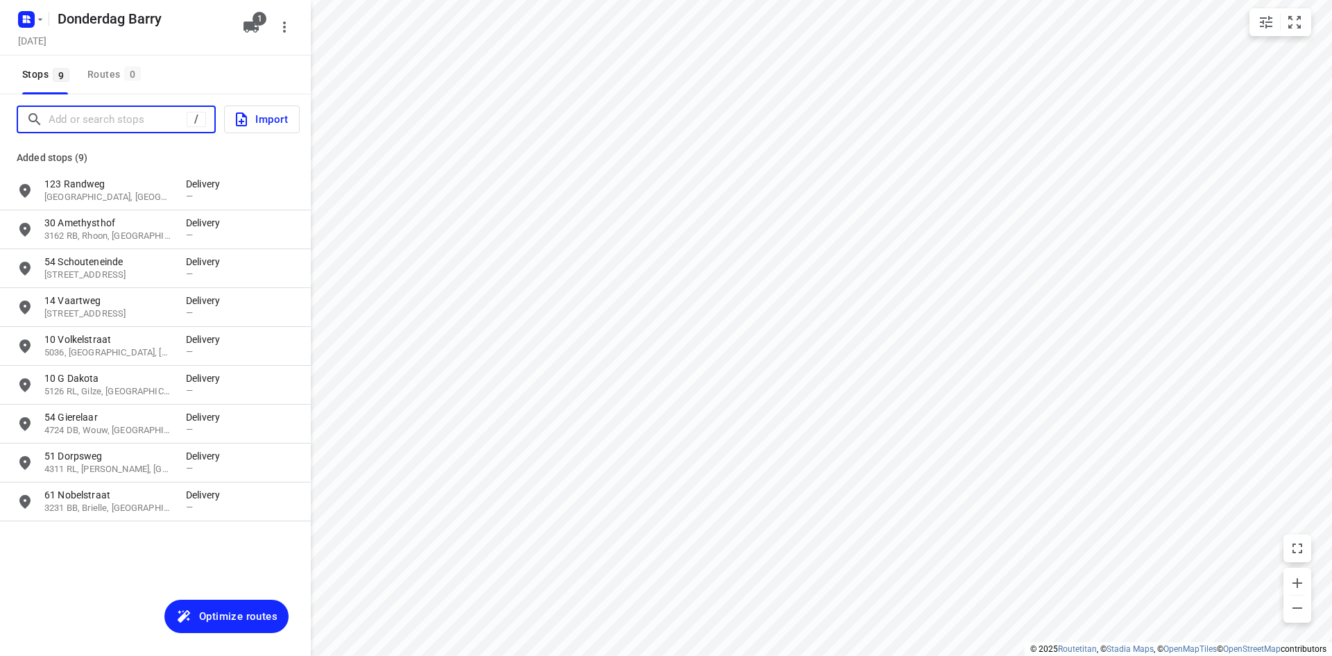
click at [100, 114] on input "Add or search stops" at bounding box center [118, 120] width 138 height 22
paste input "[GEOGRAPHIC_DATA]"
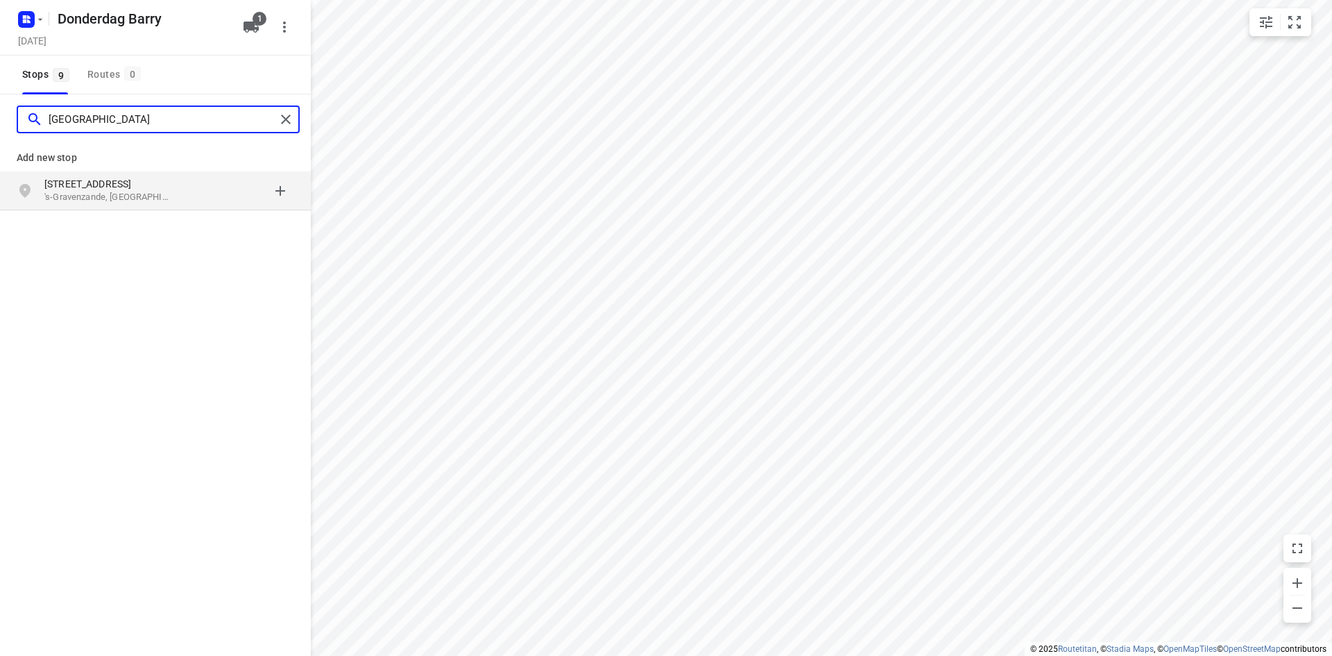
type input "[GEOGRAPHIC_DATA]"
click at [96, 227] on div "Add new stop Van [STREET_ADDRESS]" at bounding box center [155, 221] width 311 height 155
click at [94, 200] on p "'s-Gravenzande, [GEOGRAPHIC_DATA]" at bounding box center [108, 197] width 128 height 13
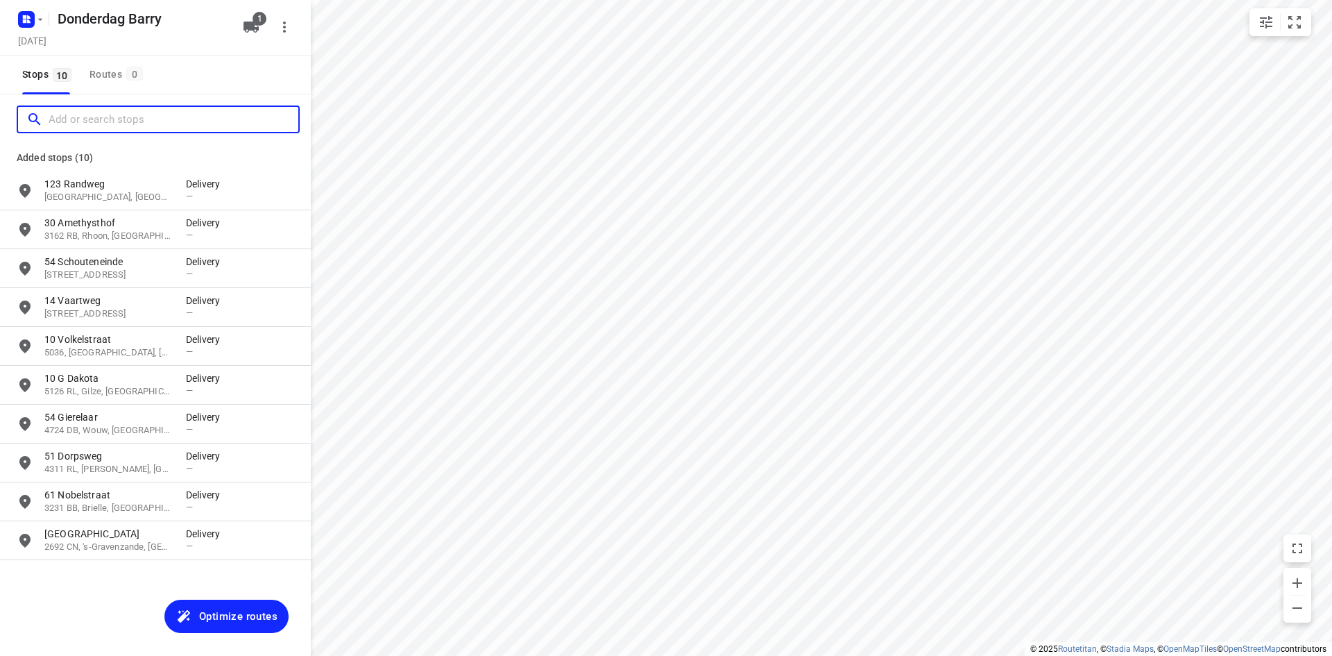
click at [105, 116] on input "Add or search stops" at bounding box center [174, 120] width 250 height 22
paste input "34 Mercuriusplein"
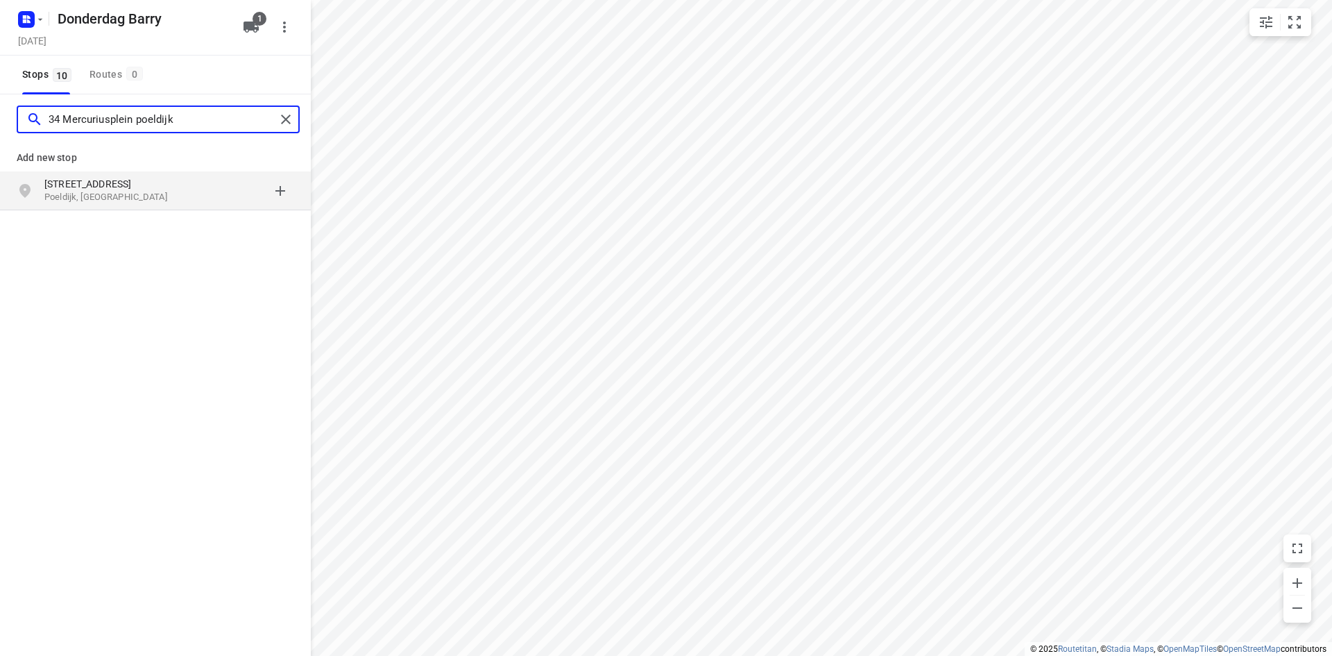
type input "34 Mercuriusplein poeldijk"
click at [95, 181] on p "[STREET_ADDRESS]" at bounding box center [108, 184] width 128 height 14
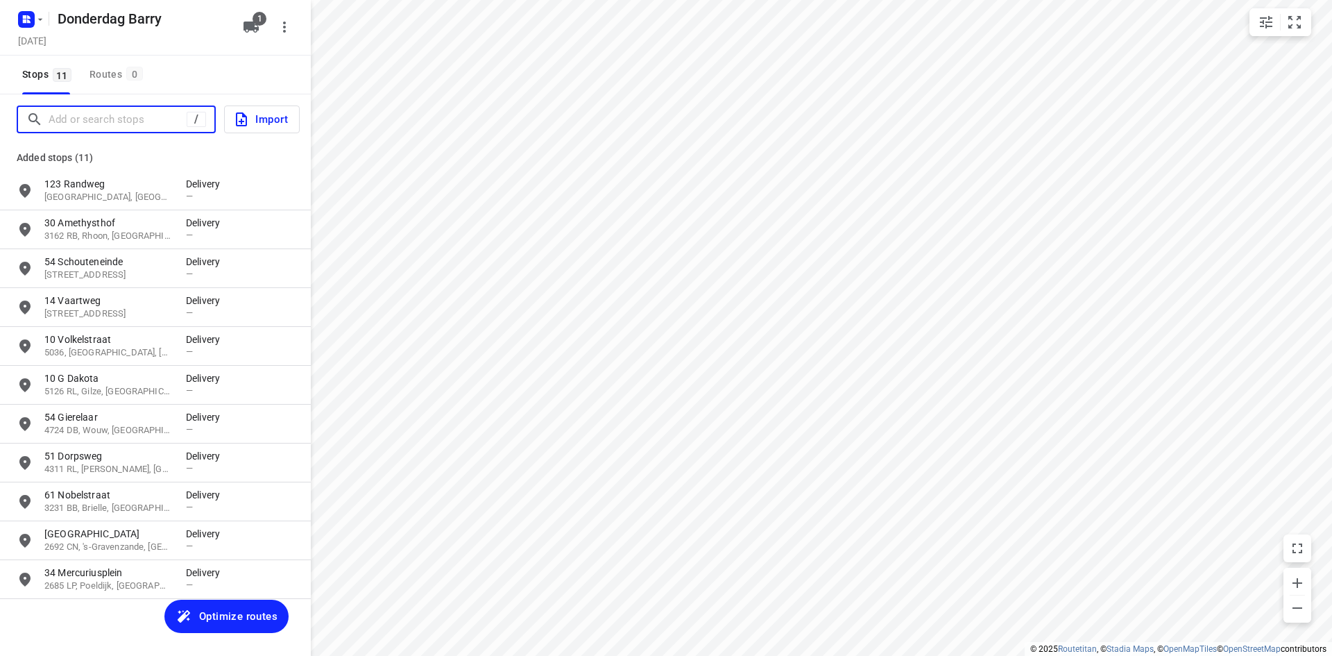
click at [135, 115] on input "Add or search stops" at bounding box center [118, 120] width 138 height 22
paste input "9 Mantelmeeuw"
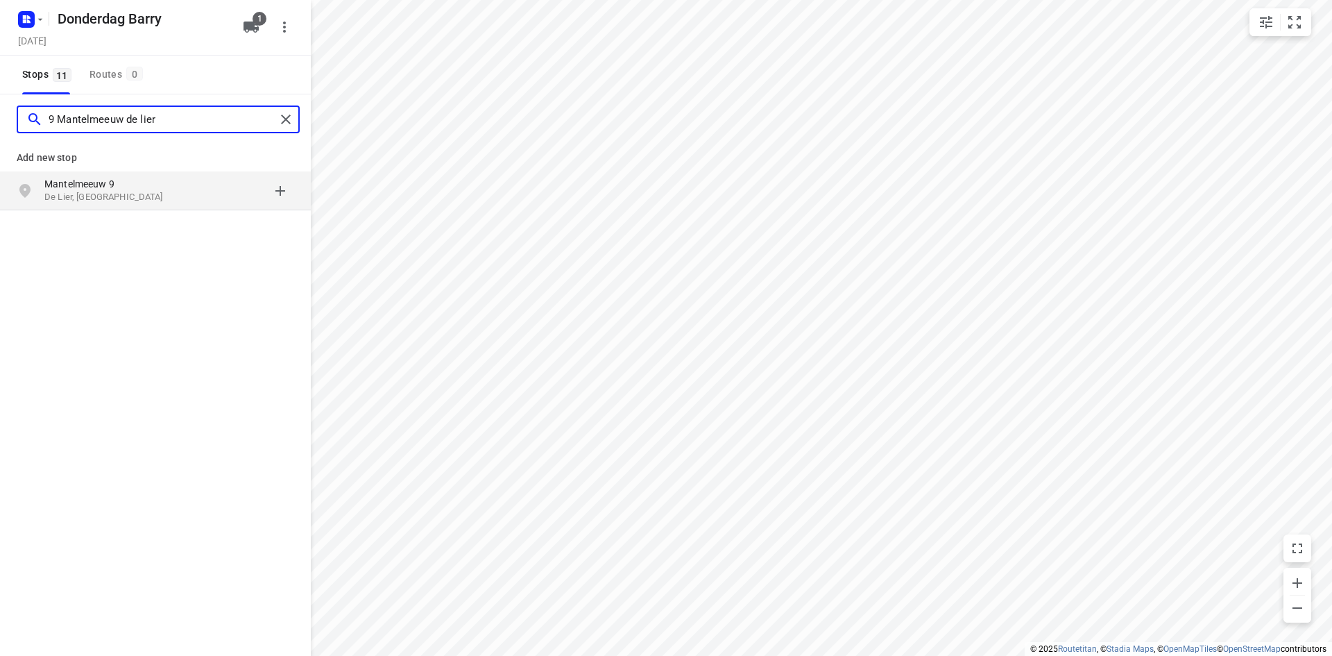
type input "9 Mantelmeeuw de lier"
click at [93, 191] on p "De Lier, [GEOGRAPHIC_DATA]" at bounding box center [108, 197] width 128 height 13
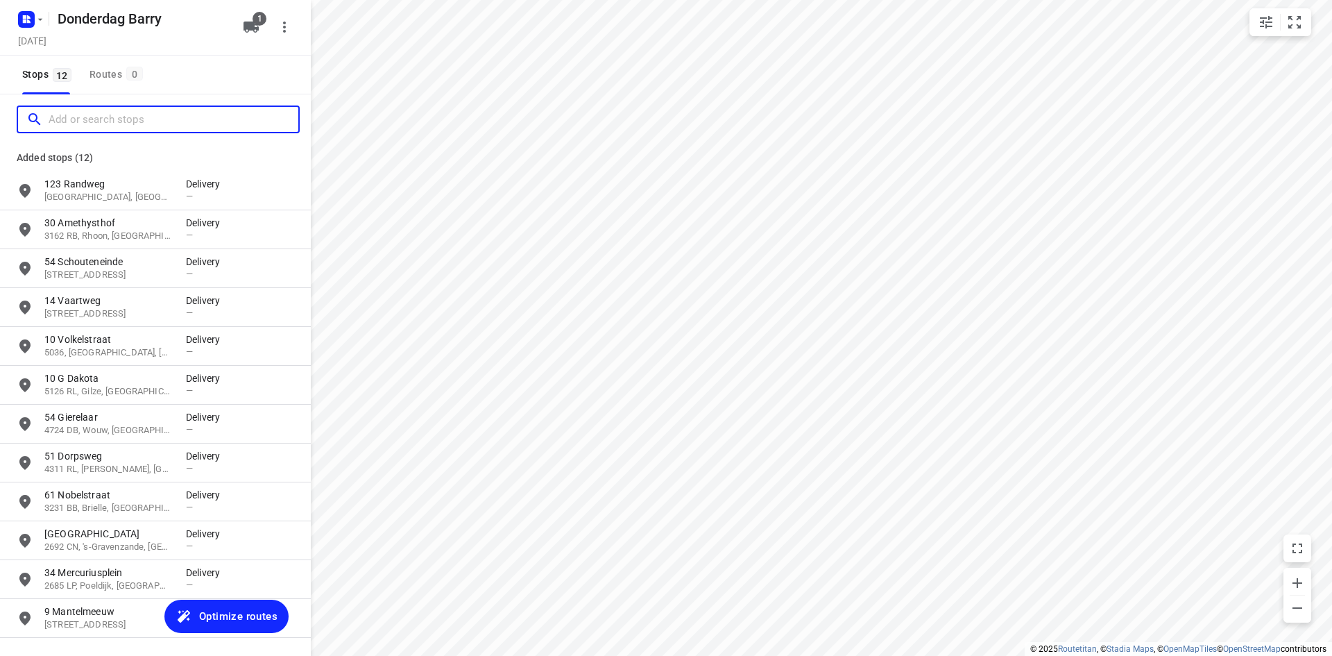
click at [159, 130] on input "Add or search stops" at bounding box center [174, 120] width 250 height 22
paste input "59 Hof van Sion"
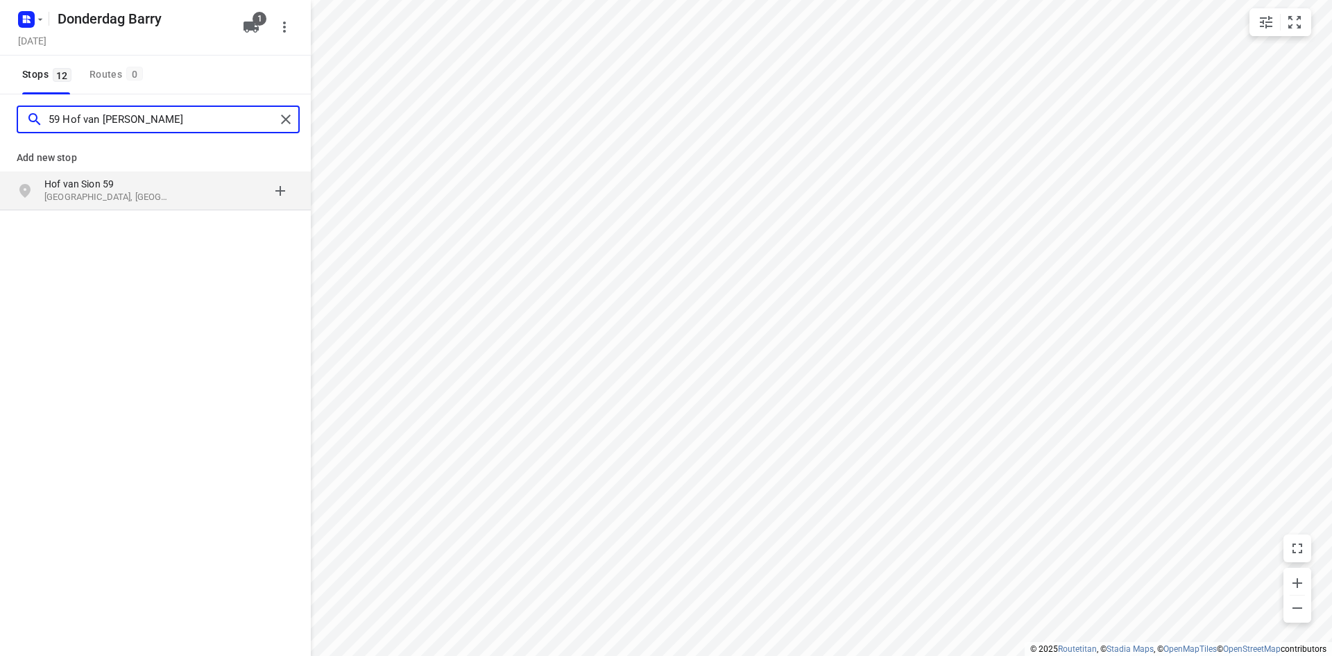
type input "59 Hof van [PERSON_NAME]"
click at [103, 194] on p "[GEOGRAPHIC_DATA], [GEOGRAPHIC_DATA]" at bounding box center [108, 197] width 128 height 13
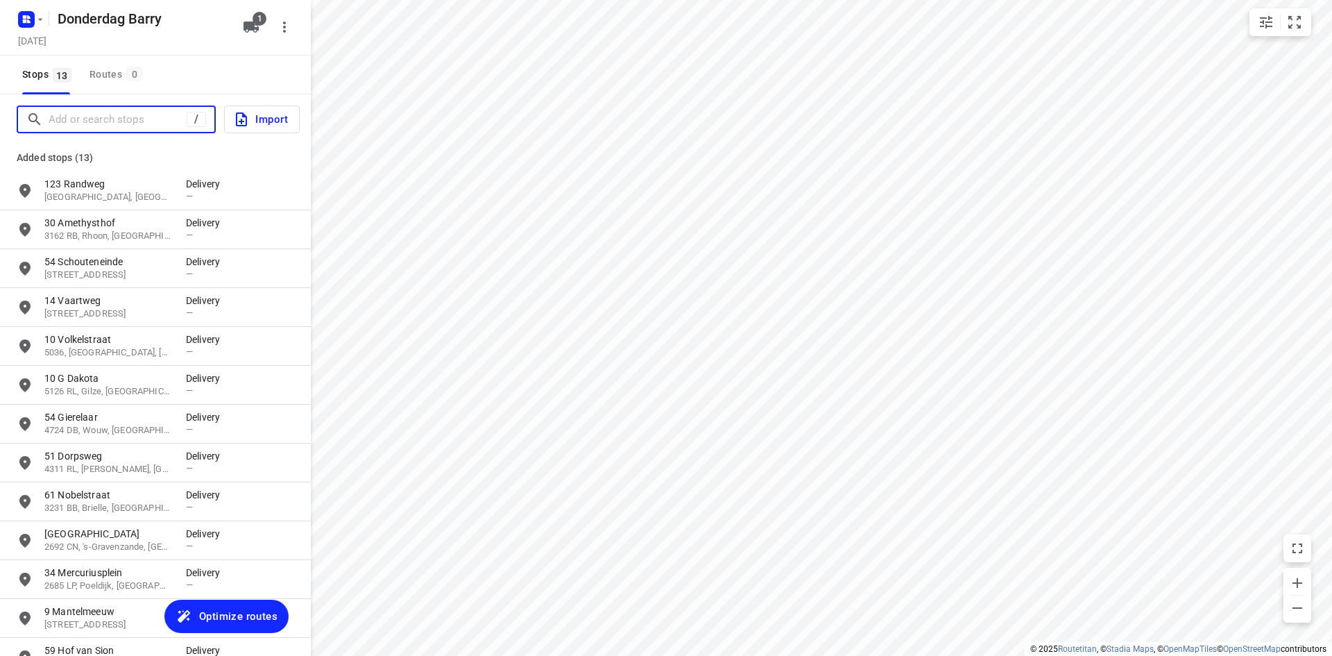
click at [83, 113] on input "Add or search stops" at bounding box center [118, 120] width 138 height 22
paste input "24 Polderweg"
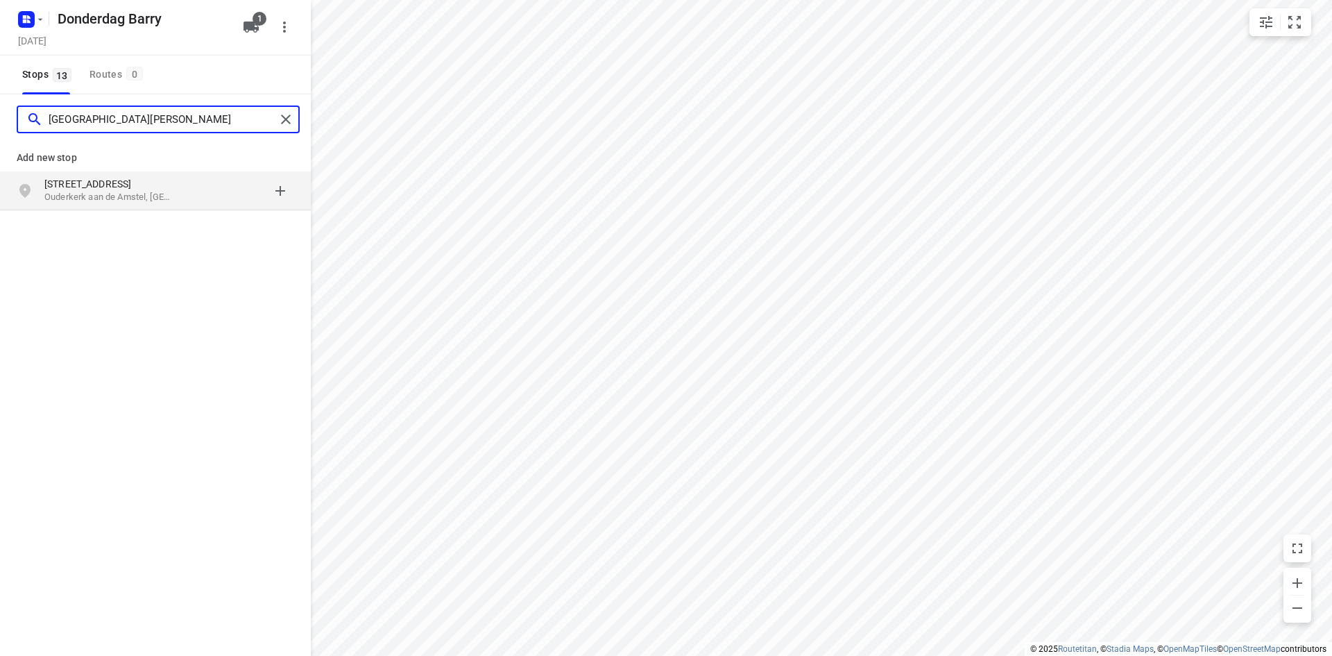
type input "[GEOGRAPHIC_DATA][PERSON_NAME]"
click at [116, 182] on p "[STREET_ADDRESS]" at bounding box center [108, 184] width 128 height 14
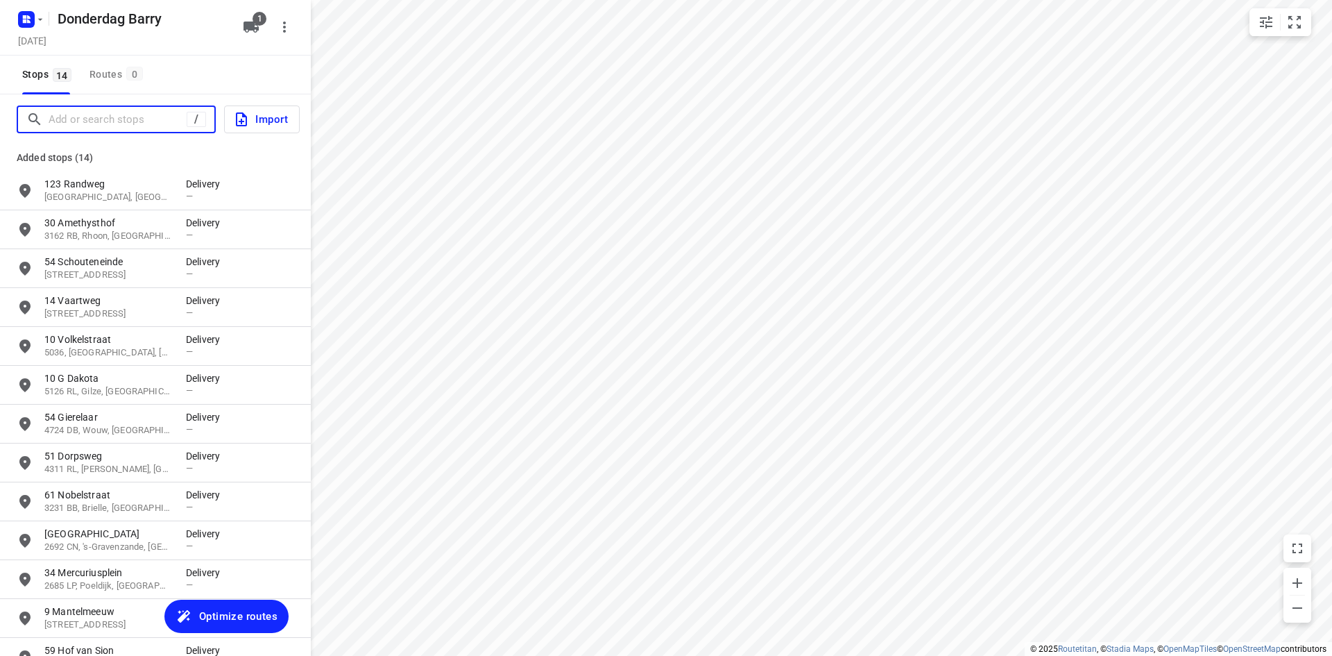
click at [133, 124] on input "Add or search stops" at bounding box center [118, 120] width 138 height 22
paste input "15 Rijsbesstraat"
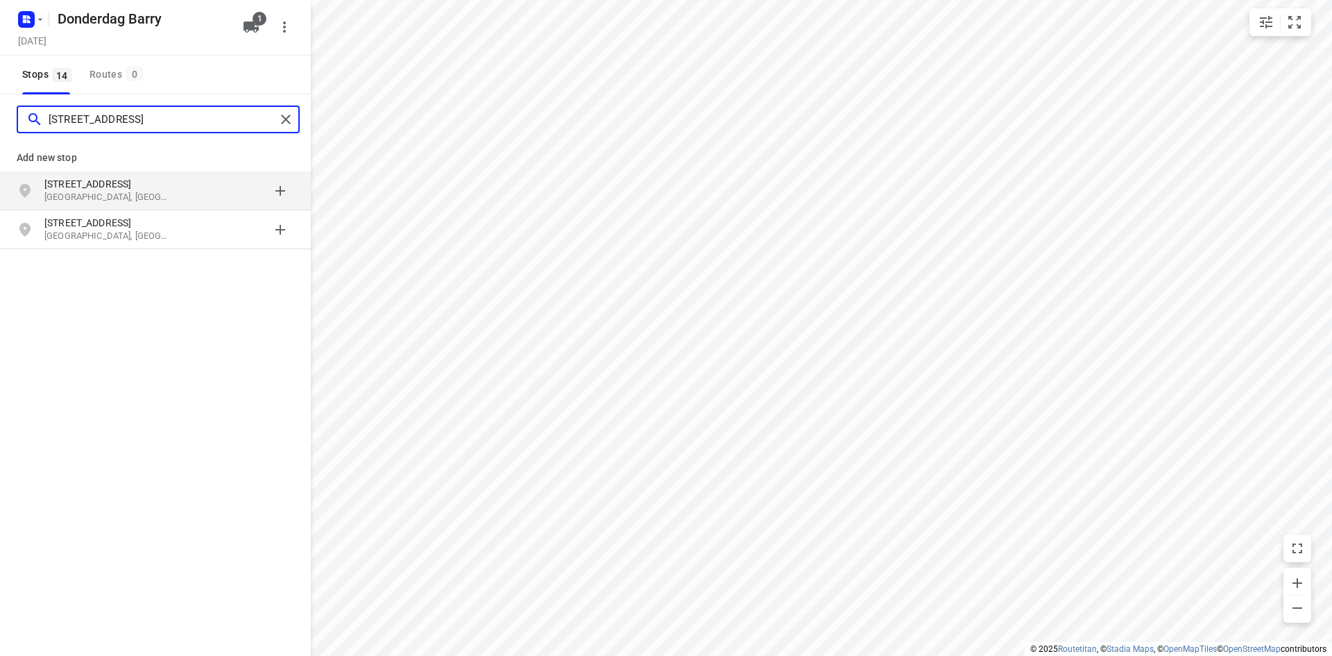
type input "[STREET_ADDRESS]"
click at [133, 180] on p "[STREET_ADDRESS]" at bounding box center [108, 184] width 128 height 14
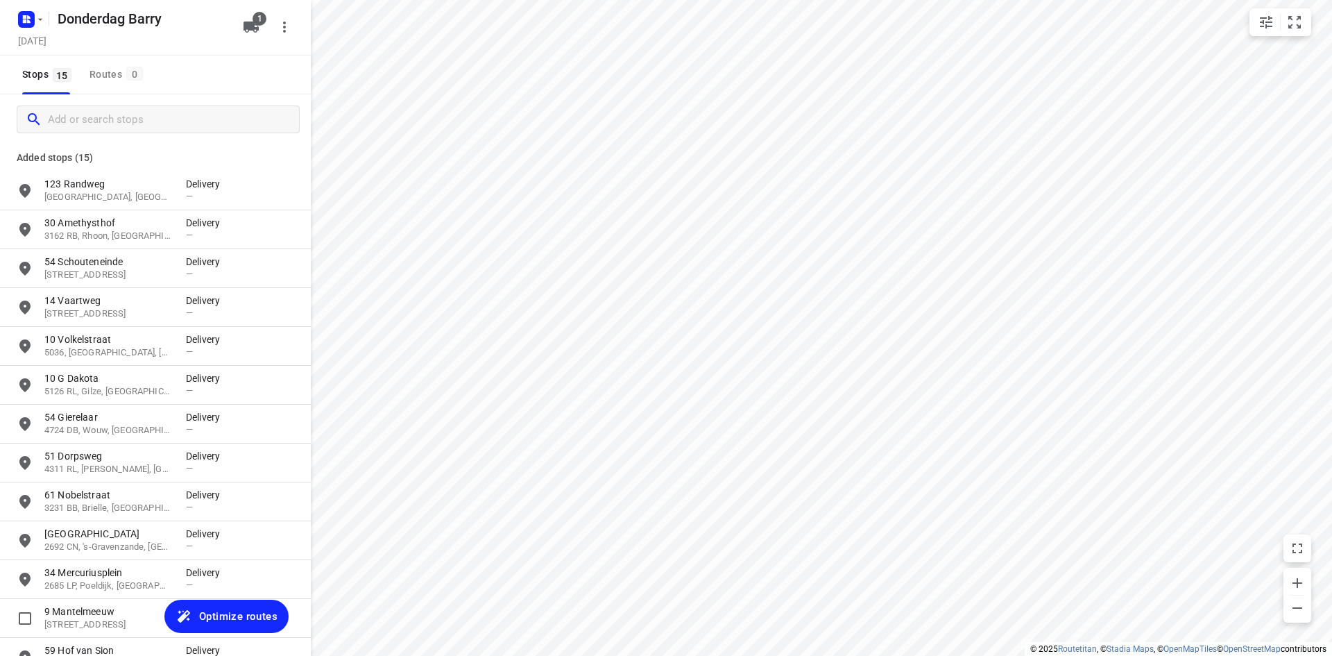
click at [230, 617] on span "Optimize routes" at bounding box center [238, 616] width 78 height 18
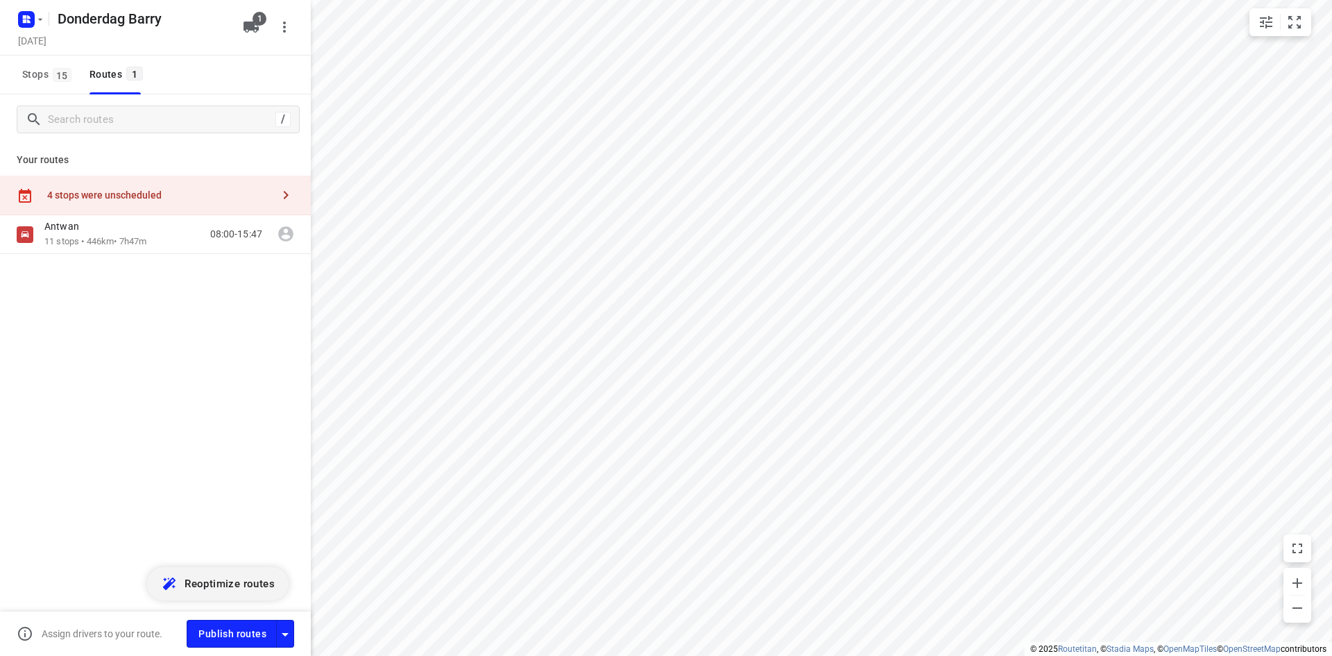
click at [246, 28] on icon "button" at bounding box center [251, 27] width 15 height 11
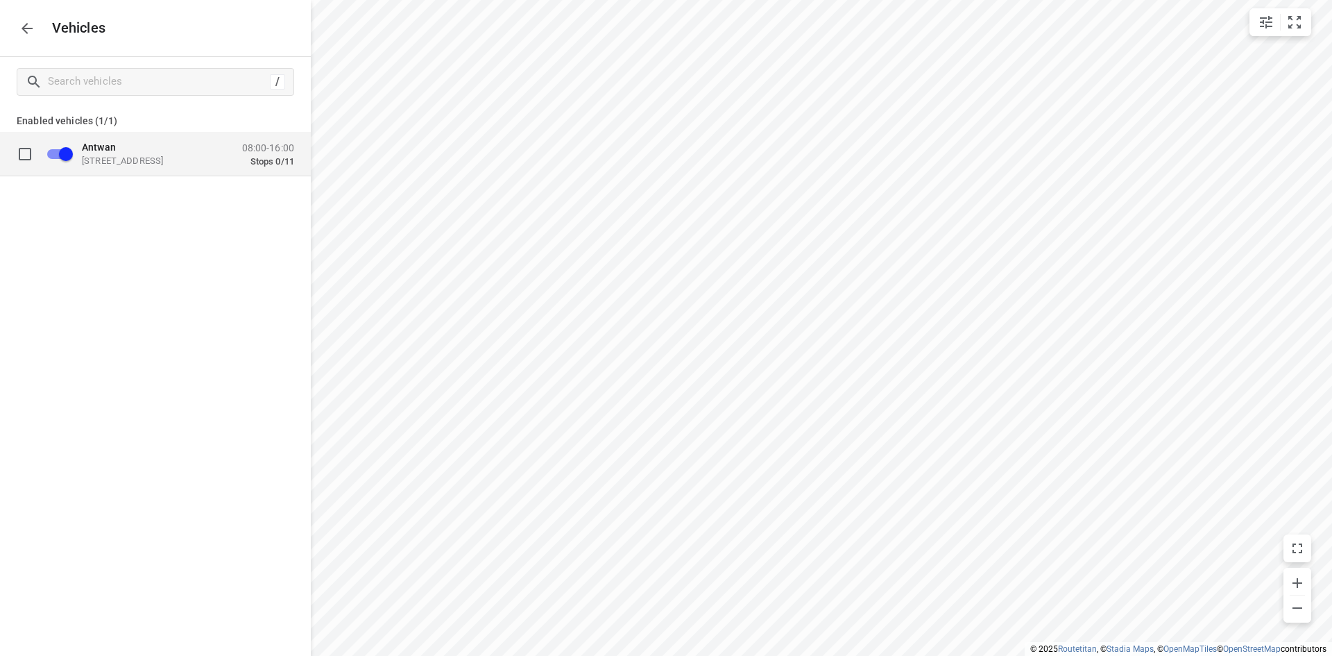
click at [244, 154] on div "08:00-16:00 Stops 0/11" at bounding box center [268, 154] width 52 height 25
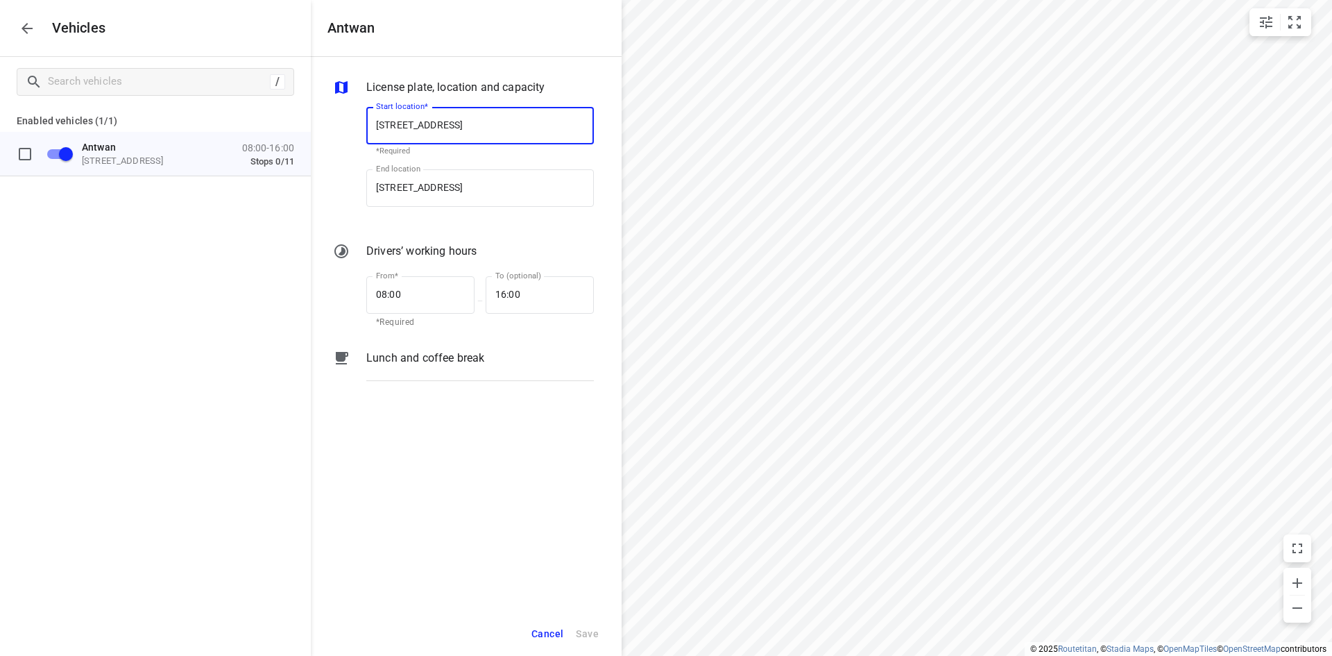
scroll to position [0, 1]
click at [406, 294] on input "08:00" at bounding box center [412, 294] width 93 height 37
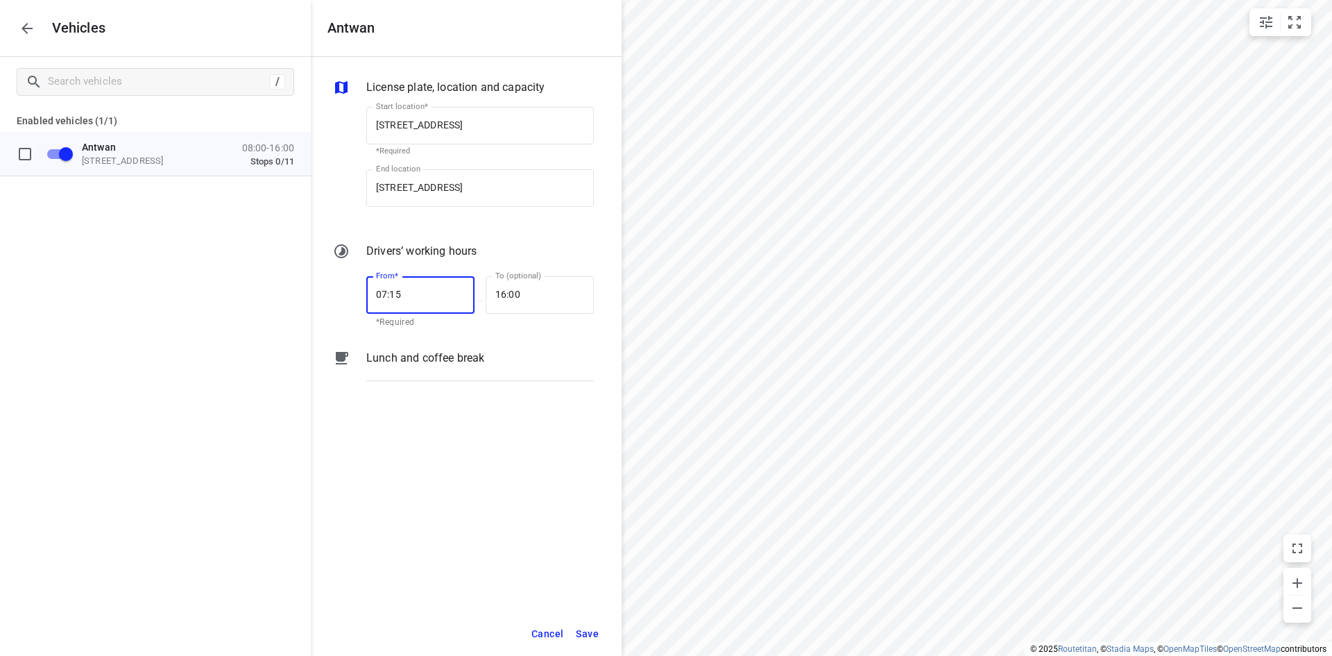
type input "07:15"
type input "17:00"
click at [591, 626] on span "Save" at bounding box center [587, 633] width 23 height 17
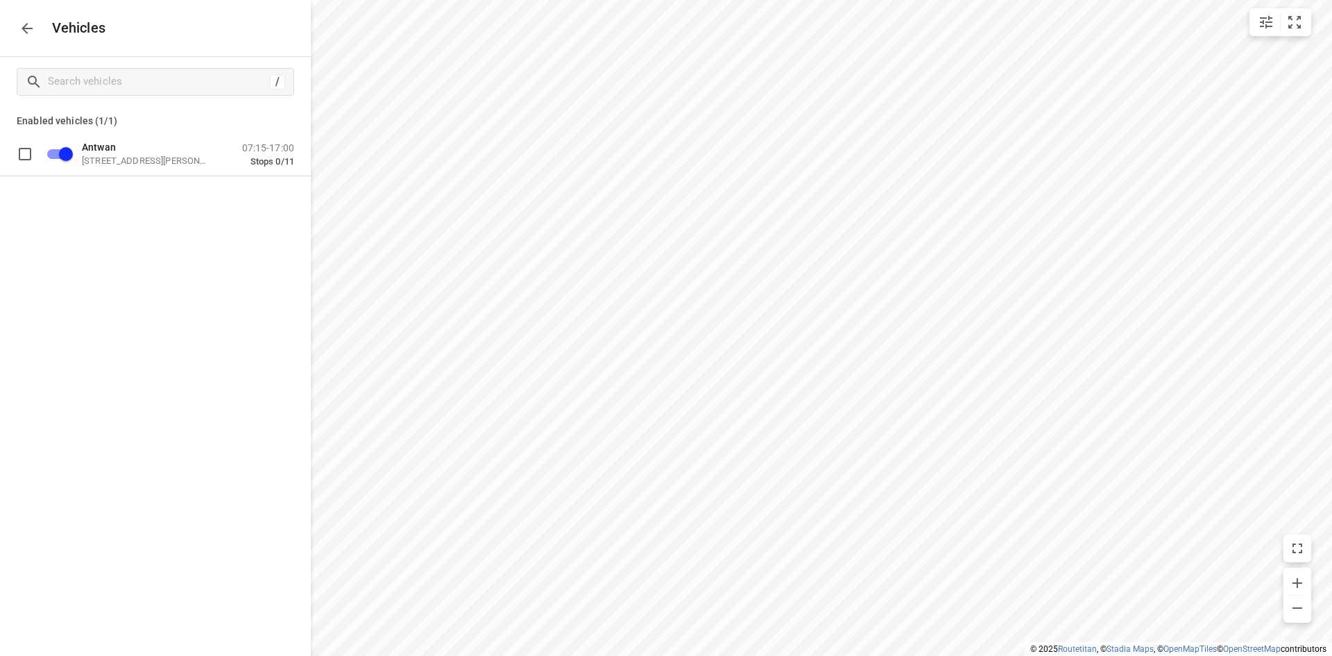
click at [30, 36] on icon "button" at bounding box center [27, 28] width 17 height 17
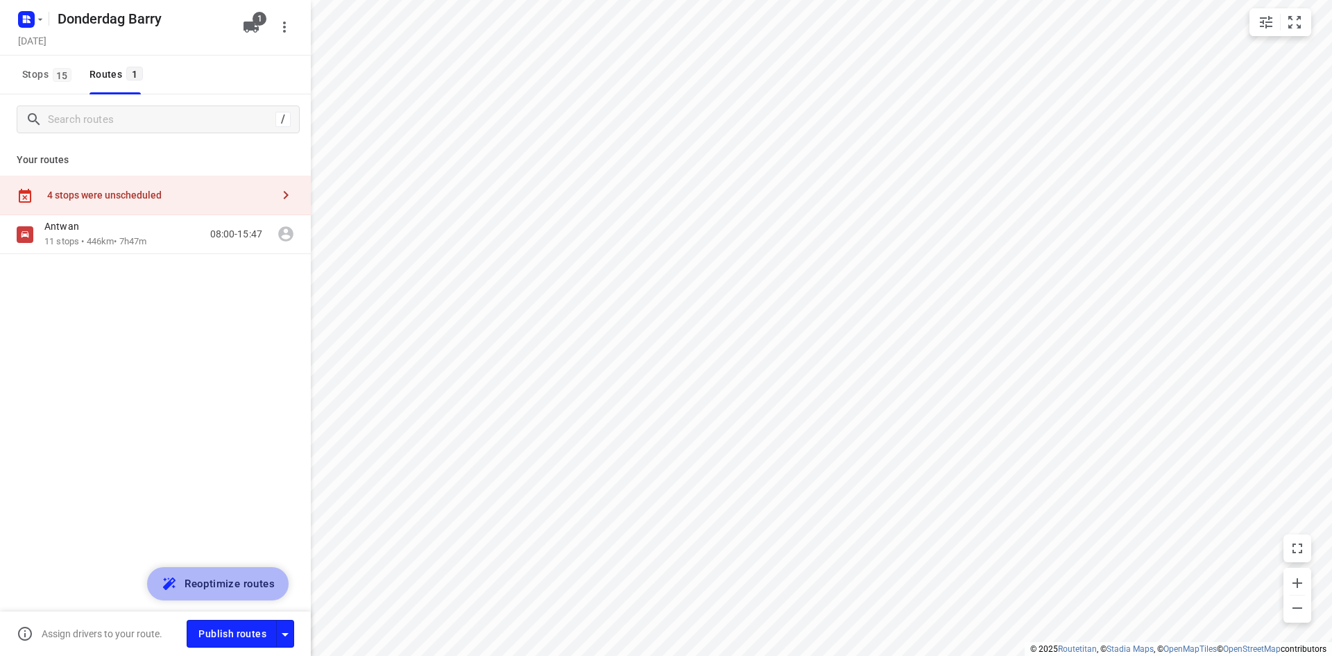
click at [233, 593] on button "Reoptimize routes" at bounding box center [218, 583] width 142 height 33
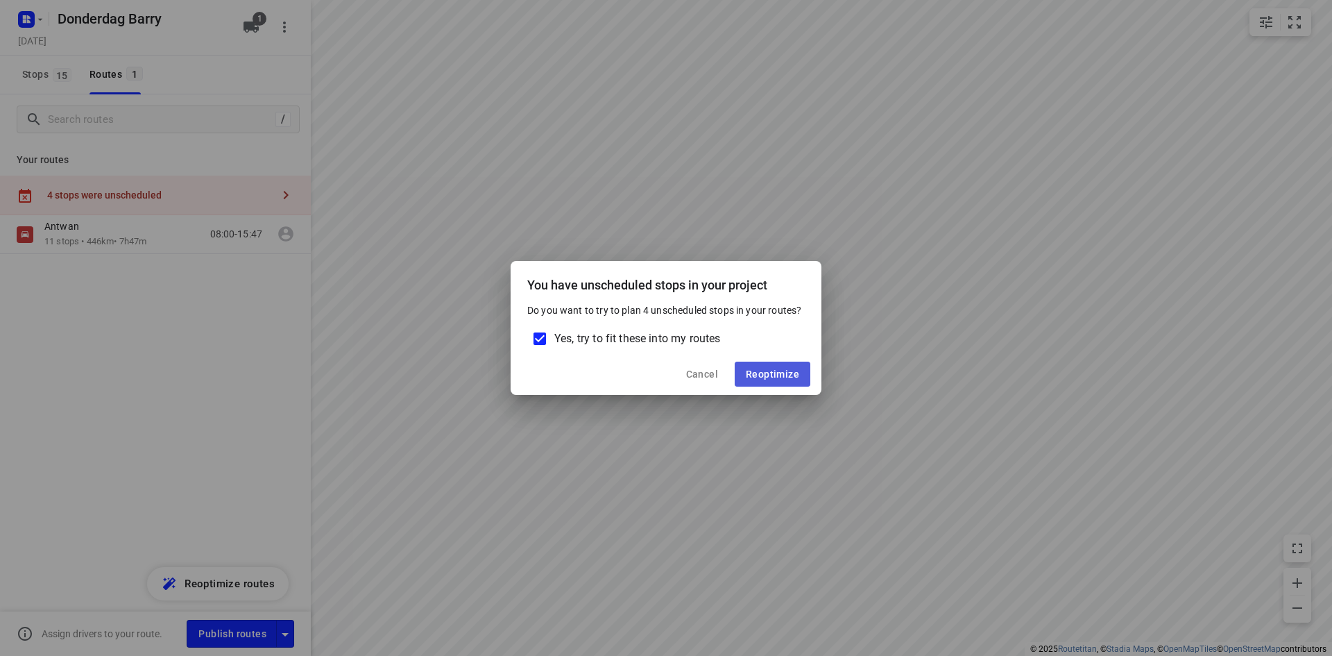
click at [775, 385] on button "Reoptimize" at bounding box center [773, 373] width 76 height 25
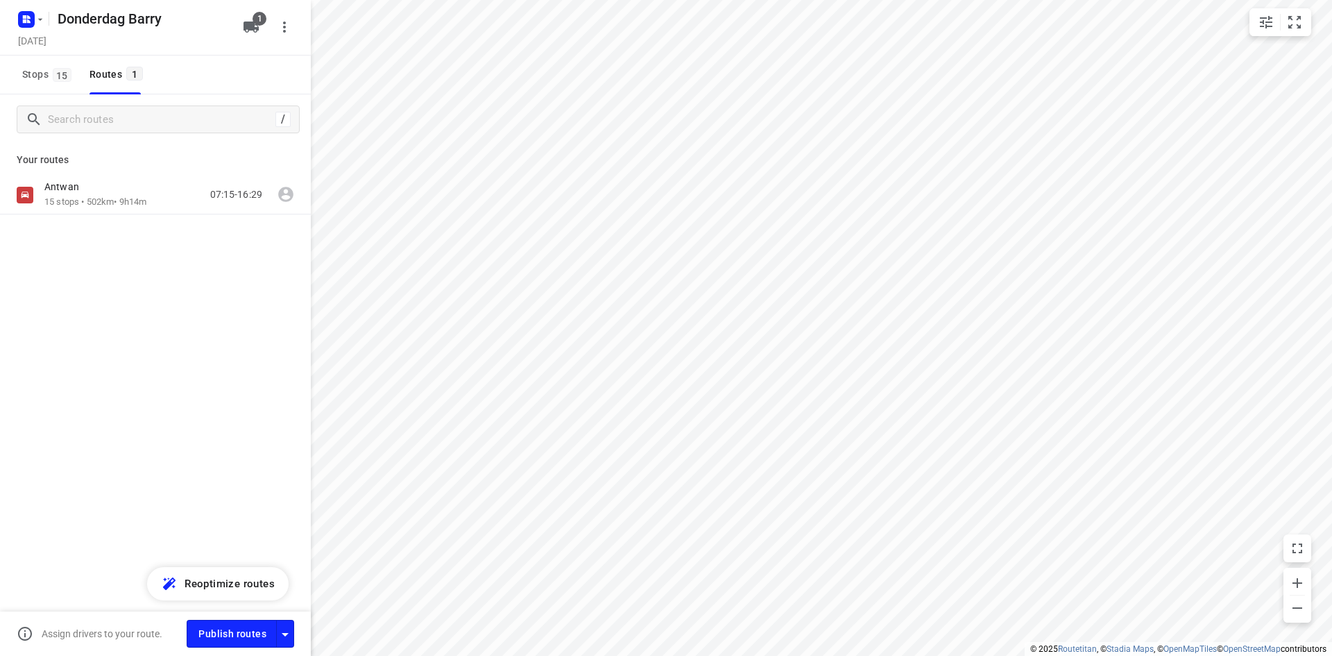
drag, startPoint x: 140, startPoint y: 178, endPoint x: 141, endPoint y: 171, distance: 7.0
click at [141, 171] on div "Your routes [PERSON_NAME] 15 stops • 502km • 9h14m 07:15-16:29" at bounding box center [155, 227] width 311 height 167
click at [143, 192] on div "Antwan" at bounding box center [95, 187] width 102 height 15
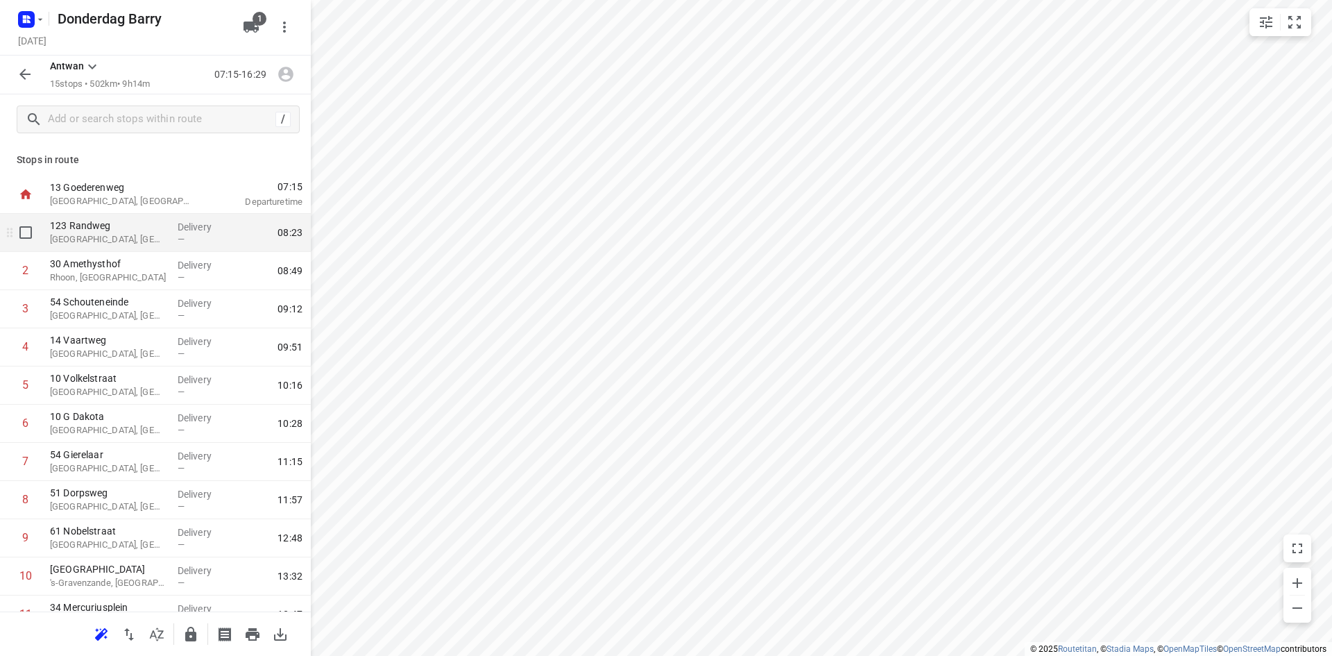
click at [195, 234] on div "—" at bounding box center [203, 239] width 51 height 10
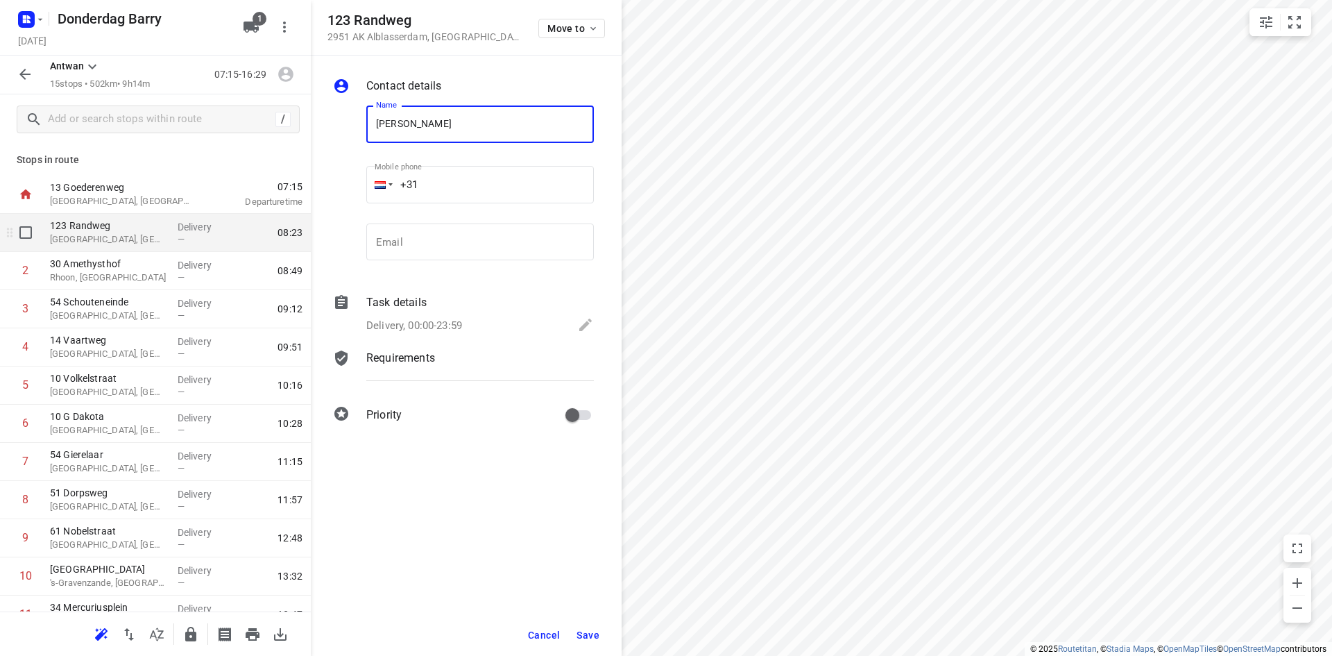
type input "[PERSON_NAME]"
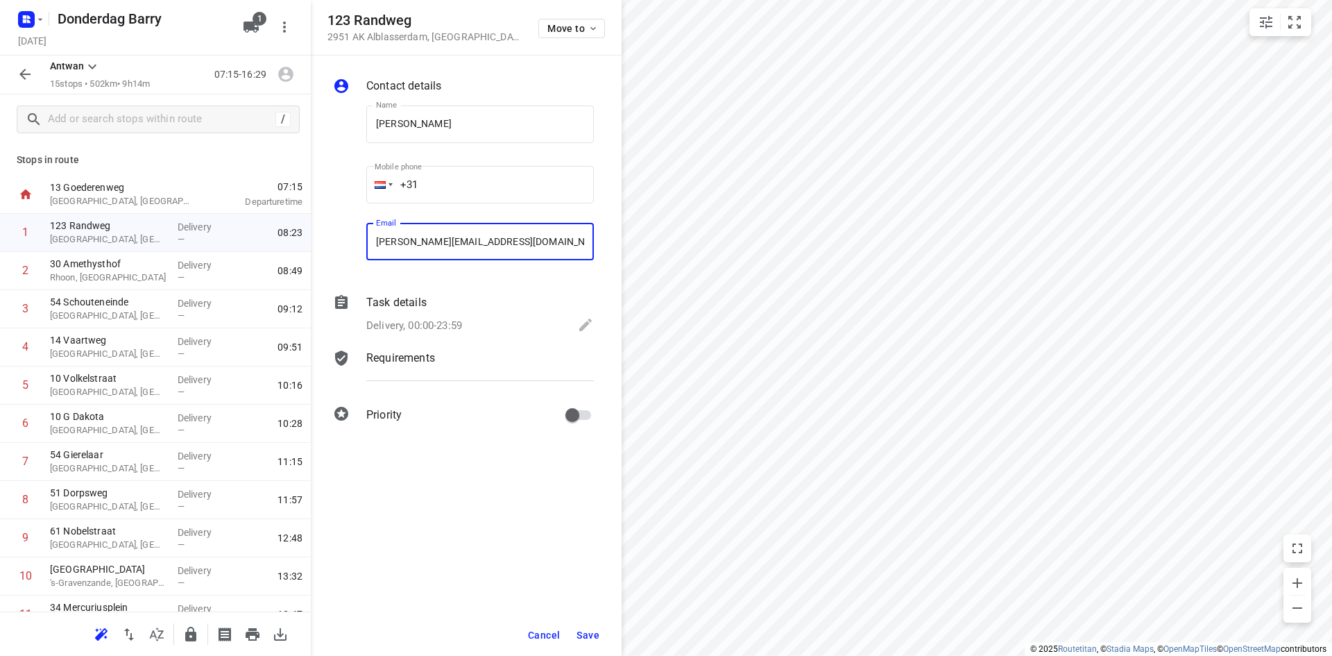
type input "[PERSON_NAME][EMAIL_ADDRESS][DOMAIN_NAME]"
click at [574, 630] on button "Save" at bounding box center [588, 634] width 34 height 25
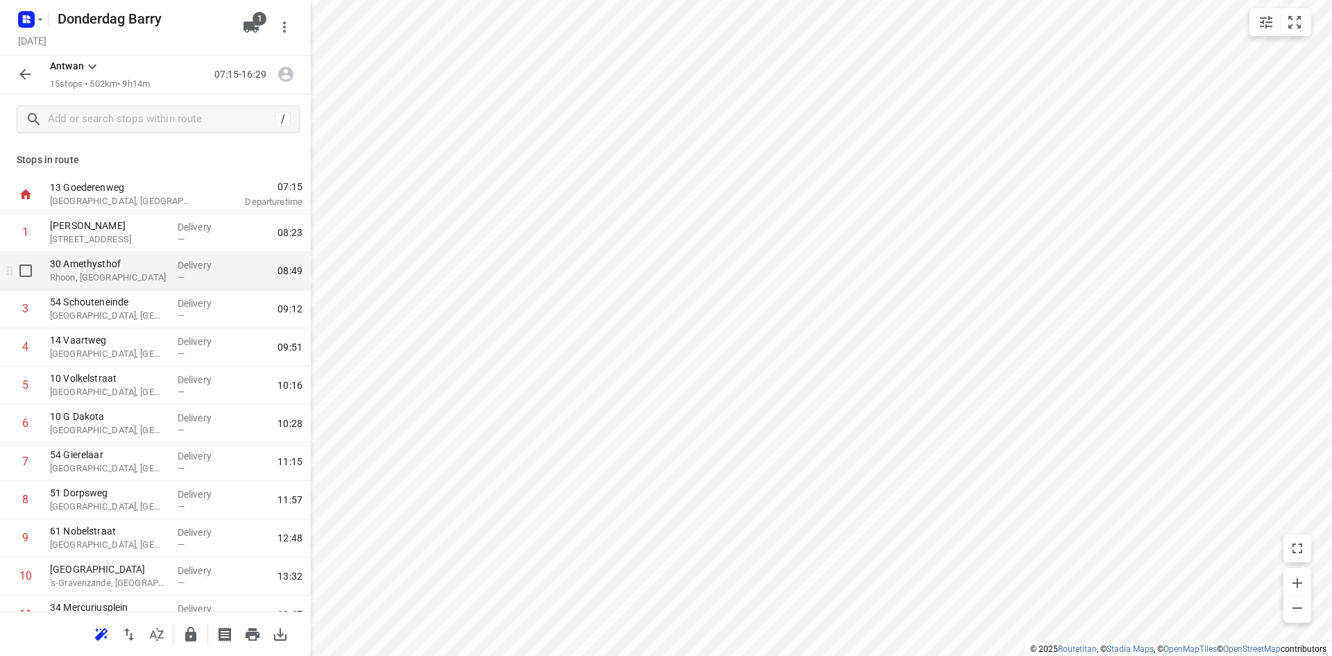
click at [100, 278] on p "Rhoon, [GEOGRAPHIC_DATA]" at bounding box center [108, 278] width 117 height 14
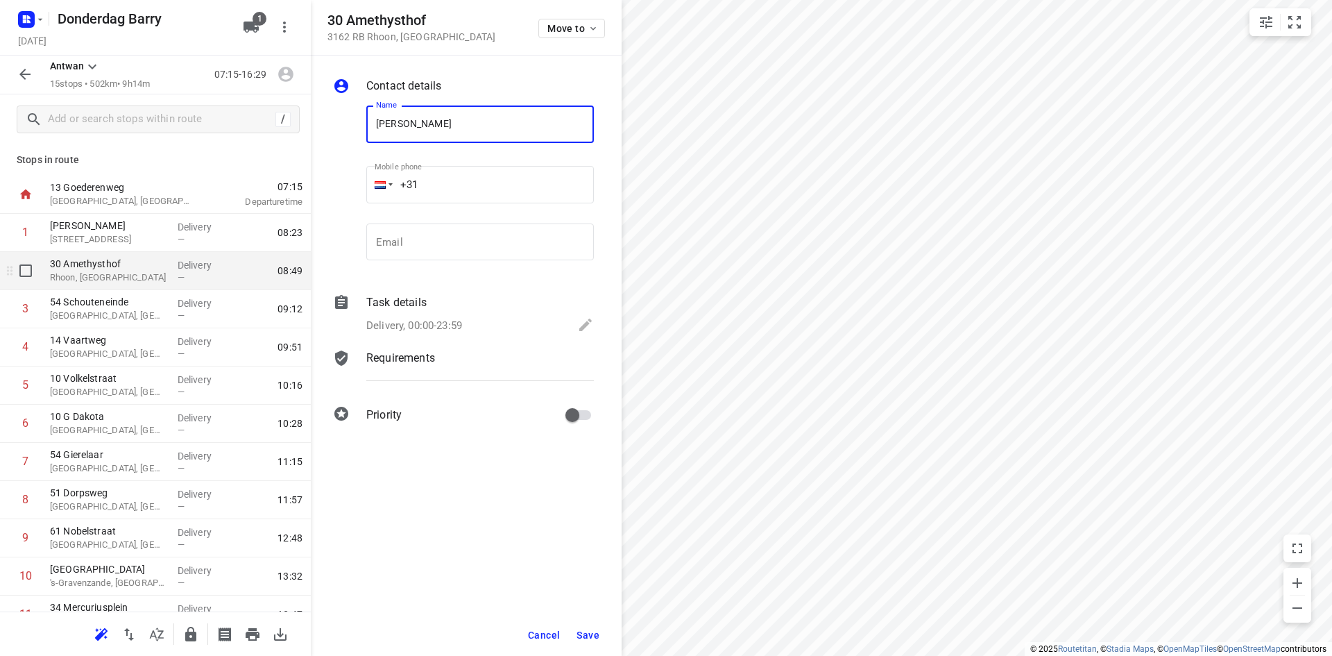
type input "[PERSON_NAME]"
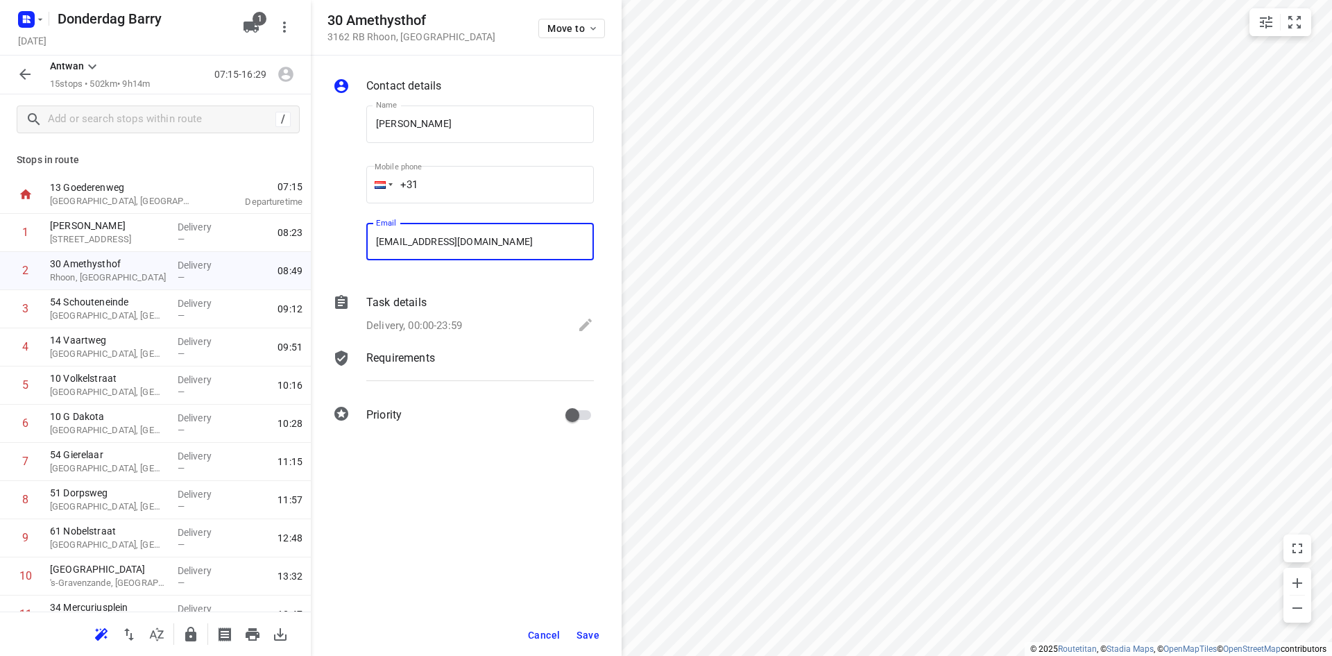
type input "[EMAIL_ADDRESS][DOMAIN_NAME]"
click at [588, 635] on span "Save" at bounding box center [588, 634] width 23 height 11
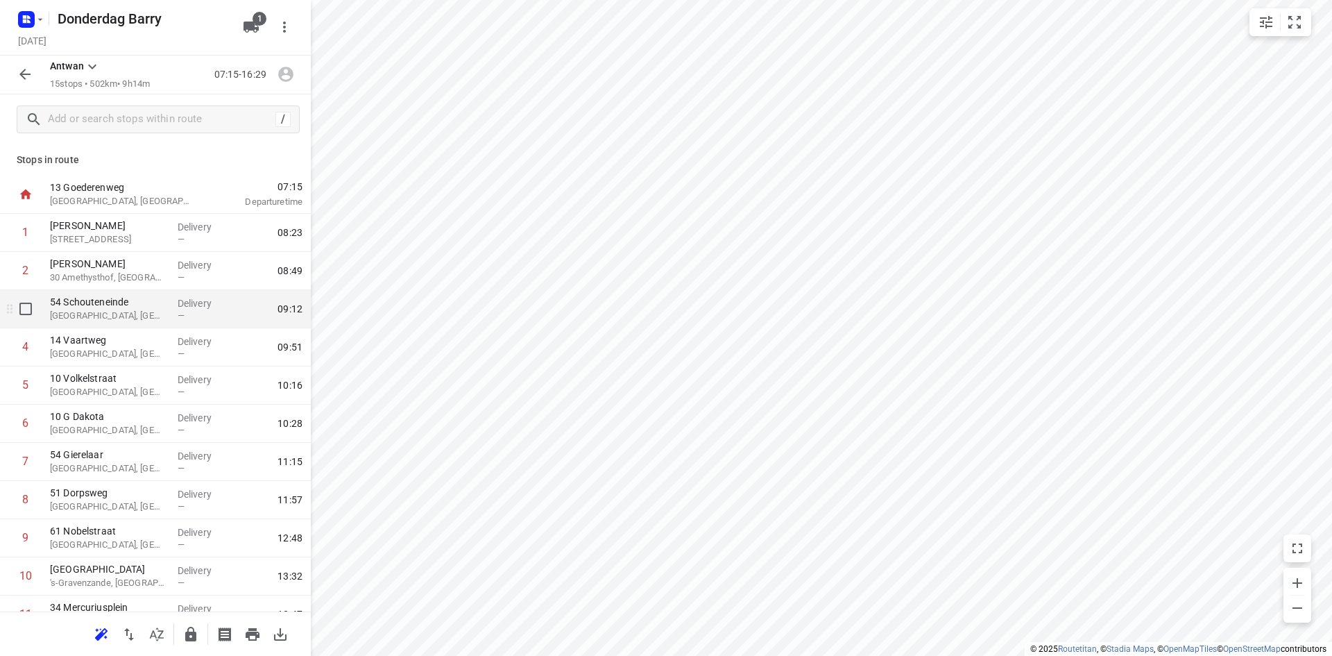
click at [152, 314] on p "[GEOGRAPHIC_DATA], [GEOGRAPHIC_DATA]" at bounding box center [108, 316] width 117 height 14
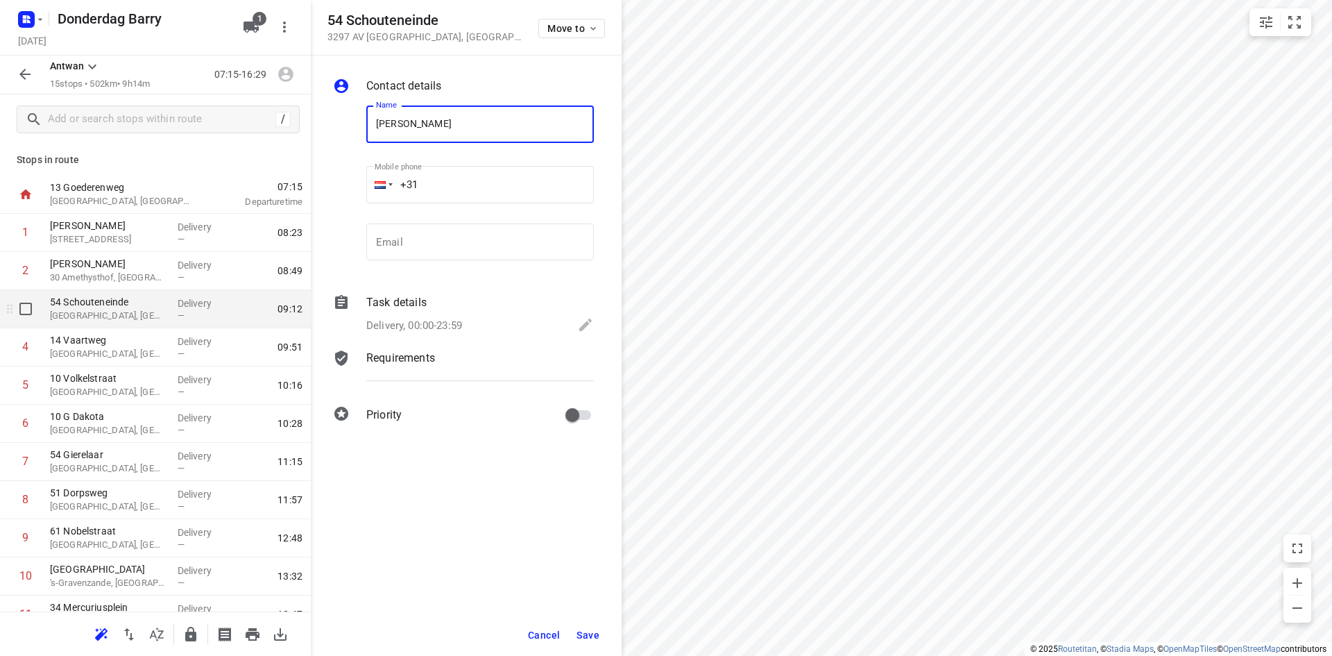
type input "[PERSON_NAME]"
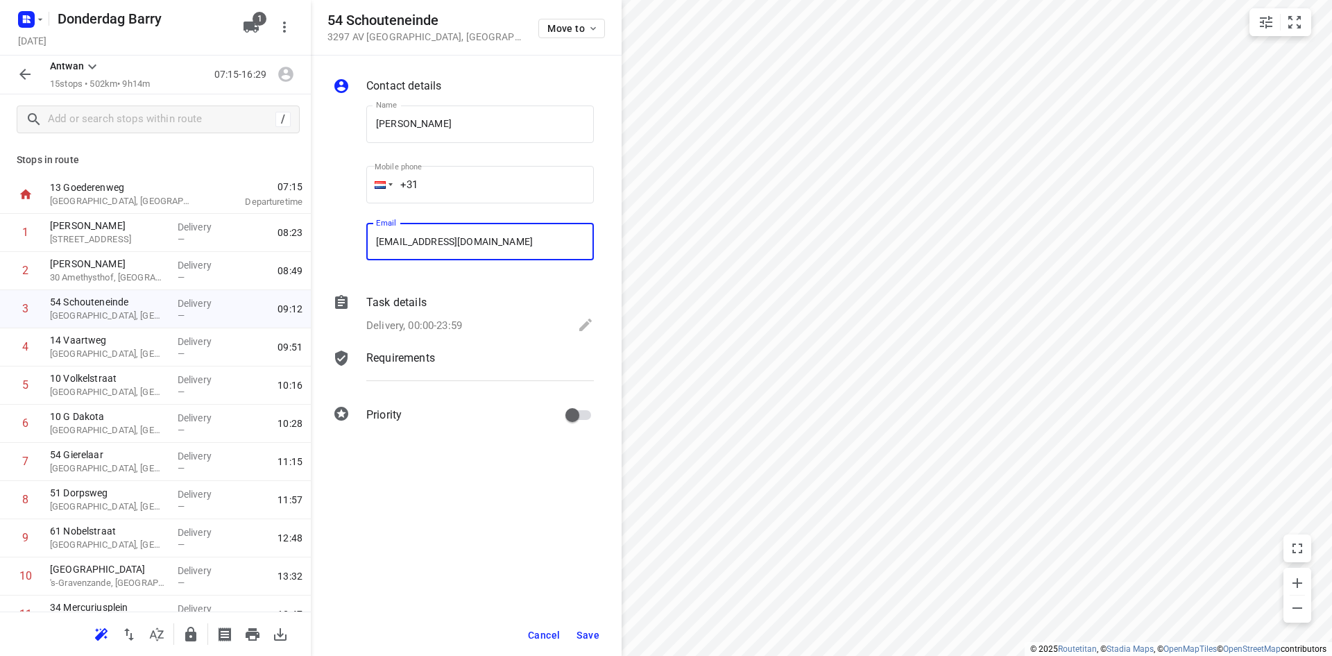
type input "[EMAIL_ADDRESS][DOMAIN_NAME]"
click at [600, 631] on button "Save" at bounding box center [588, 634] width 34 height 25
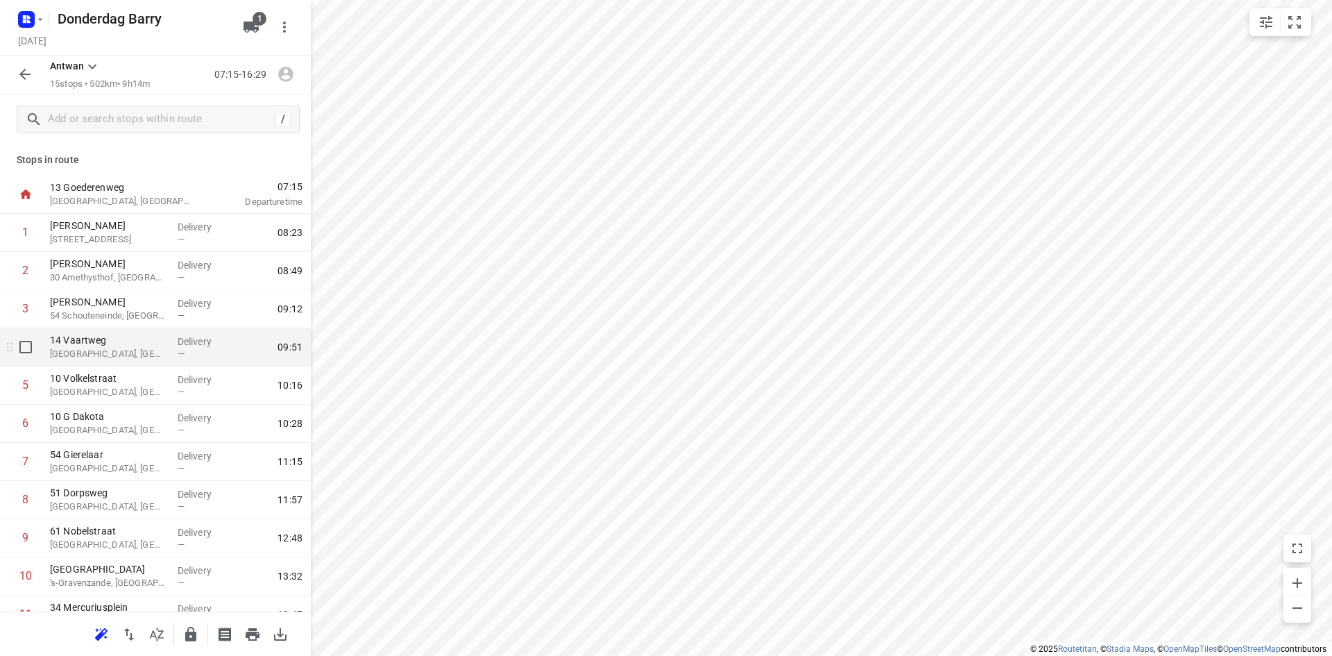
click at [131, 348] on p "[GEOGRAPHIC_DATA], [GEOGRAPHIC_DATA]" at bounding box center [108, 354] width 117 height 14
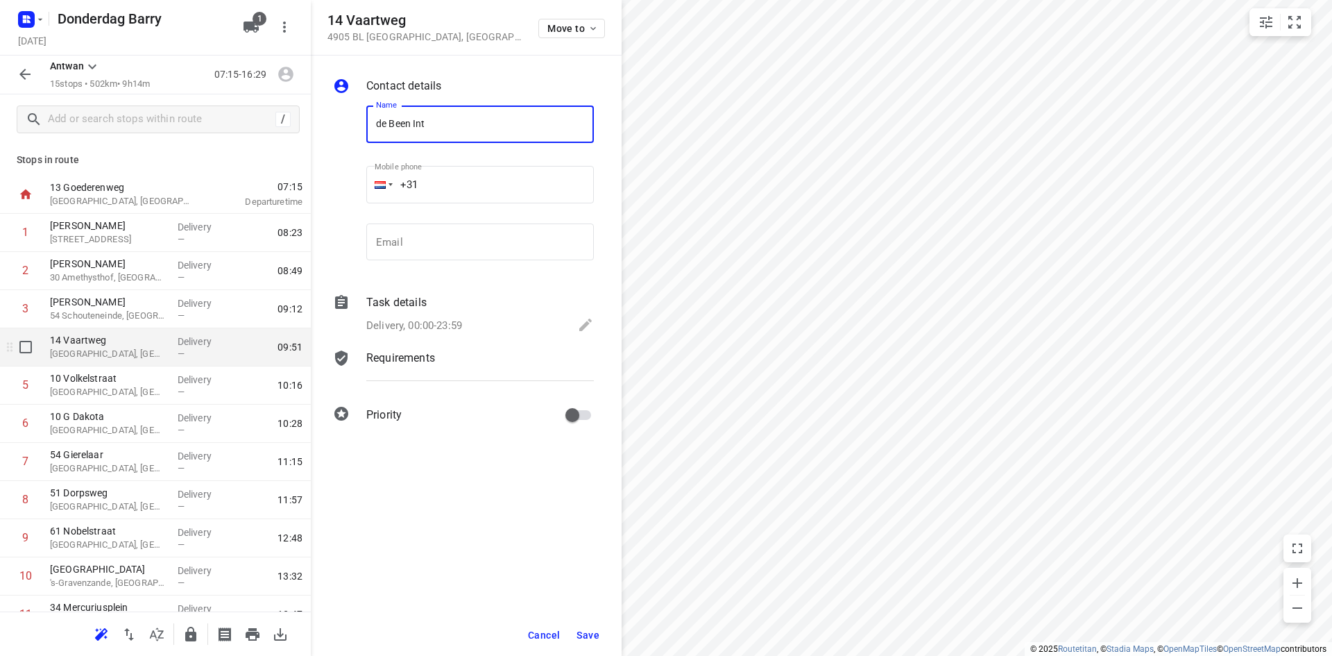
type input "De Been Interieurmakers"
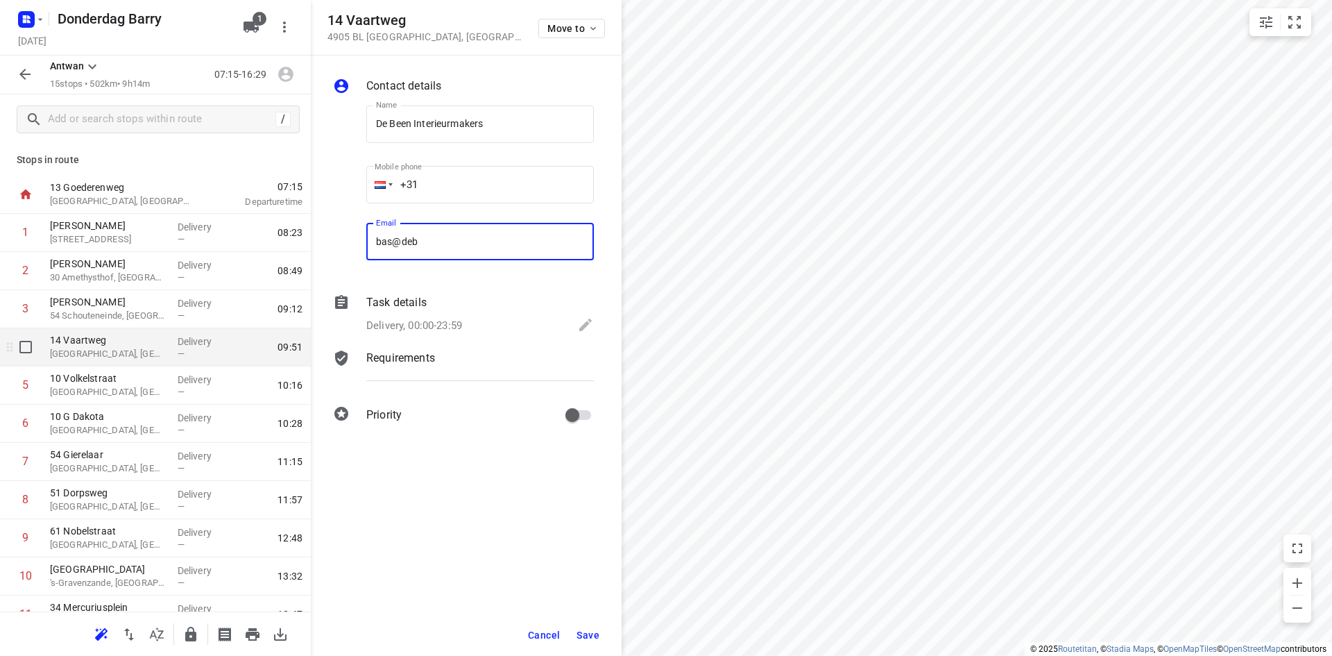
type input "[EMAIL_ADDRESS][DOMAIN_NAME]"
click at [588, 629] on span "Save" at bounding box center [588, 634] width 23 height 11
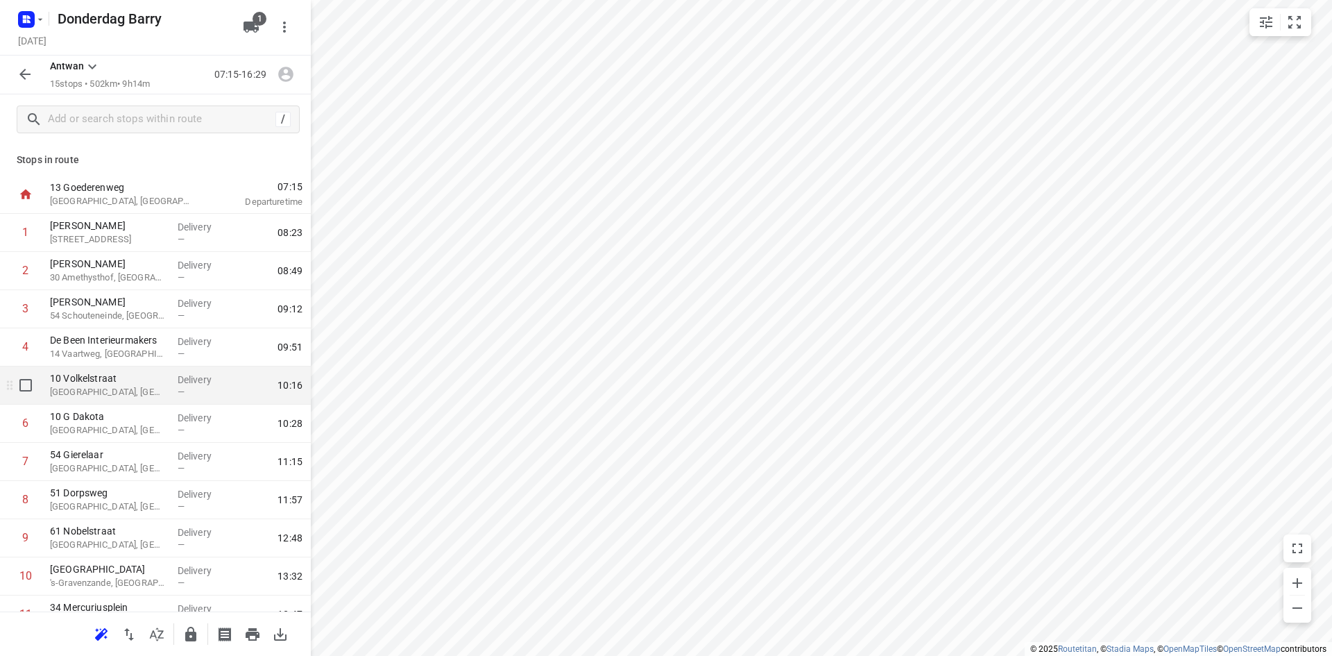
click at [92, 389] on p "[GEOGRAPHIC_DATA], [GEOGRAPHIC_DATA]" at bounding box center [108, 392] width 117 height 14
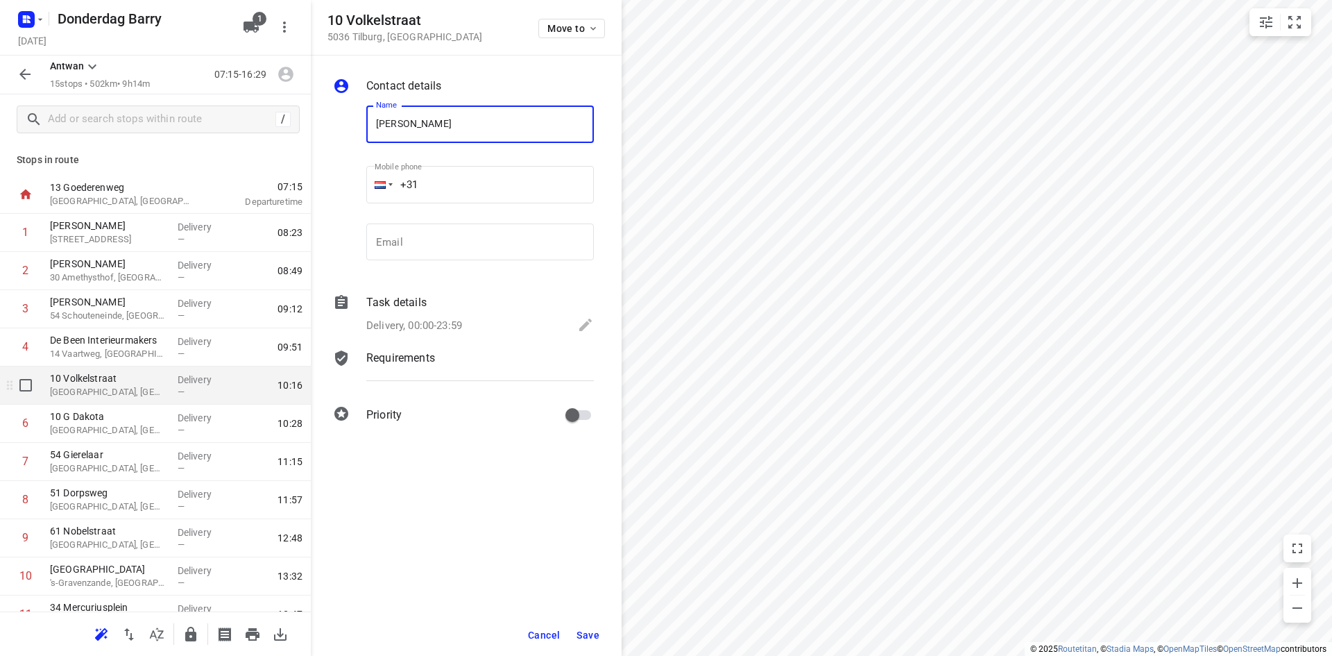
type input "[PERSON_NAME]"
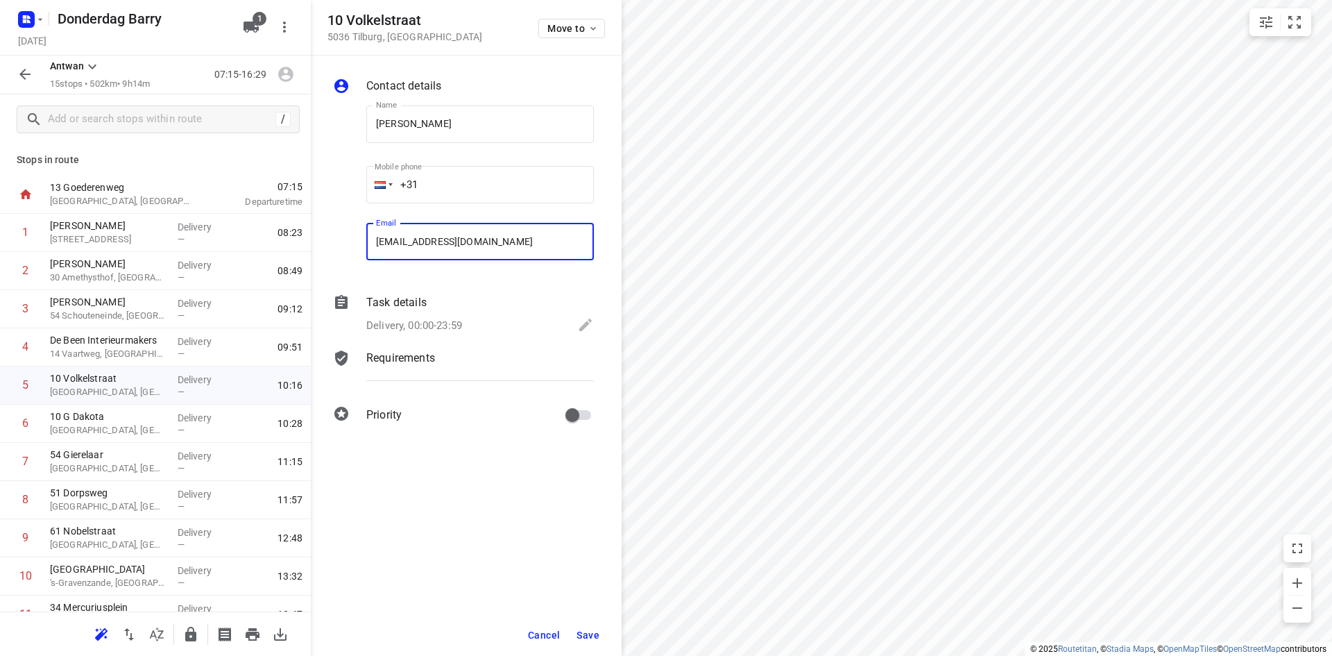
type input "[EMAIL_ADDRESS][DOMAIN_NAME]"
click at [588, 634] on span "Save" at bounding box center [588, 634] width 23 height 11
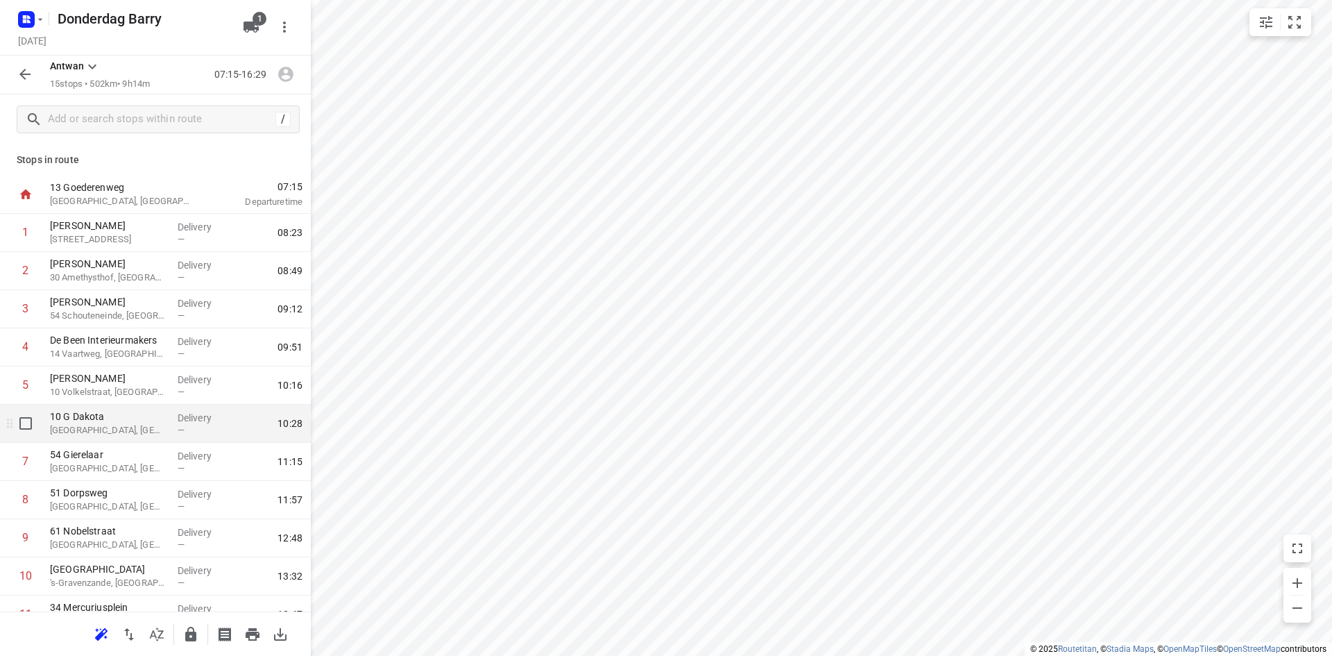
click at [137, 429] on p "[GEOGRAPHIC_DATA], [GEOGRAPHIC_DATA]" at bounding box center [108, 430] width 117 height 14
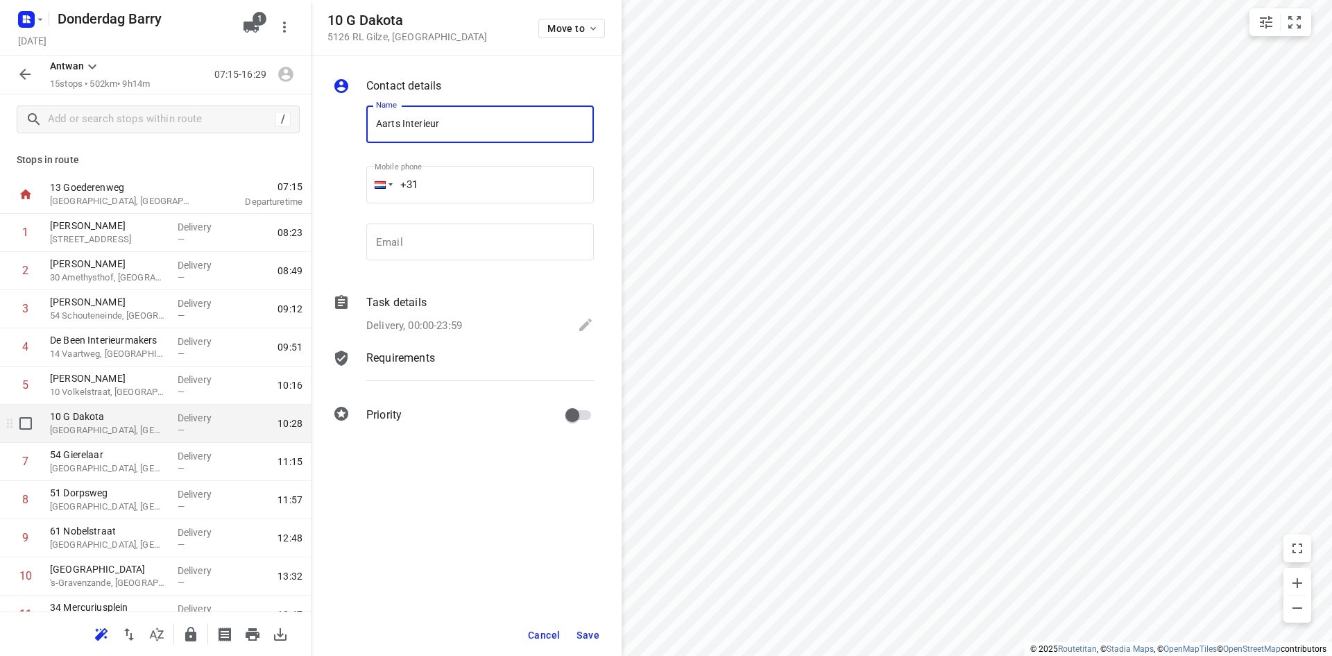
type input "Aarts Interieur"
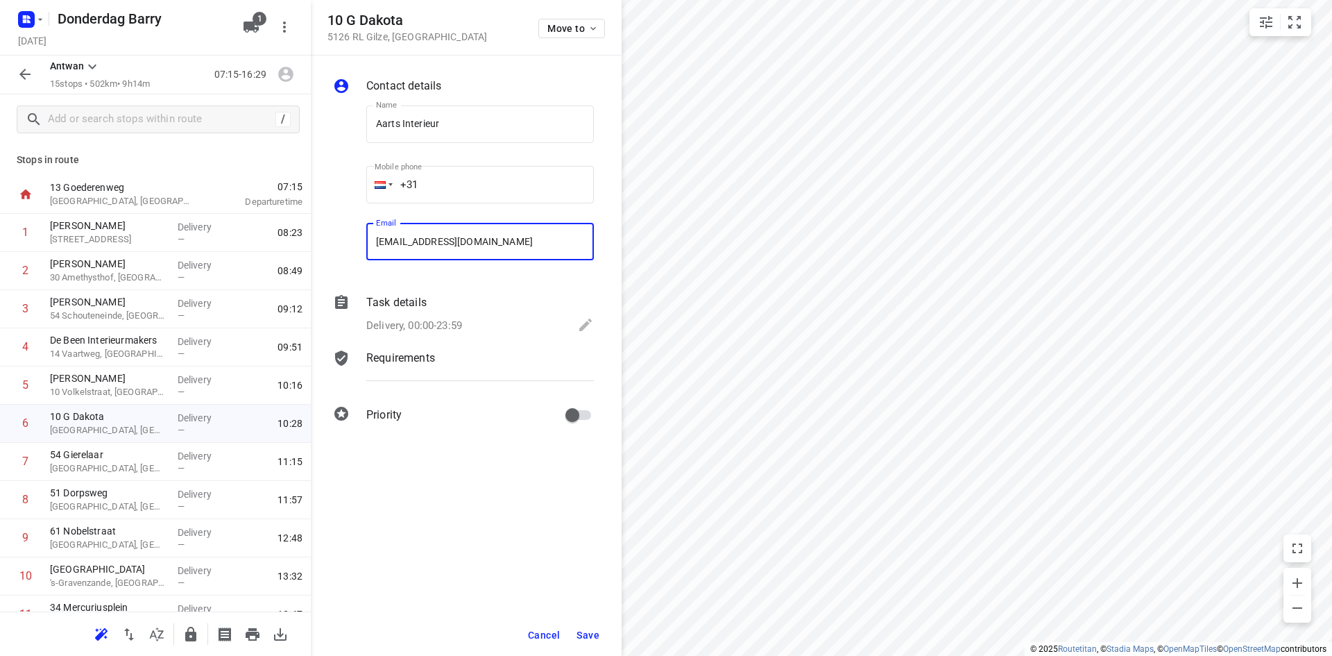
type input "[EMAIL_ADDRESS][DOMAIN_NAME]"
click at [586, 633] on span "Save" at bounding box center [588, 634] width 23 height 11
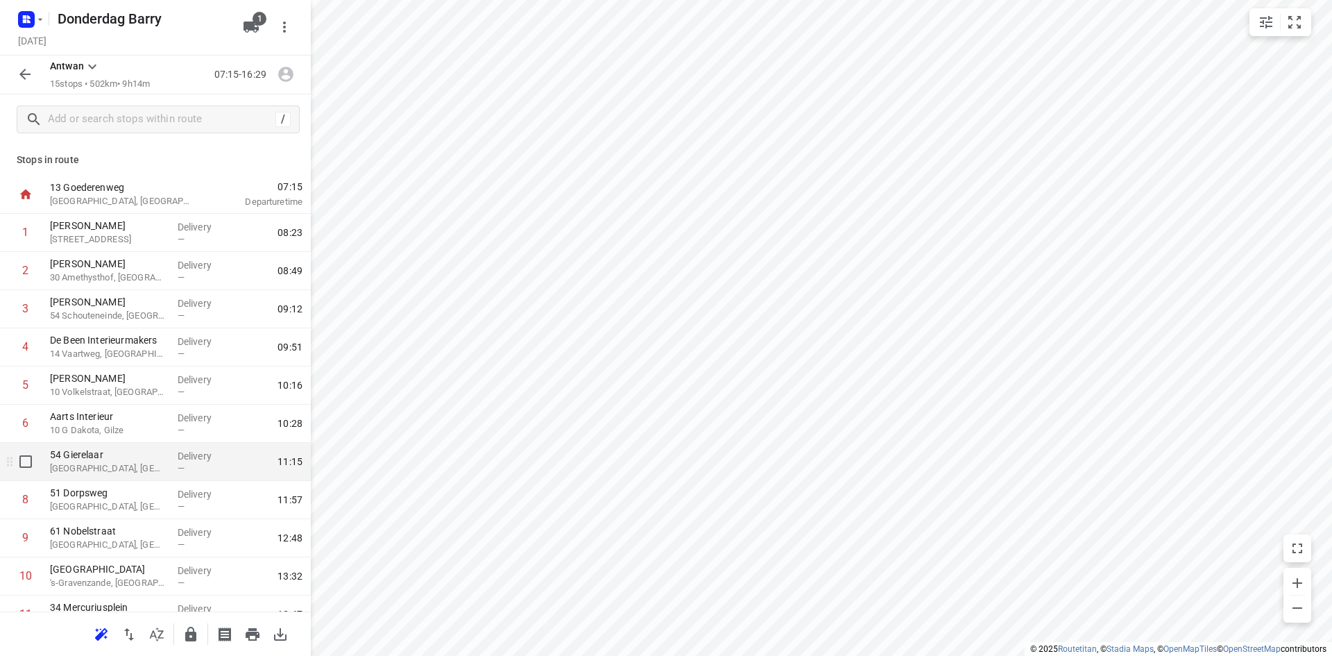
click at [94, 477] on div "54 [PERSON_NAME], [GEOGRAPHIC_DATA]" at bounding box center [108, 462] width 128 height 38
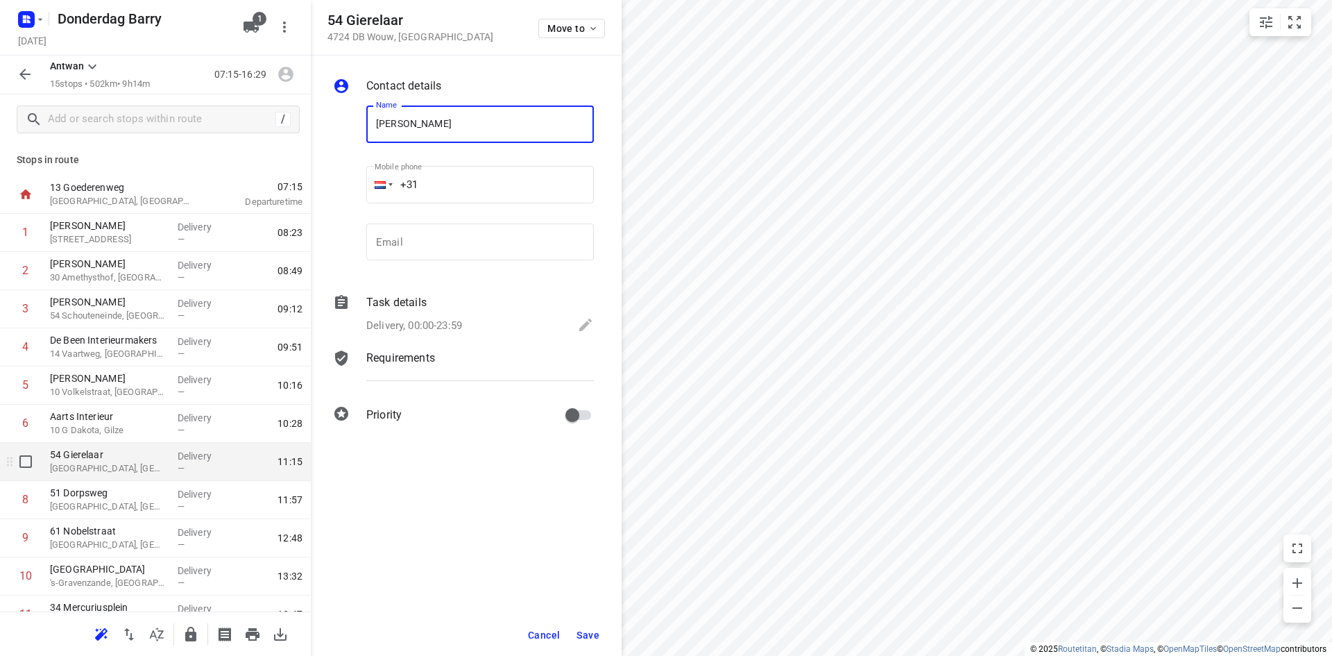
type input "[PERSON_NAME]"
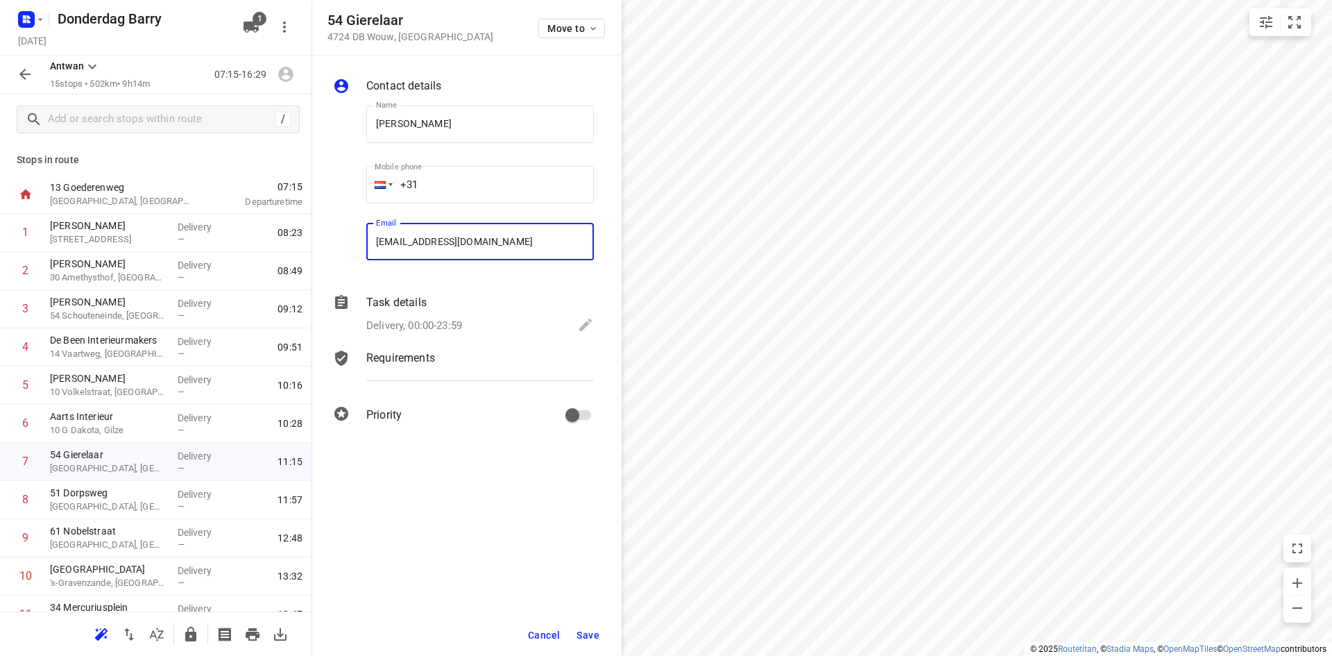
type input "[EMAIL_ADDRESS][DOMAIN_NAME]"
click at [580, 636] on span "Save" at bounding box center [588, 634] width 23 height 11
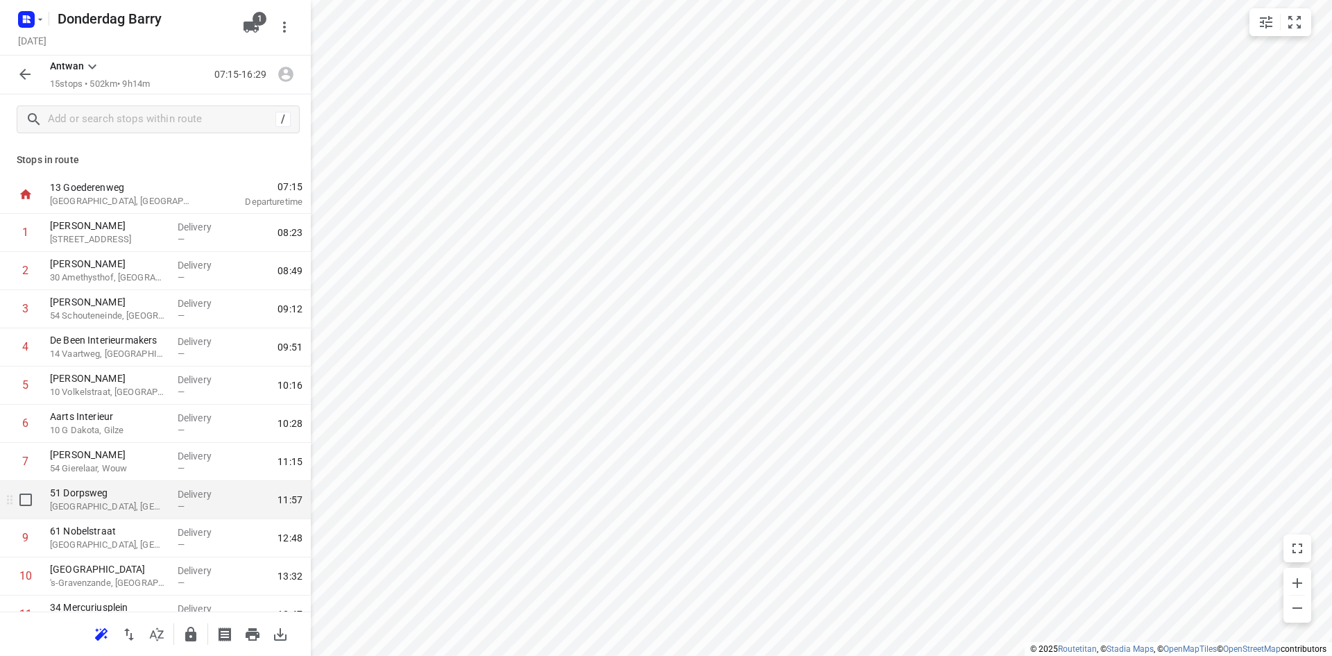
click at [147, 514] on div "[STREET_ADDRESS]" at bounding box center [108, 500] width 128 height 38
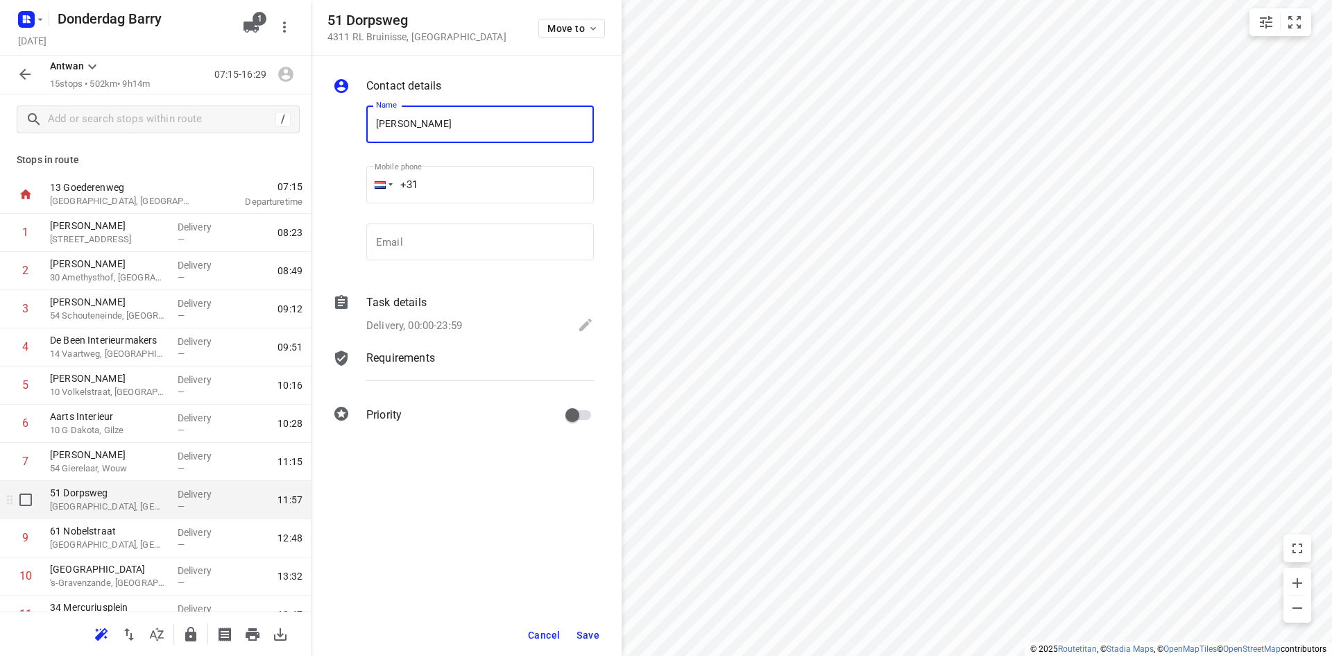
type input "[PERSON_NAME]"
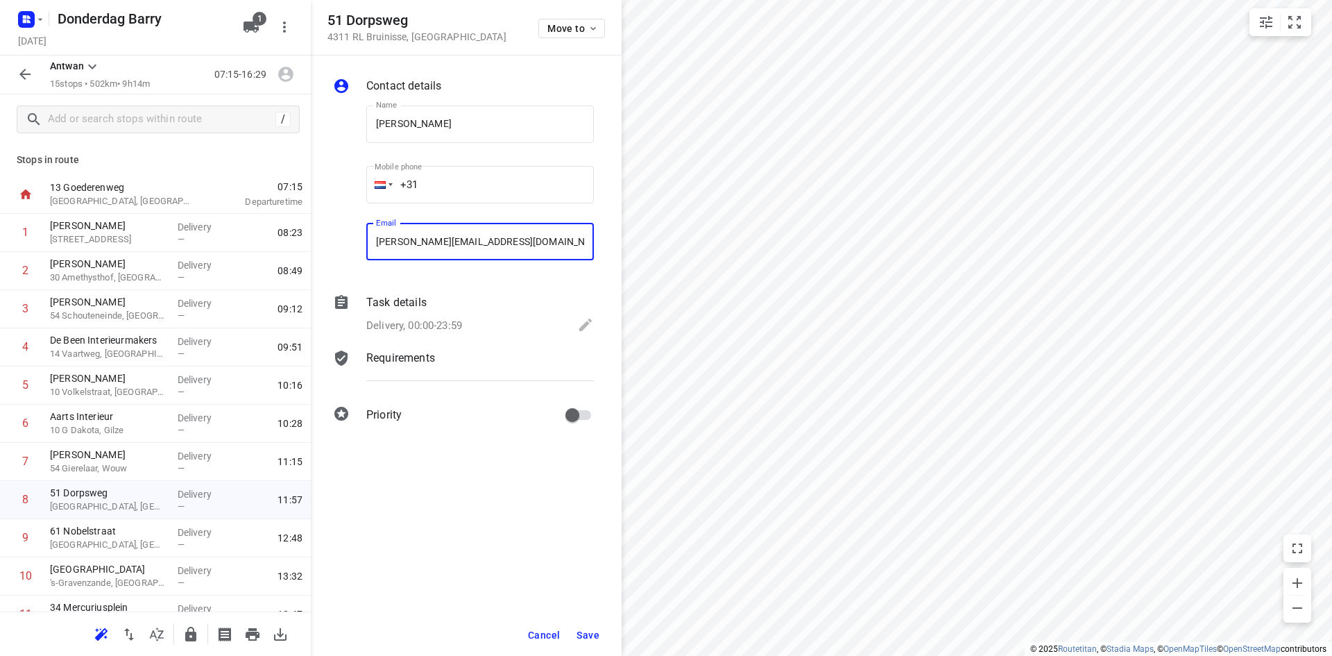
type input "[PERSON_NAME][EMAIL_ADDRESS][DOMAIN_NAME]"
click at [592, 630] on span "Save" at bounding box center [588, 634] width 23 height 11
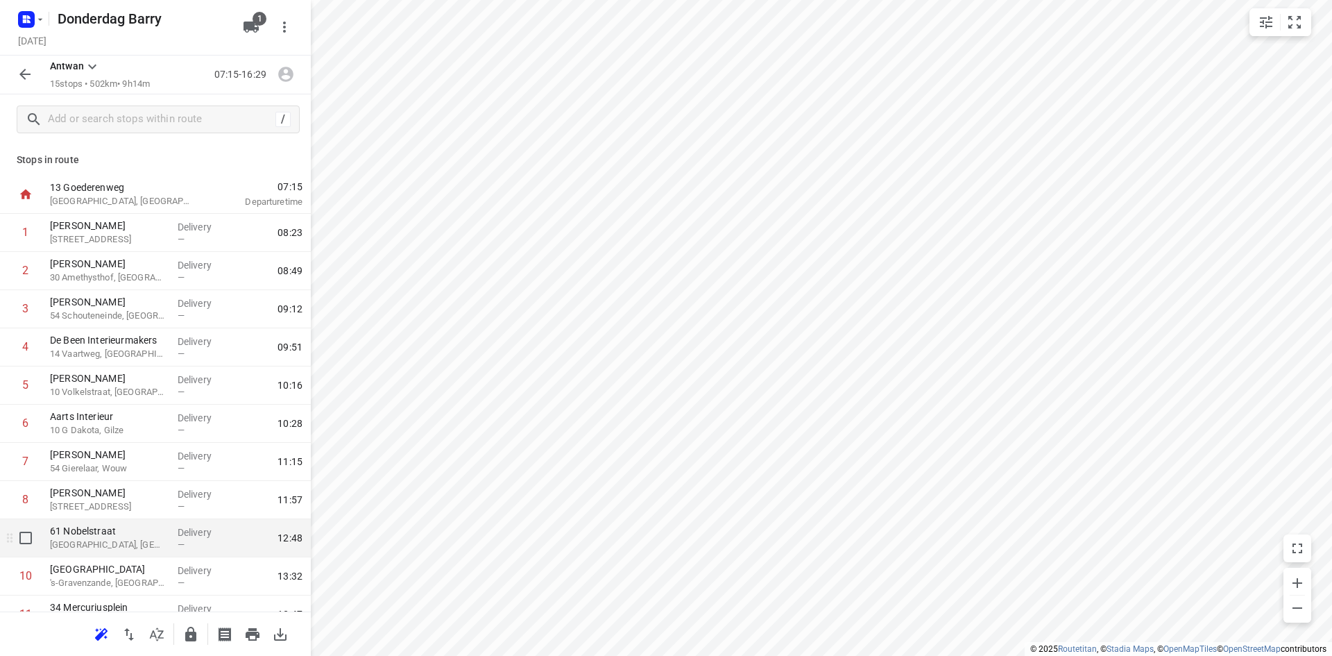
click at [172, 549] on div "Delivery —" at bounding box center [203, 538] width 62 height 38
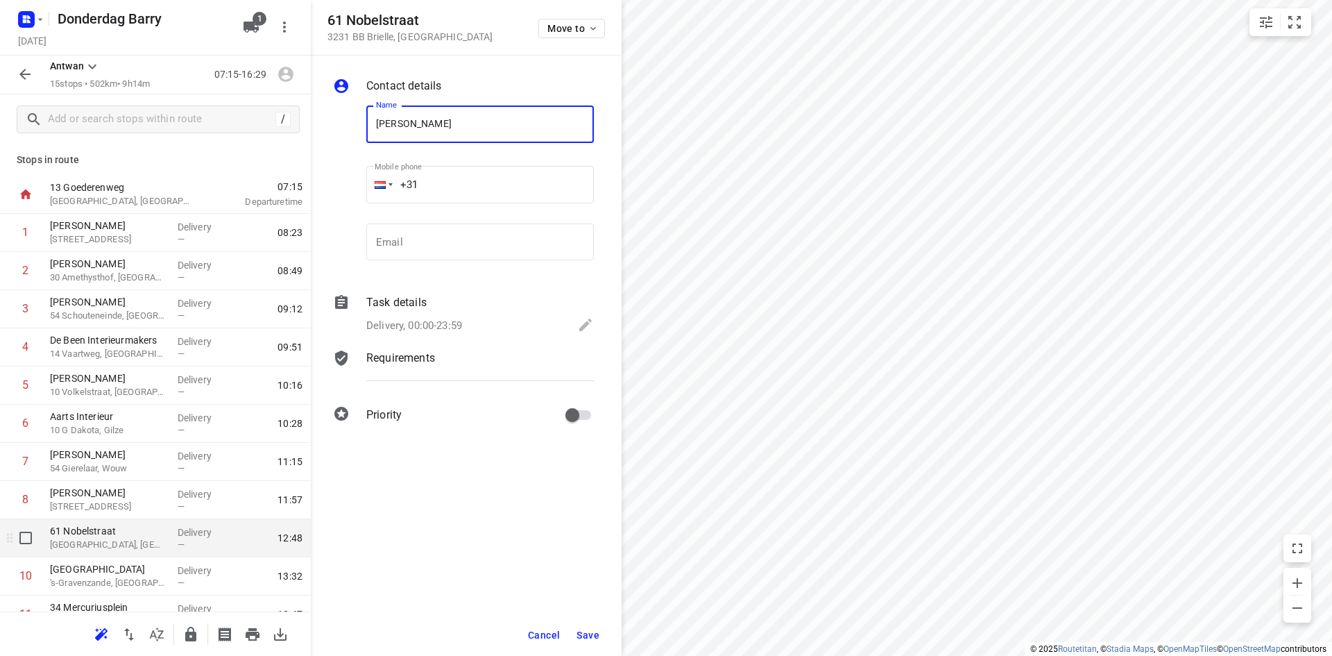
type input "[PERSON_NAME]"
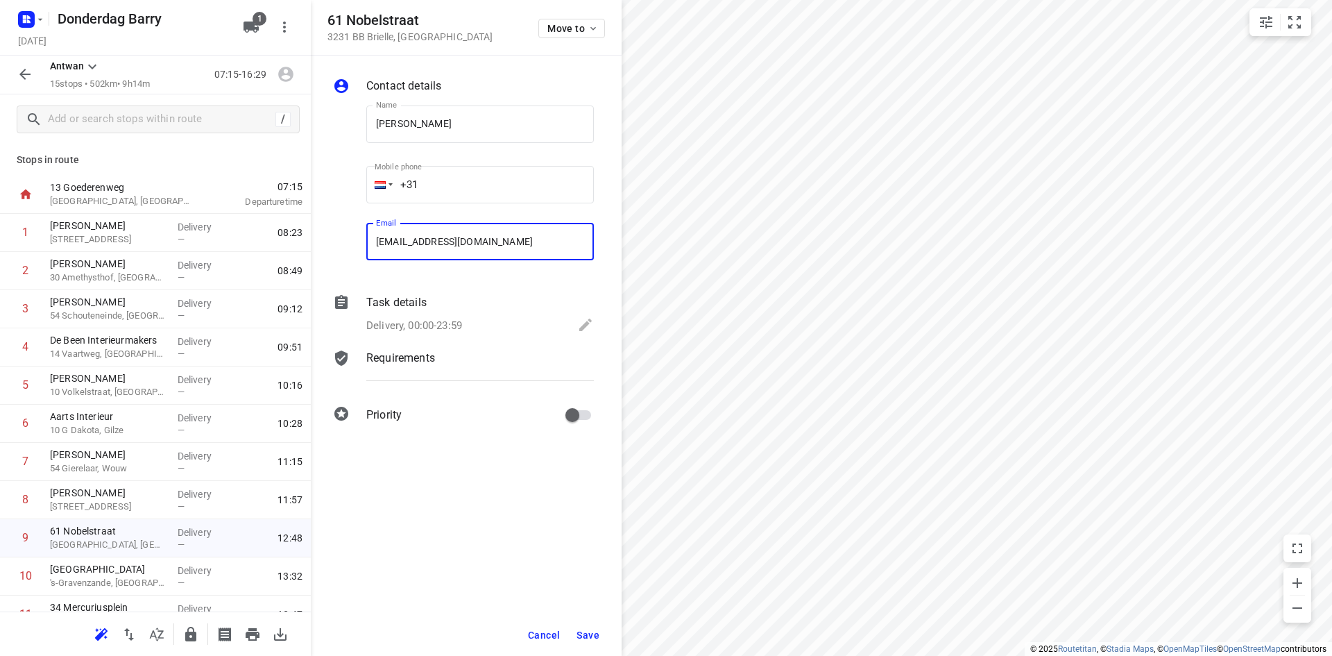
type input "[EMAIL_ADDRESS][DOMAIN_NAME]"
click at [610, 631] on div "Cancel Save" at bounding box center [466, 635] width 311 height 42
click at [586, 635] on span "Save" at bounding box center [588, 634] width 23 height 11
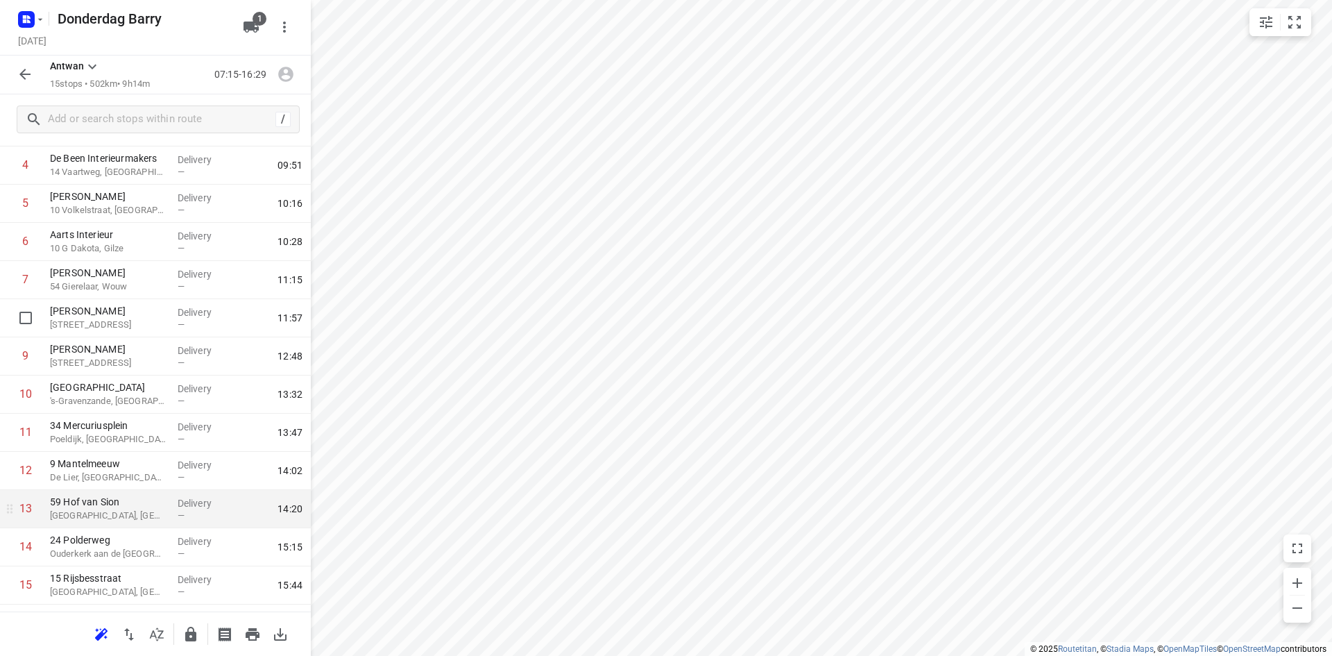
scroll to position [213, 0]
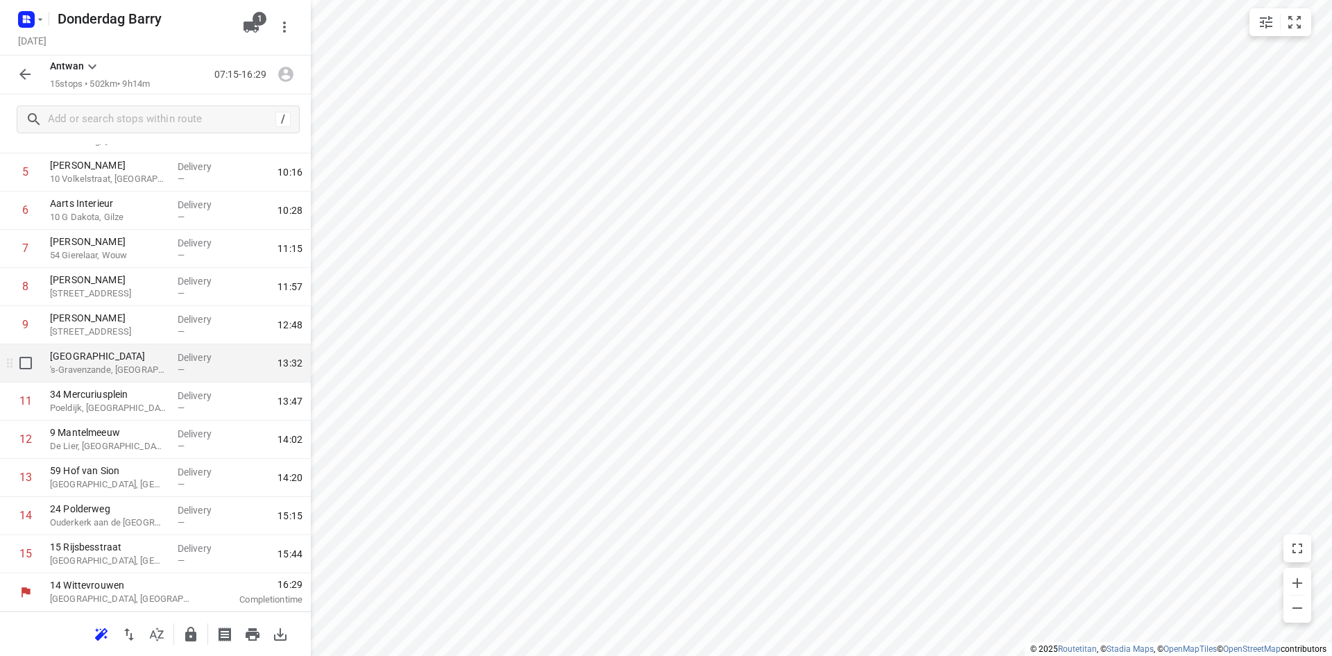
click at [101, 377] on div "[GEOGRAPHIC_DATA], [GEOGRAPHIC_DATA]" at bounding box center [108, 363] width 128 height 38
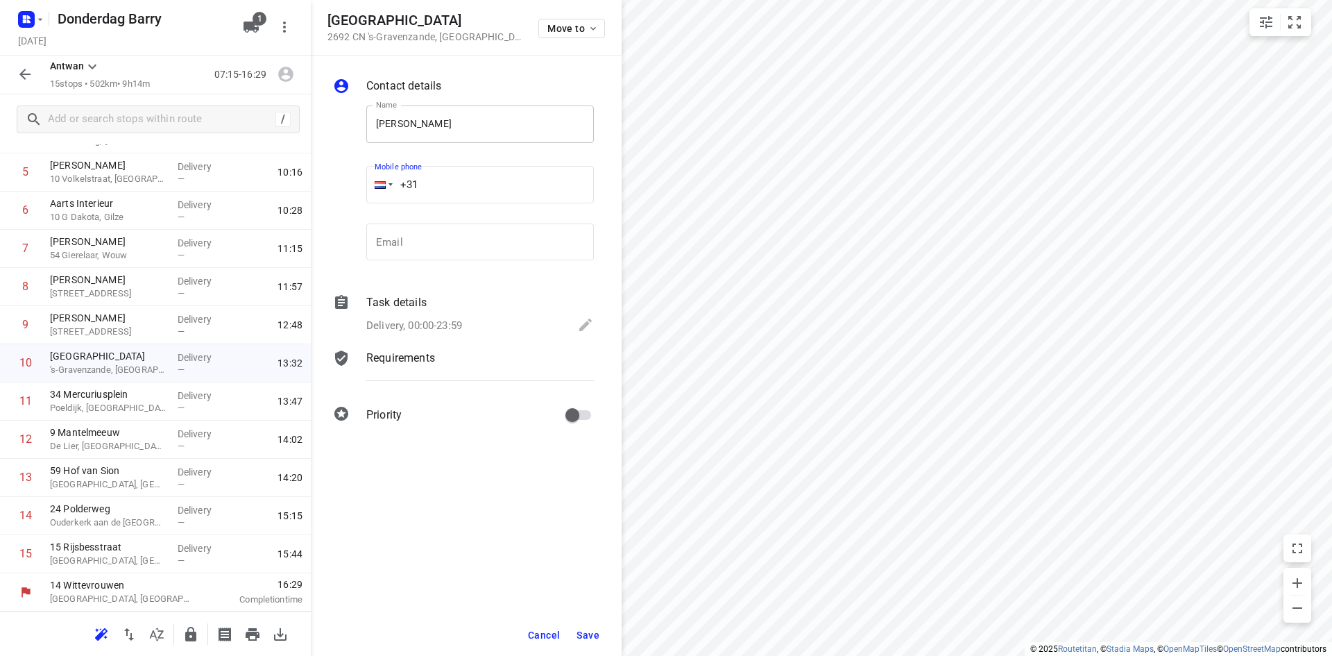
click at [457, 126] on input "[PERSON_NAME]" at bounding box center [480, 123] width 228 height 37
type input "[PERSON_NAME]"
click at [439, 241] on input "email" at bounding box center [480, 241] width 228 height 37
type input "[EMAIL_ADDRESS][DOMAIN_NAME]"
click at [592, 635] on span "Save" at bounding box center [588, 634] width 23 height 11
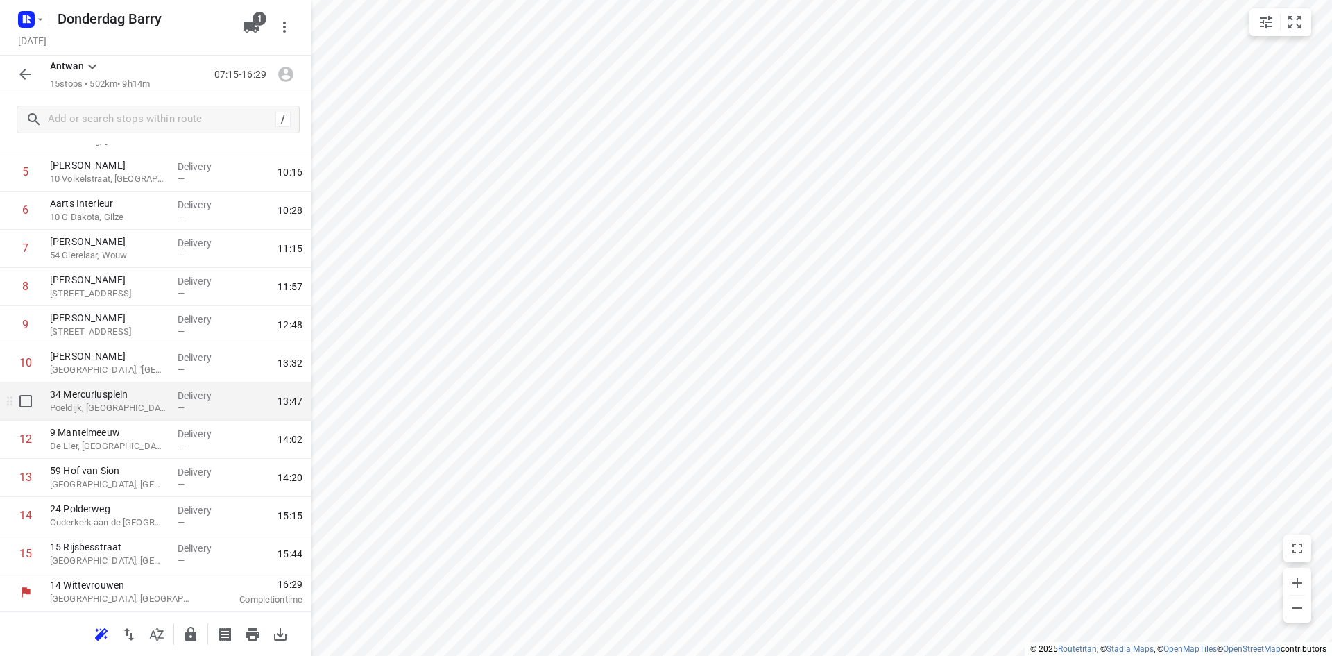
click at [89, 400] on p "34 Mercuriusplein" at bounding box center [108, 394] width 117 height 14
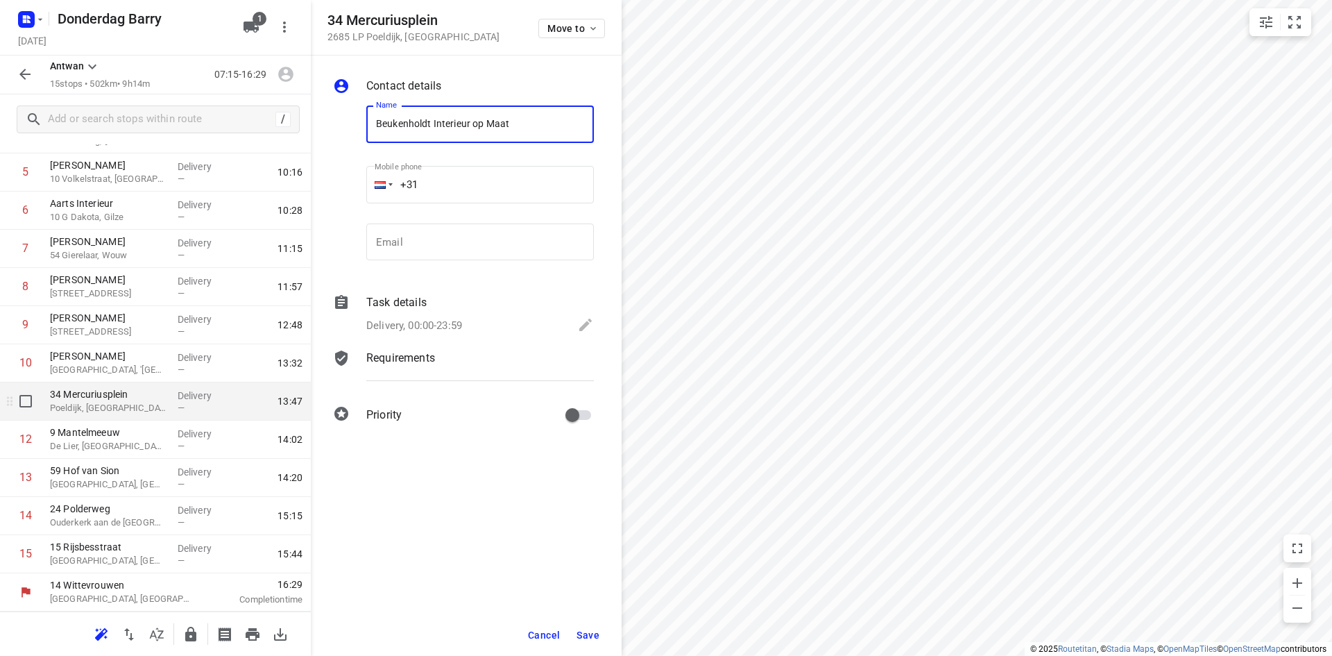
type input "Beukenholdt Interieur op Maat"
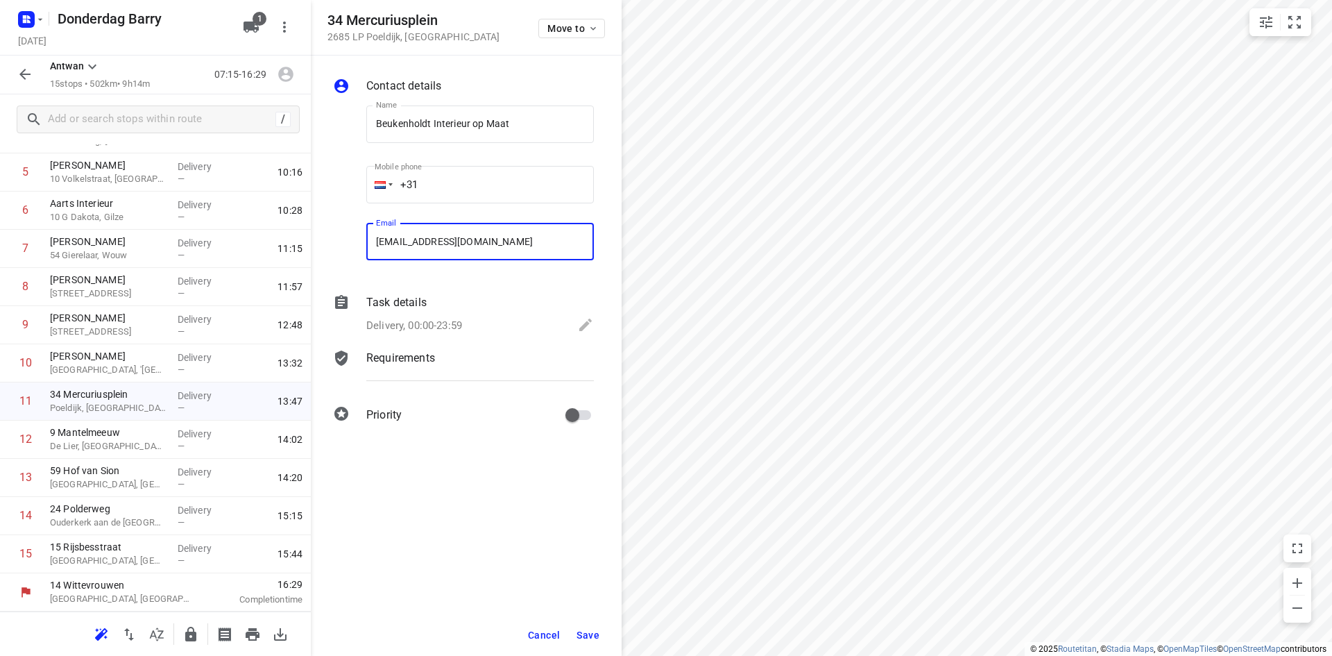
type input "[EMAIL_ADDRESS][DOMAIN_NAME]"
click at [613, 633] on div "Cancel Save" at bounding box center [466, 635] width 311 height 42
click at [599, 638] on button "Save" at bounding box center [588, 634] width 34 height 25
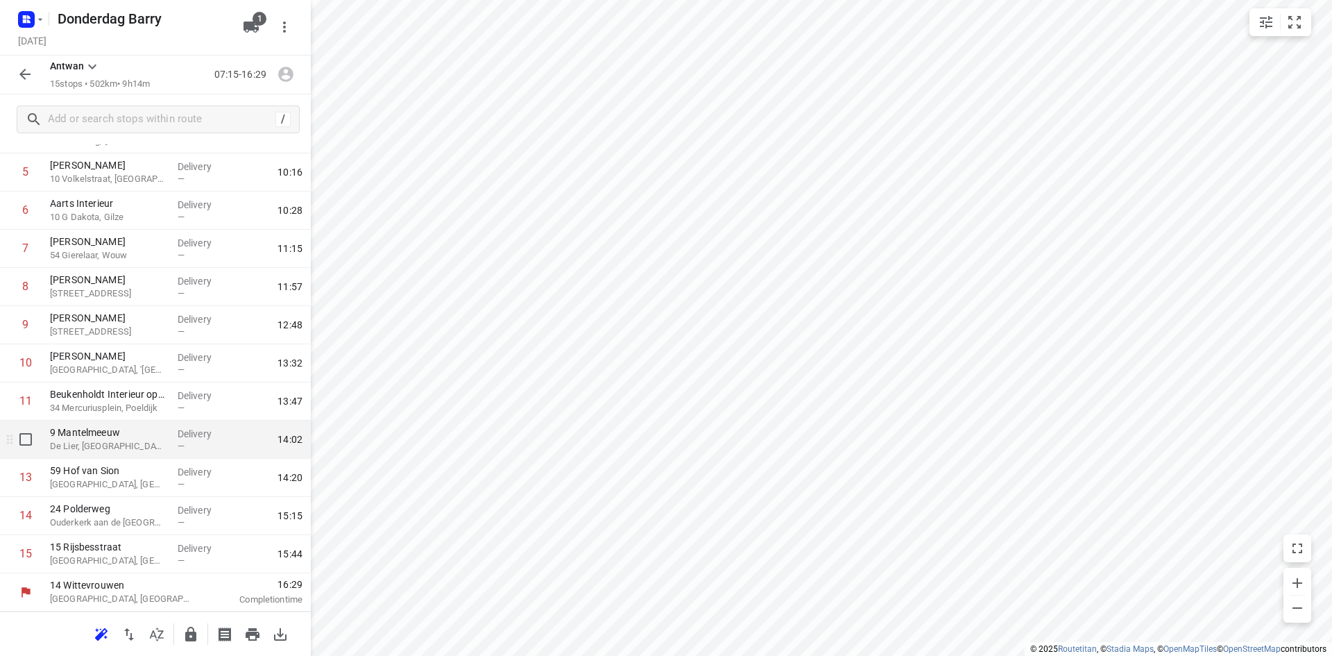
click at [130, 439] on p "De Lier, [GEOGRAPHIC_DATA]" at bounding box center [108, 446] width 117 height 14
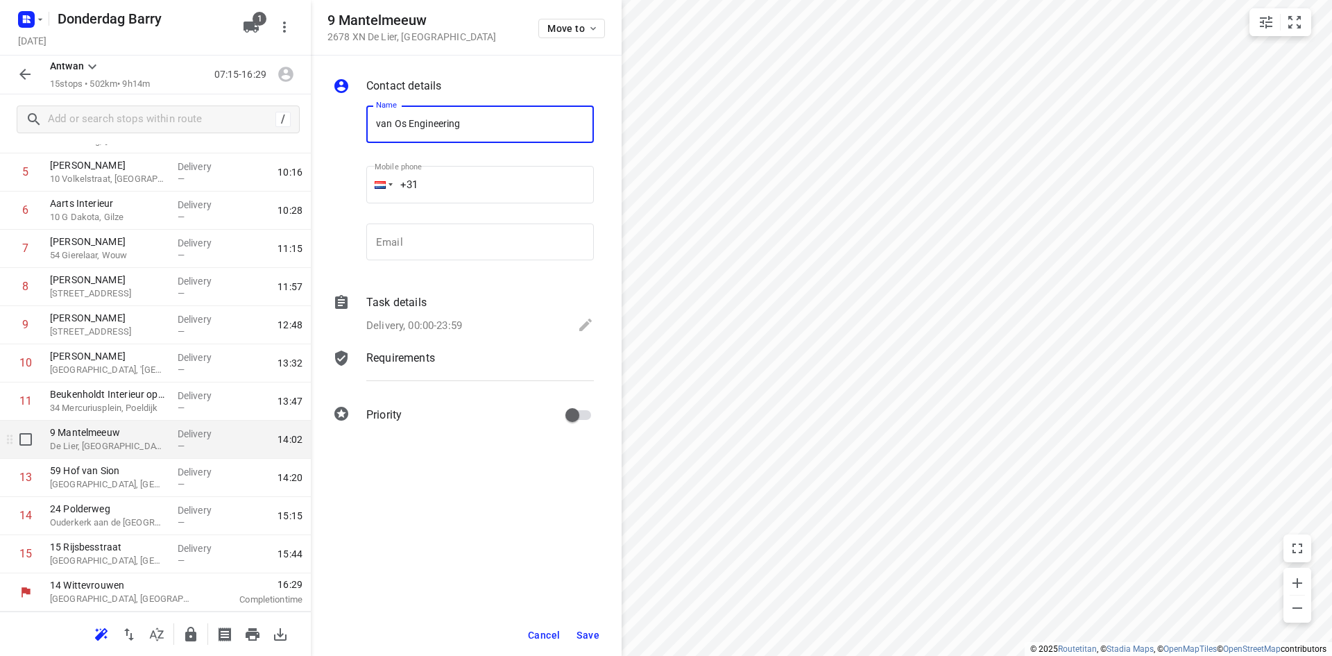
type input "van Os Engineering"
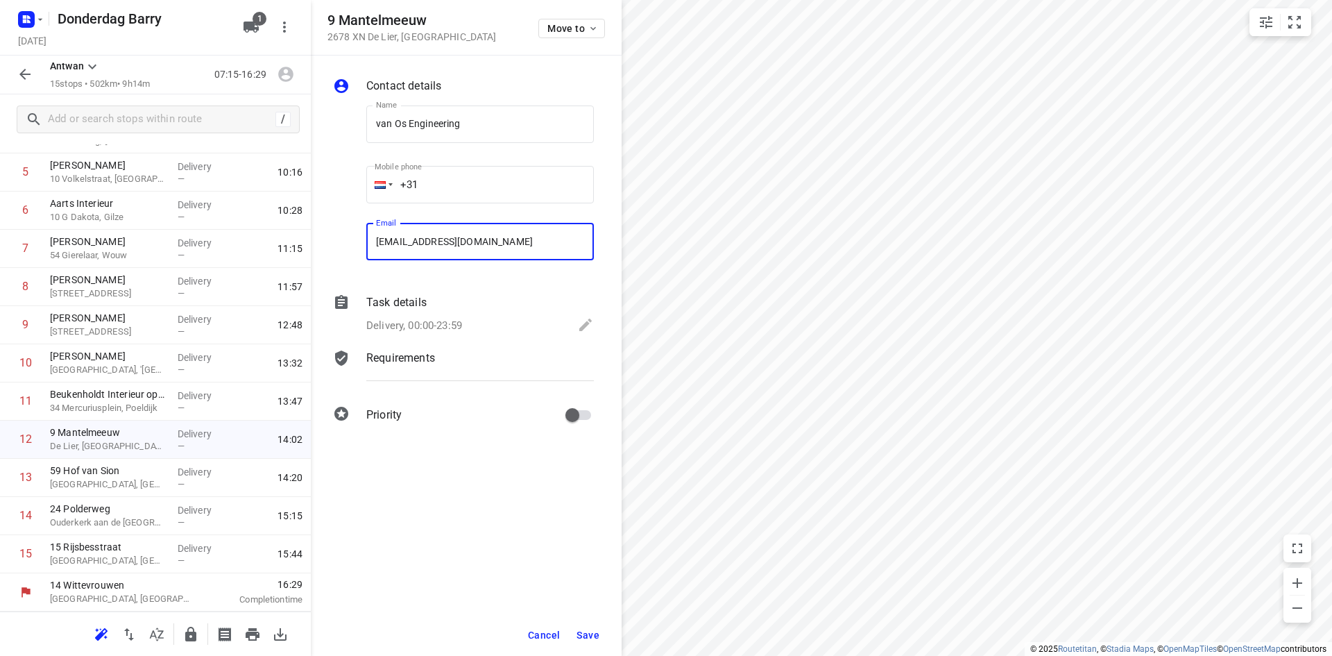
type input "[EMAIL_ADDRESS][DOMAIN_NAME]"
click at [587, 635] on span "Save" at bounding box center [588, 634] width 23 height 11
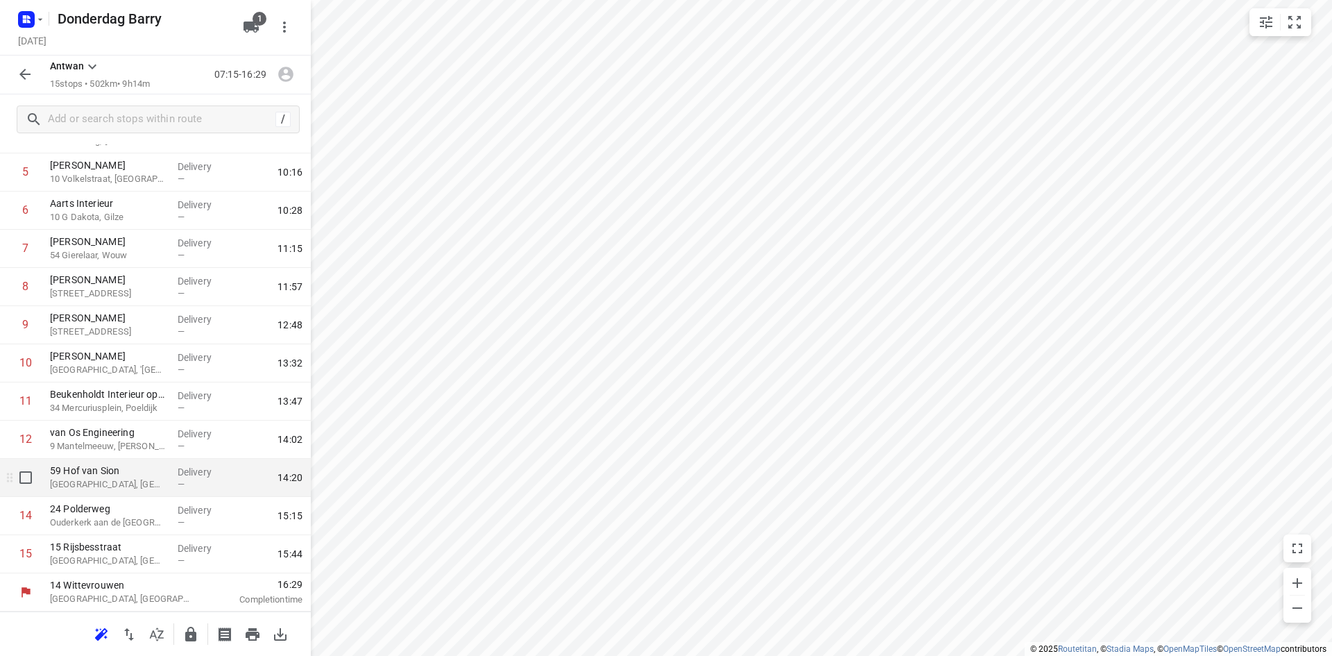
click at [124, 484] on p "[GEOGRAPHIC_DATA], [GEOGRAPHIC_DATA]" at bounding box center [108, 484] width 117 height 14
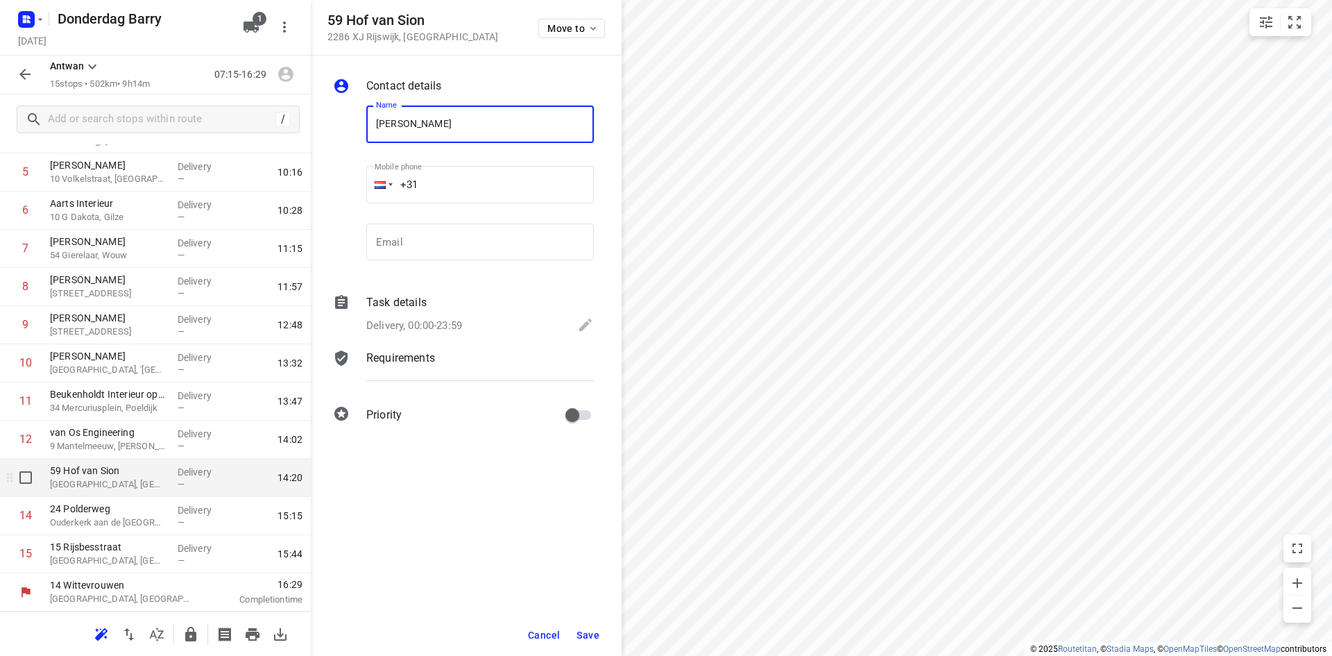
type input "[PERSON_NAME]"
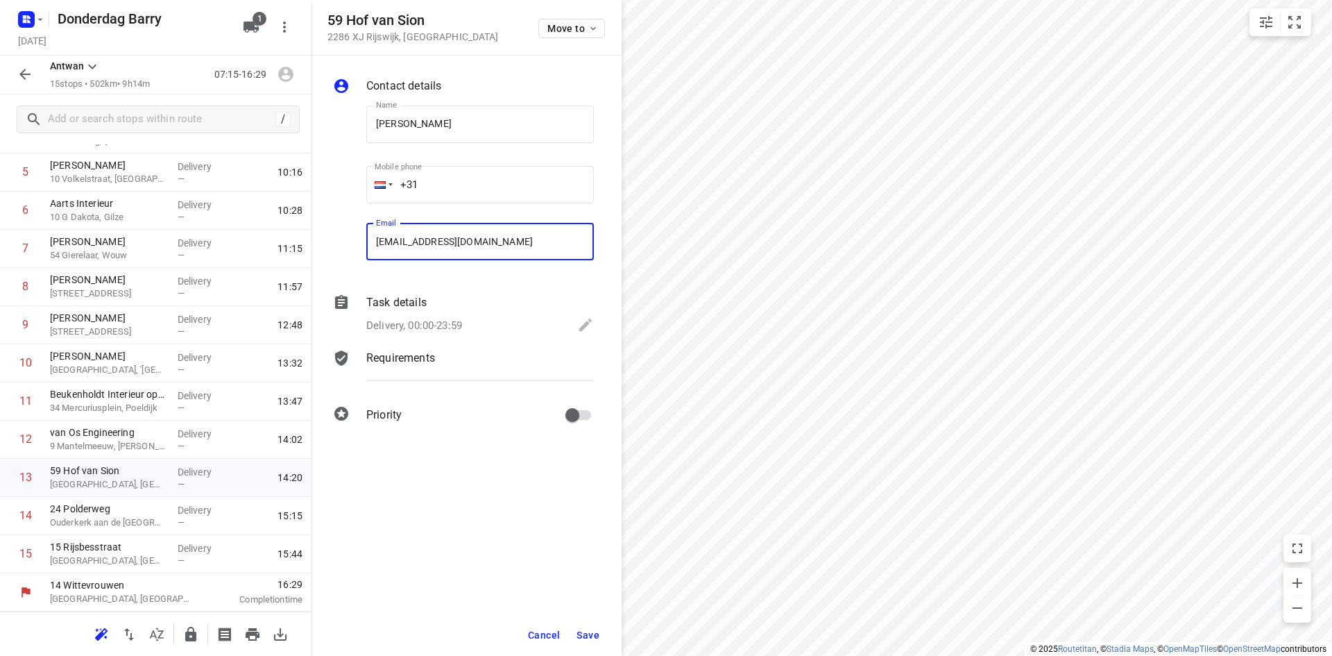
type input "[EMAIL_ADDRESS][DOMAIN_NAME]"
click at [585, 635] on span "Save" at bounding box center [588, 634] width 23 height 11
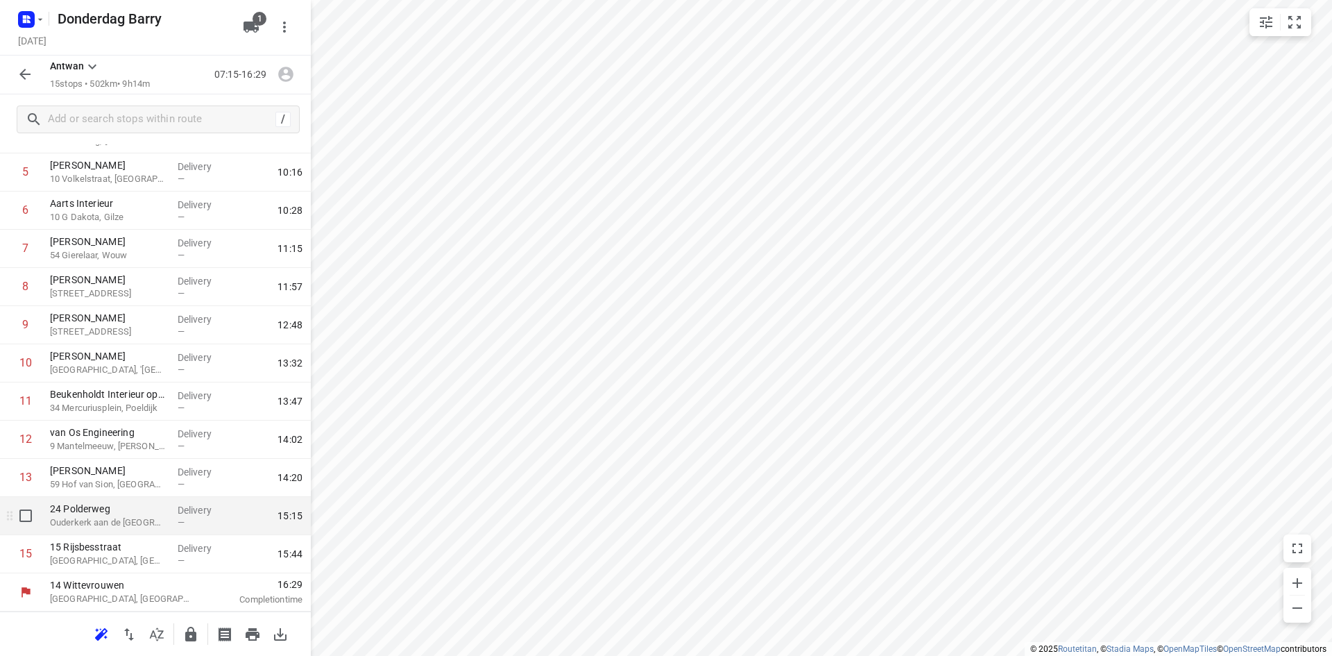
click at [172, 526] on div "Delivery —" at bounding box center [203, 516] width 62 height 38
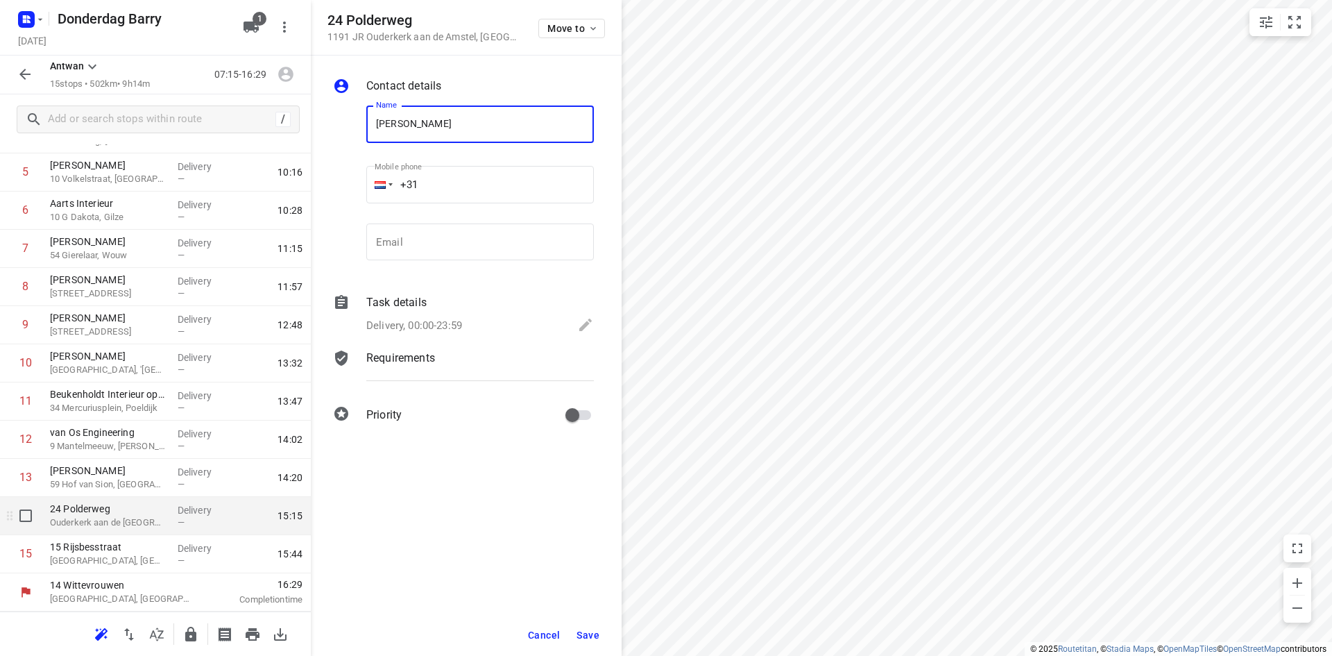
type input "[PERSON_NAME]"
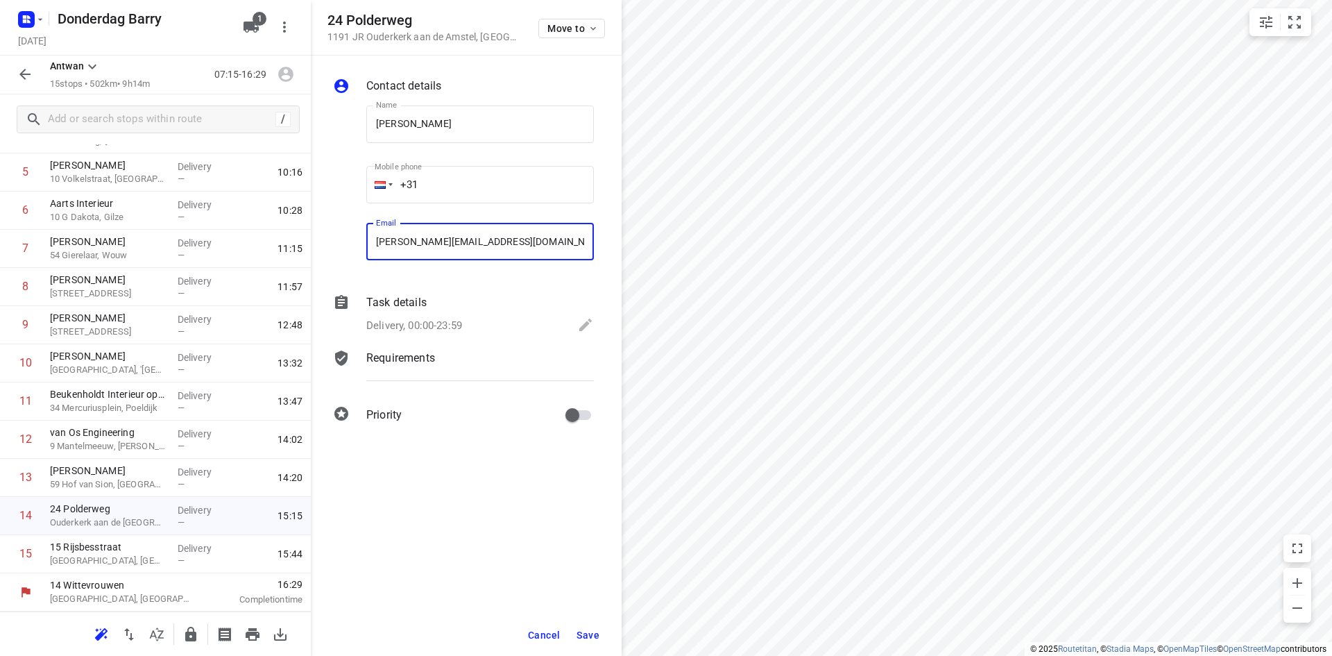
type input "[PERSON_NAME][EMAIL_ADDRESS][DOMAIN_NAME]"
click at [598, 636] on span "Save" at bounding box center [588, 634] width 23 height 11
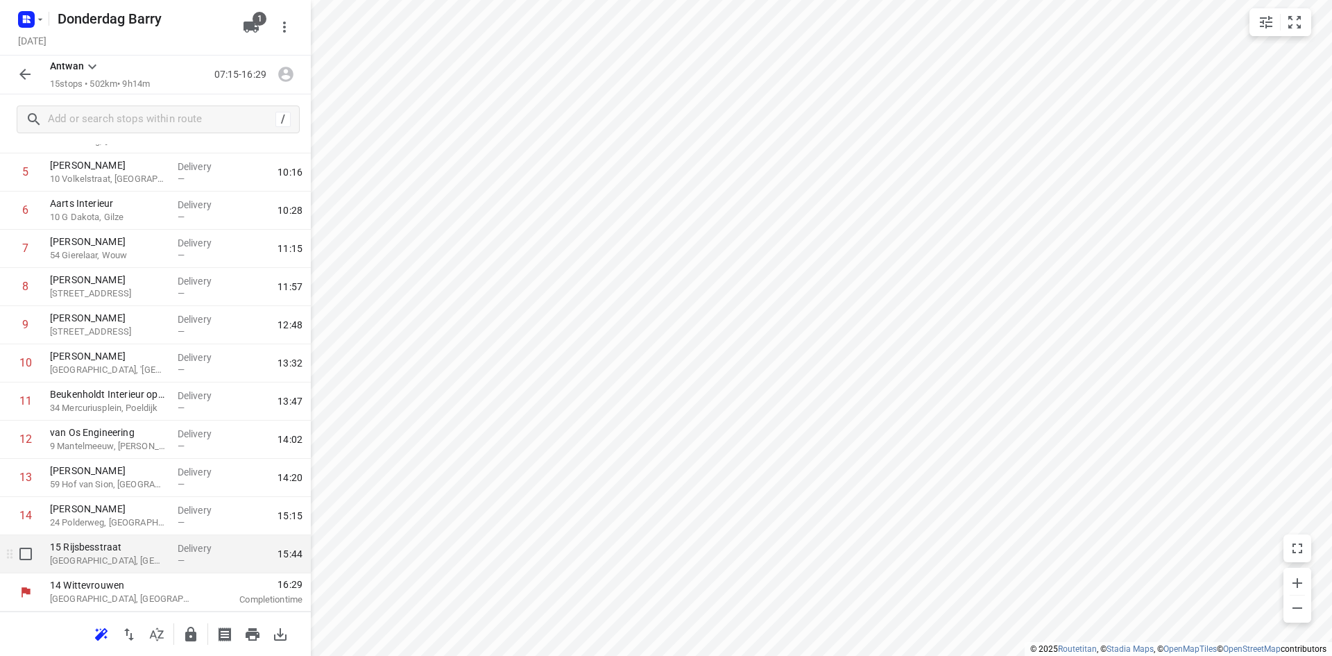
click at [65, 564] on p "[GEOGRAPHIC_DATA], [GEOGRAPHIC_DATA]" at bounding box center [108, 561] width 117 height 14
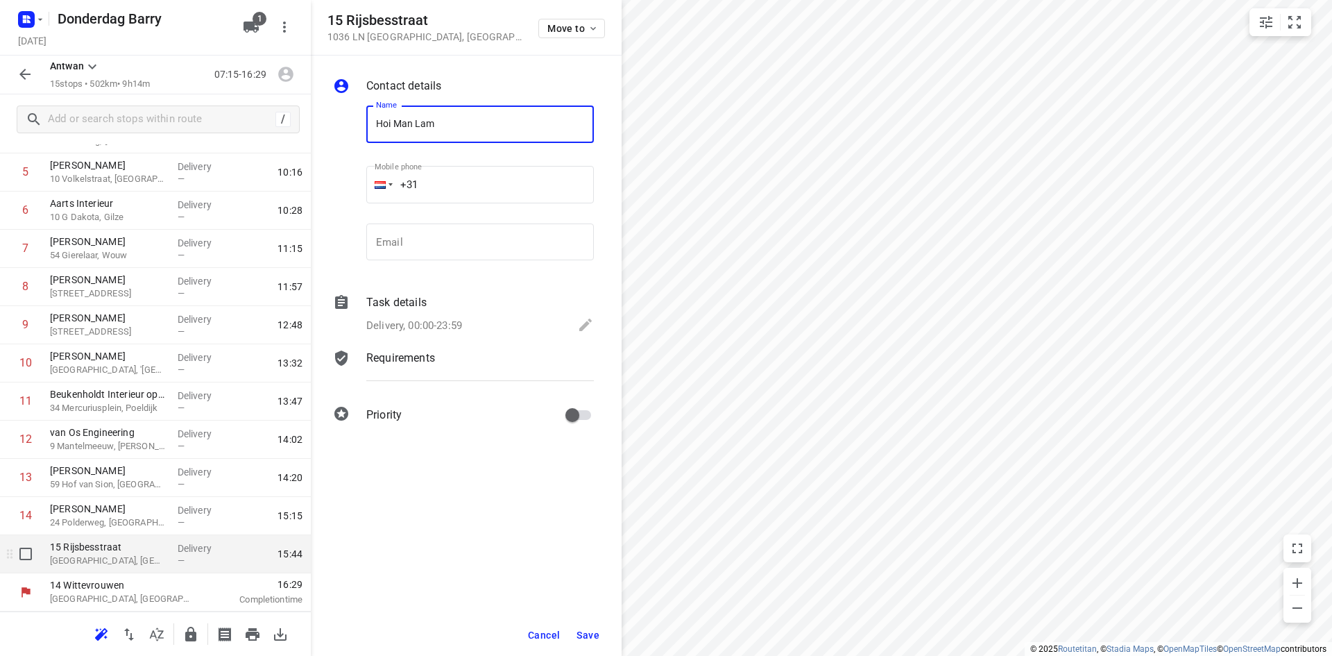
type input "Hoi Man Lam"
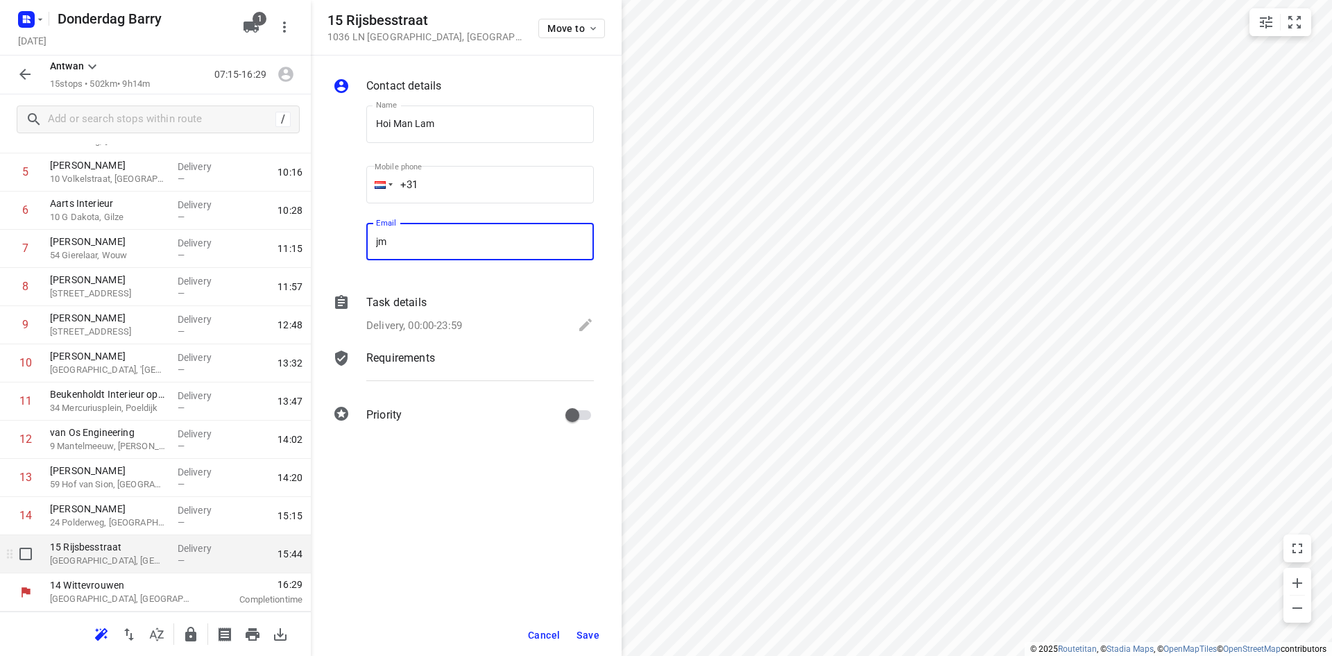
type input "j"
type input "[EMAIL_ADDRESS][DOMAIN_NAME]"
click at [592, 636] on span "Save" at bounding box center [588, 634] width 23 height 11
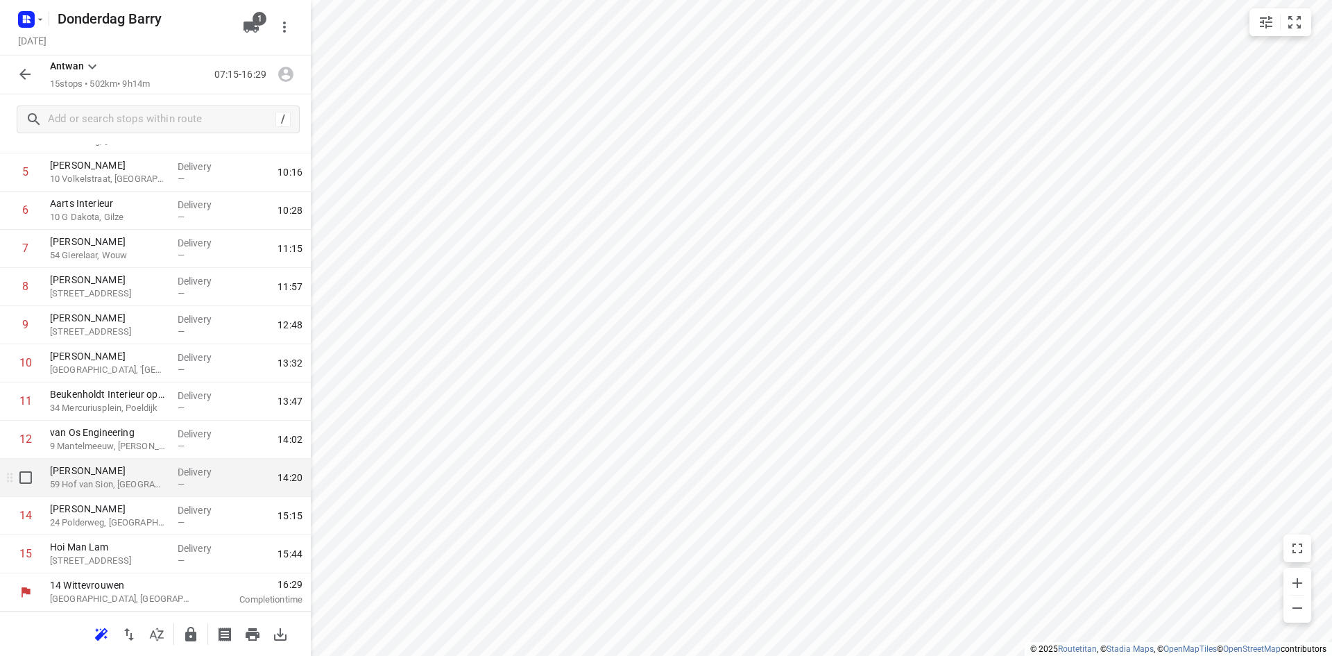
scroll to position [0, 0]
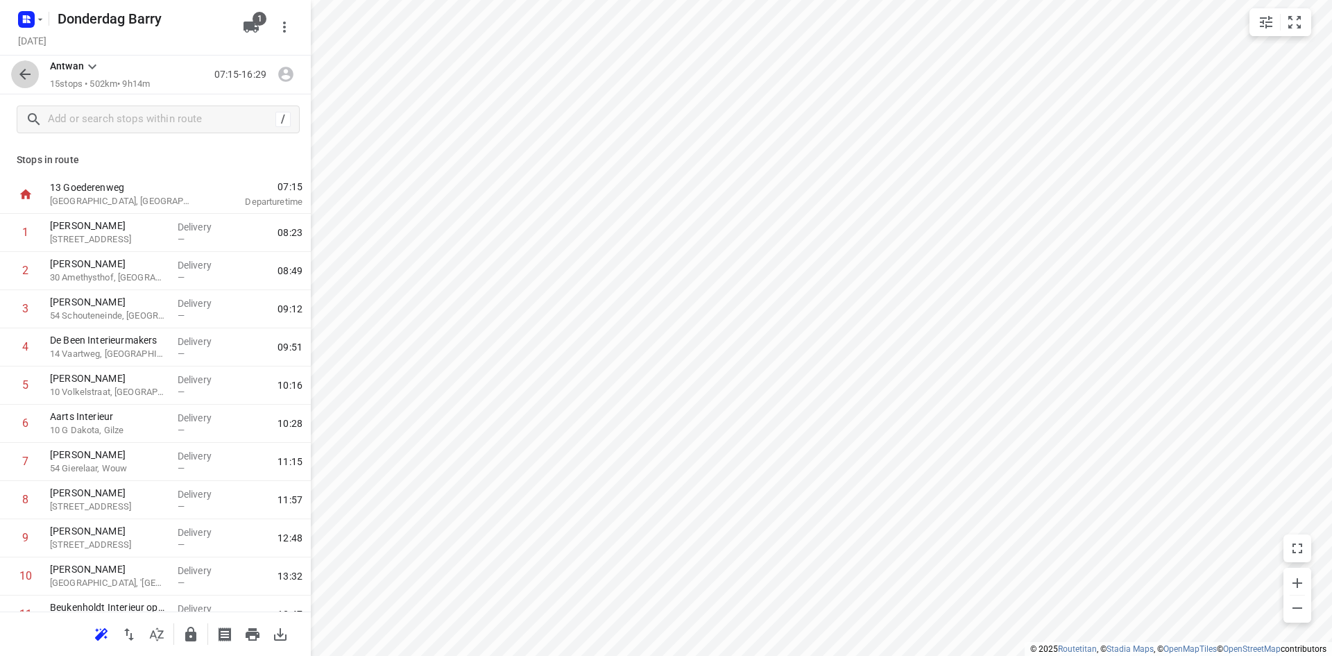
click at [22, 75] on icon "button" at bounding box center [24, 74] width 11 height 11
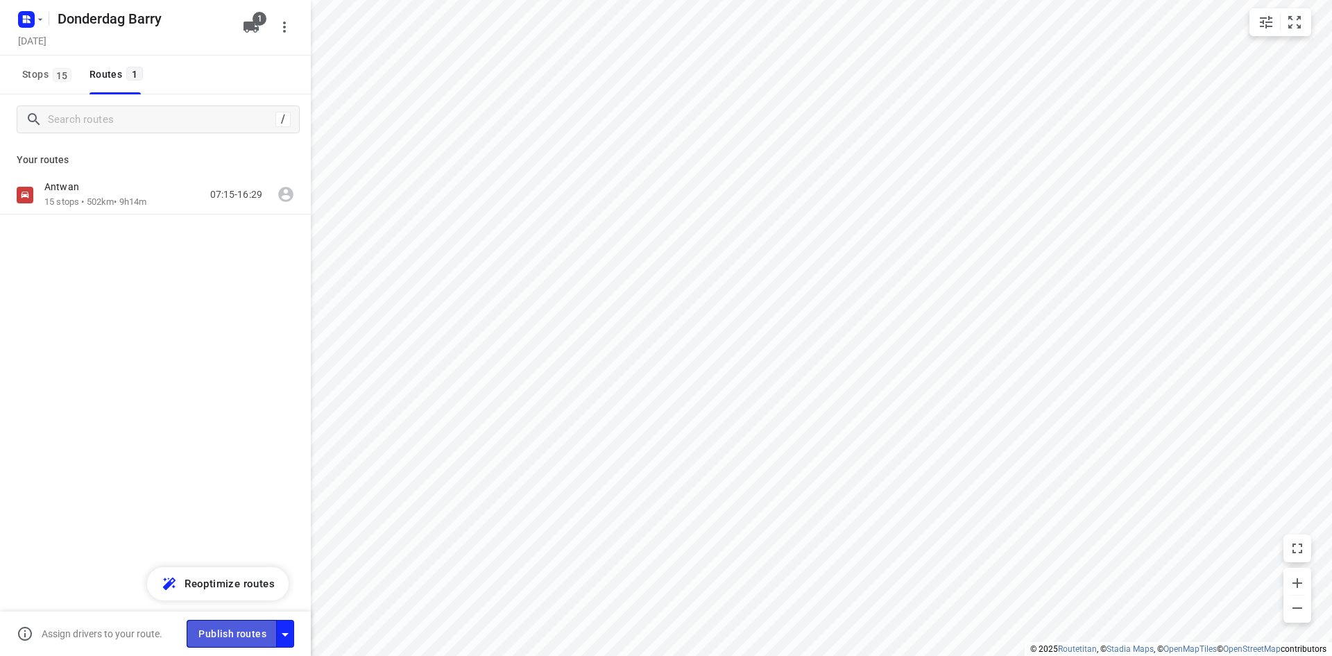
click at [216, 637] on span "Publish routes" at bounding box center [232, 633] width 68 height 17
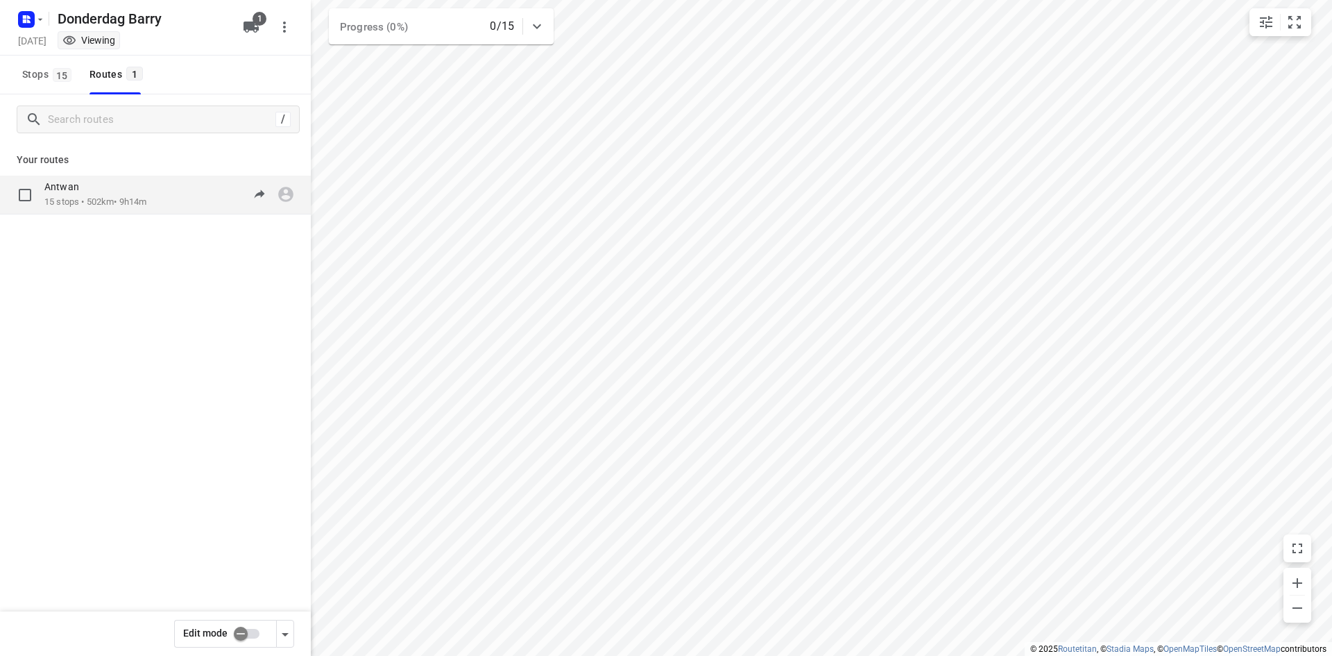
click at [137, 197] on p "15 stops • 502km • 9h14m" at bounding box center [95, 202] width 102 height 13
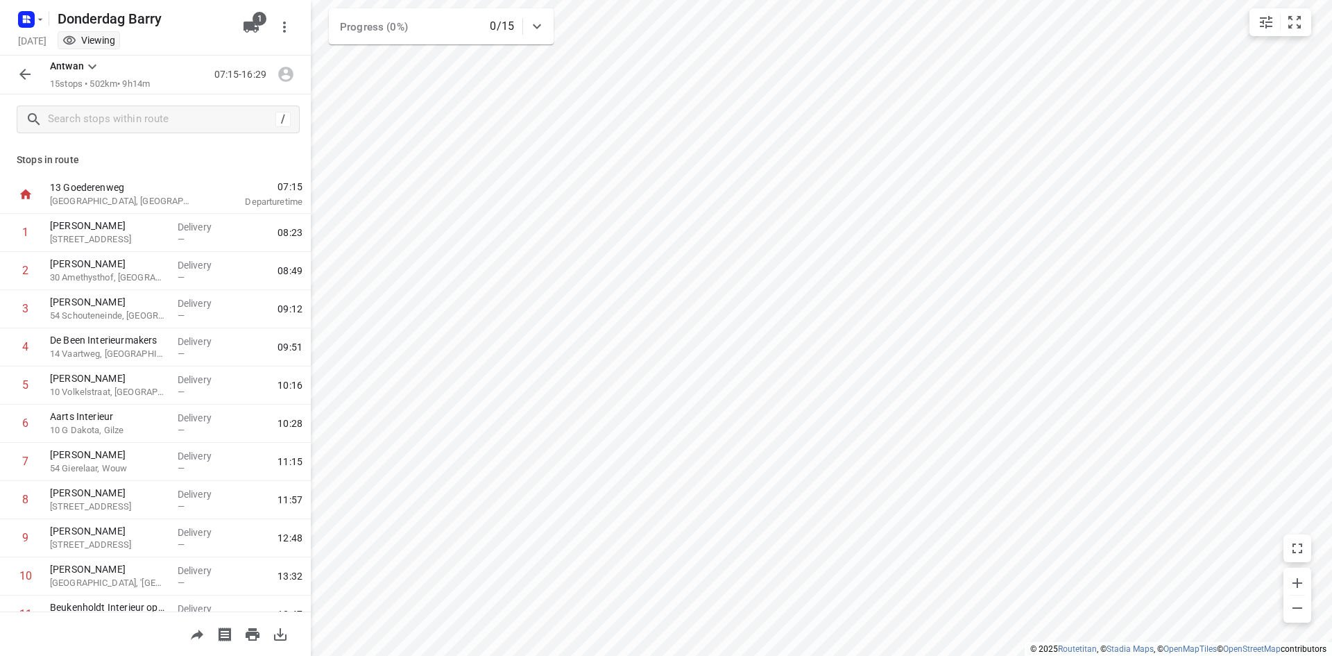
click at [276, 633] on icon "button" at bounding box center [280, 634] width 17 height 17
click at [18, 73] on icon "button" at bounding box center [25, 74] width 17 height 17
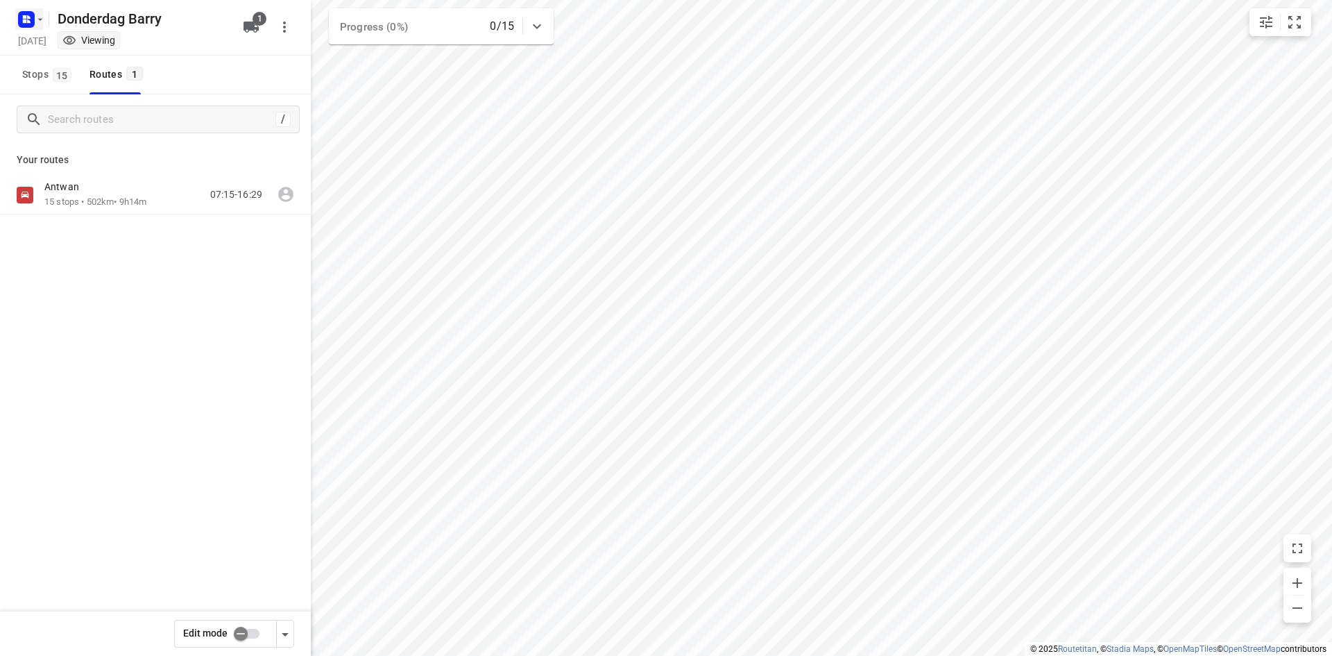
click at [37, 14] on icon "button" at bounding box center [40, 19] width 11 height 11
click at [41, 41] on span "Back to projects" at bounding box center [140, 49] width 226 height 16
